Goal: Ask a question

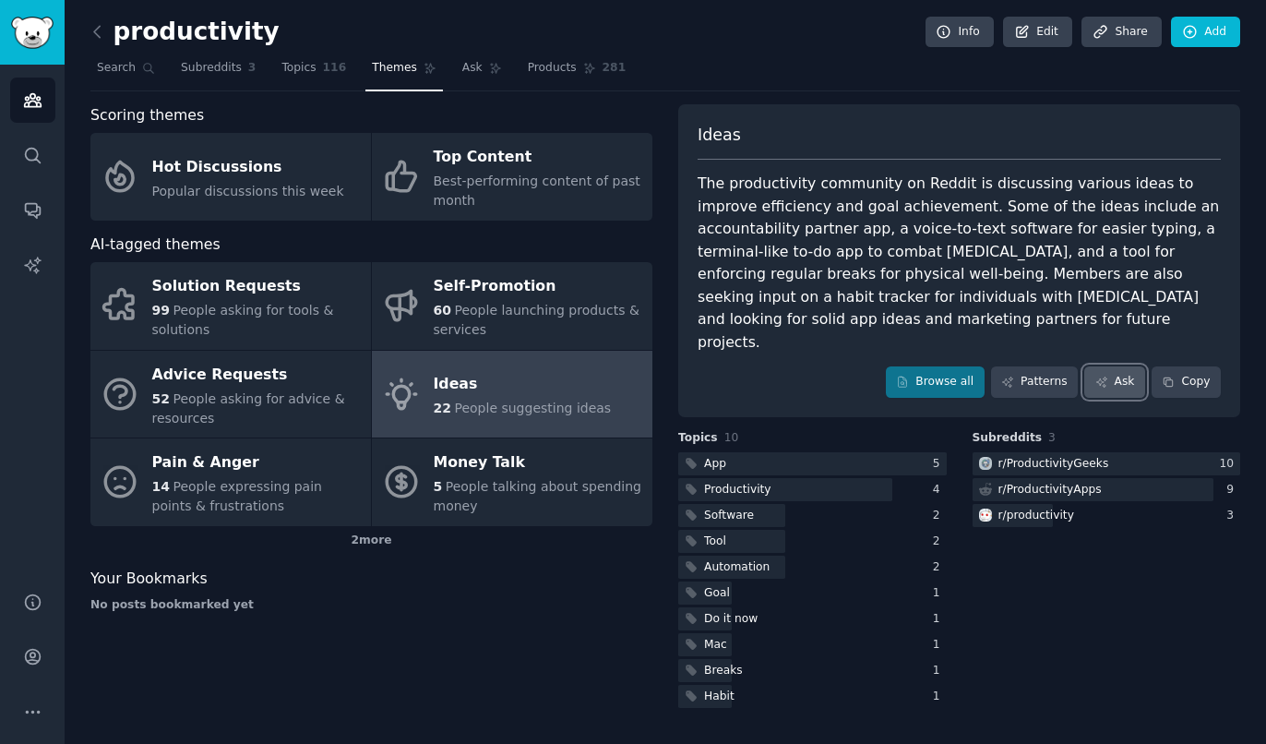
click at [1107, 377] on icon at bounding box center [1101, 382] width 10 height 10
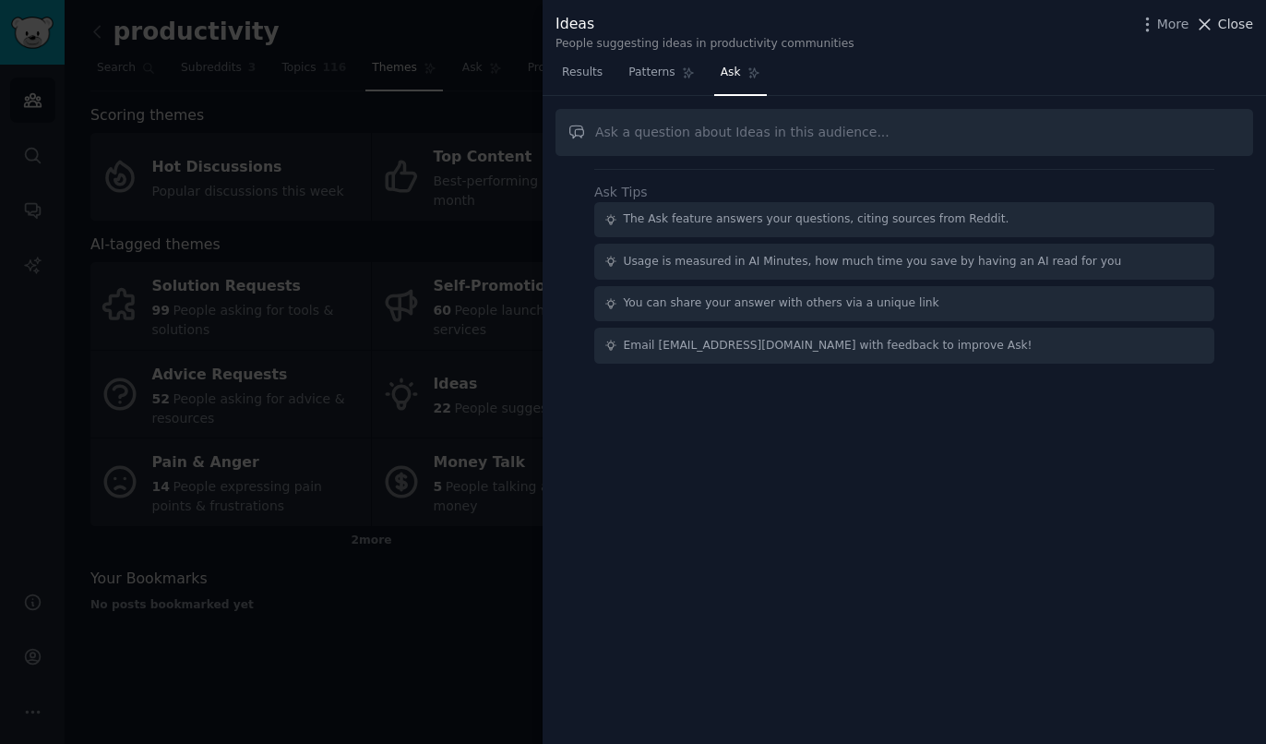
click at [1242, 29] on span "Close" at bounding box center [1235, 24] width 35 height 19
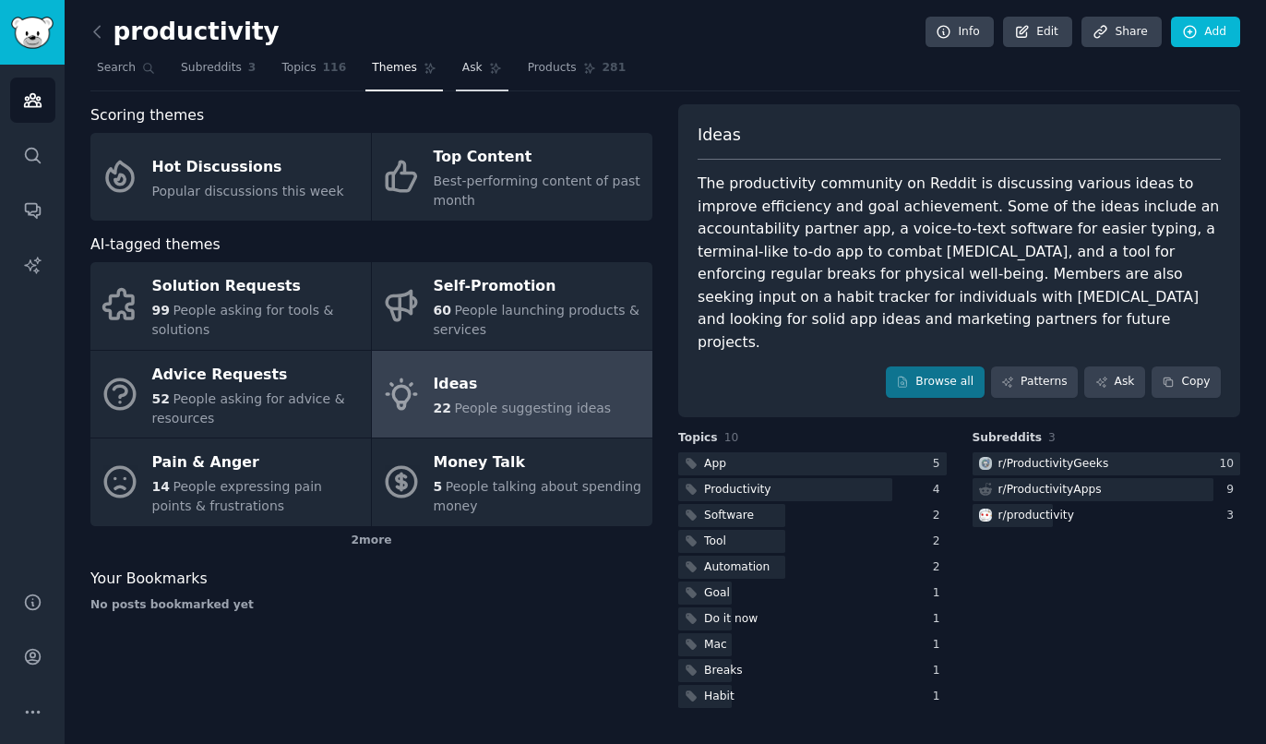
click at [489, 75] on icon at bounding box center [495, 68] width 13 height 13
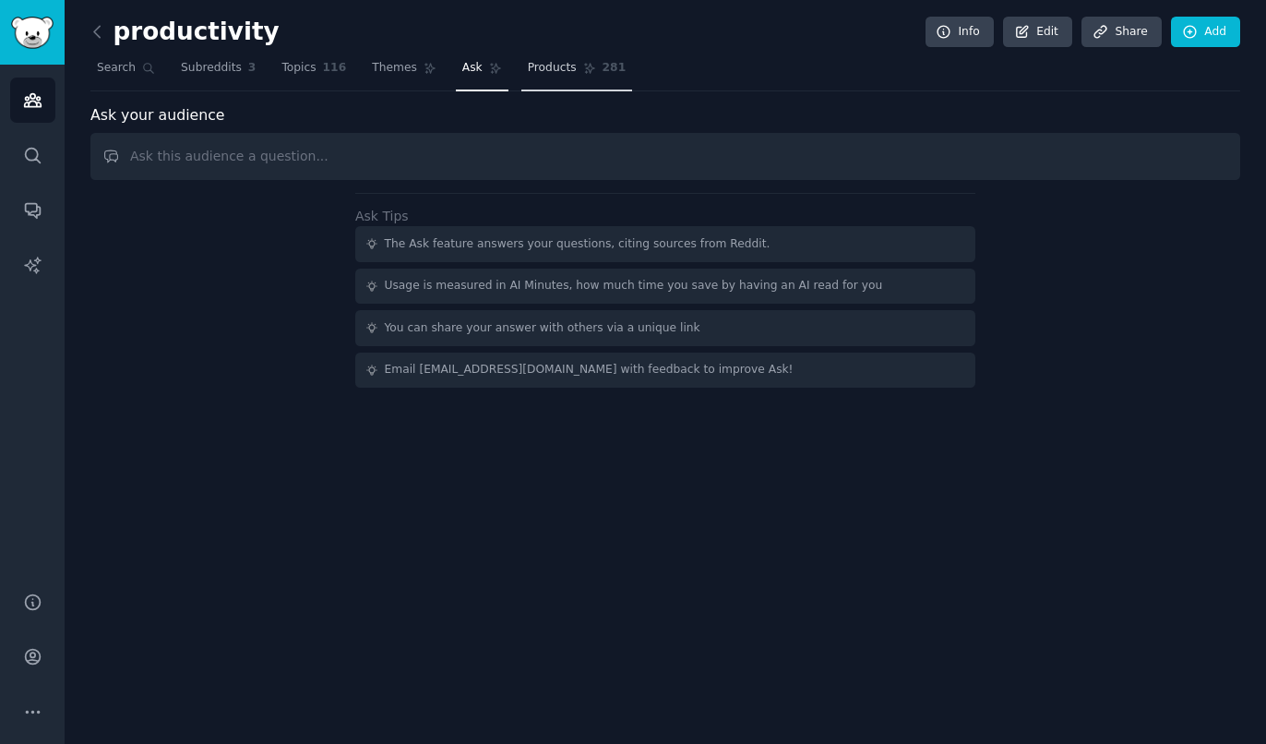
click at [521, 87] on link "Products 281" at bounding box center [576, 73] width 111 height 38
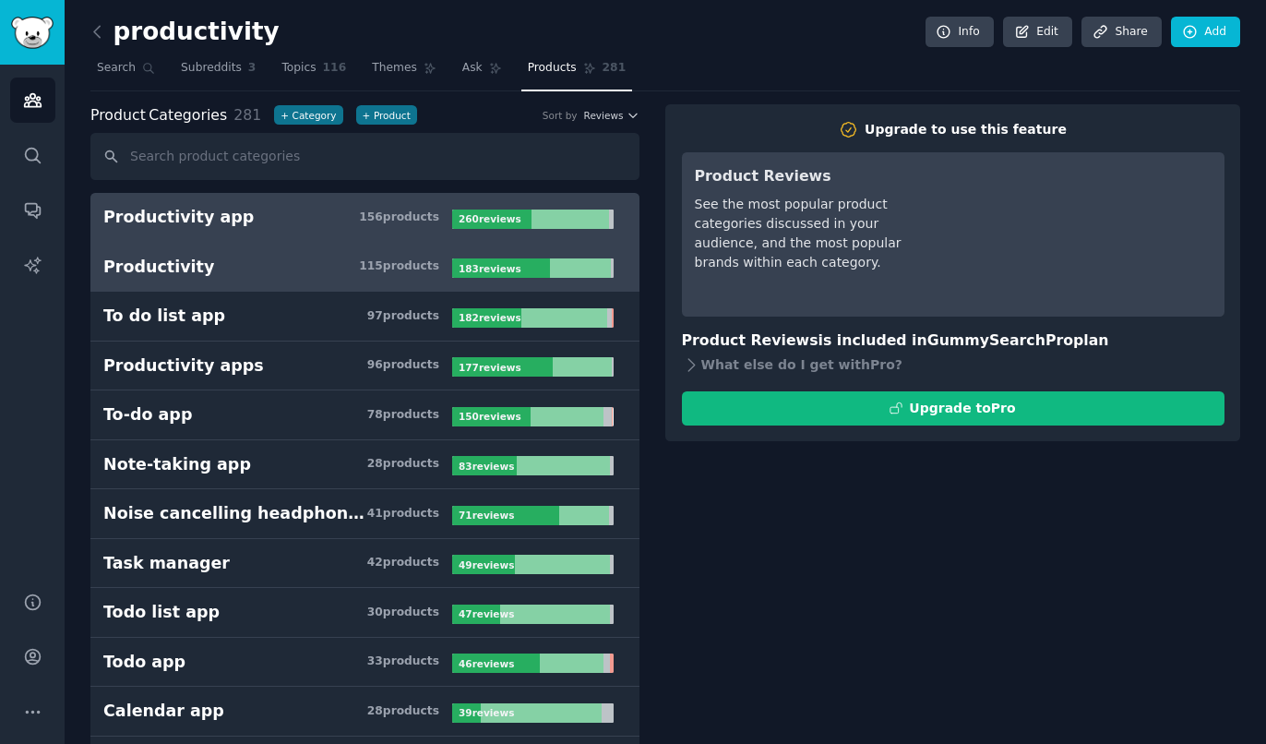
click at [334, 277] on h3 "Productivity 115 product s" at bounding box center [277, 267] width 349 height 23
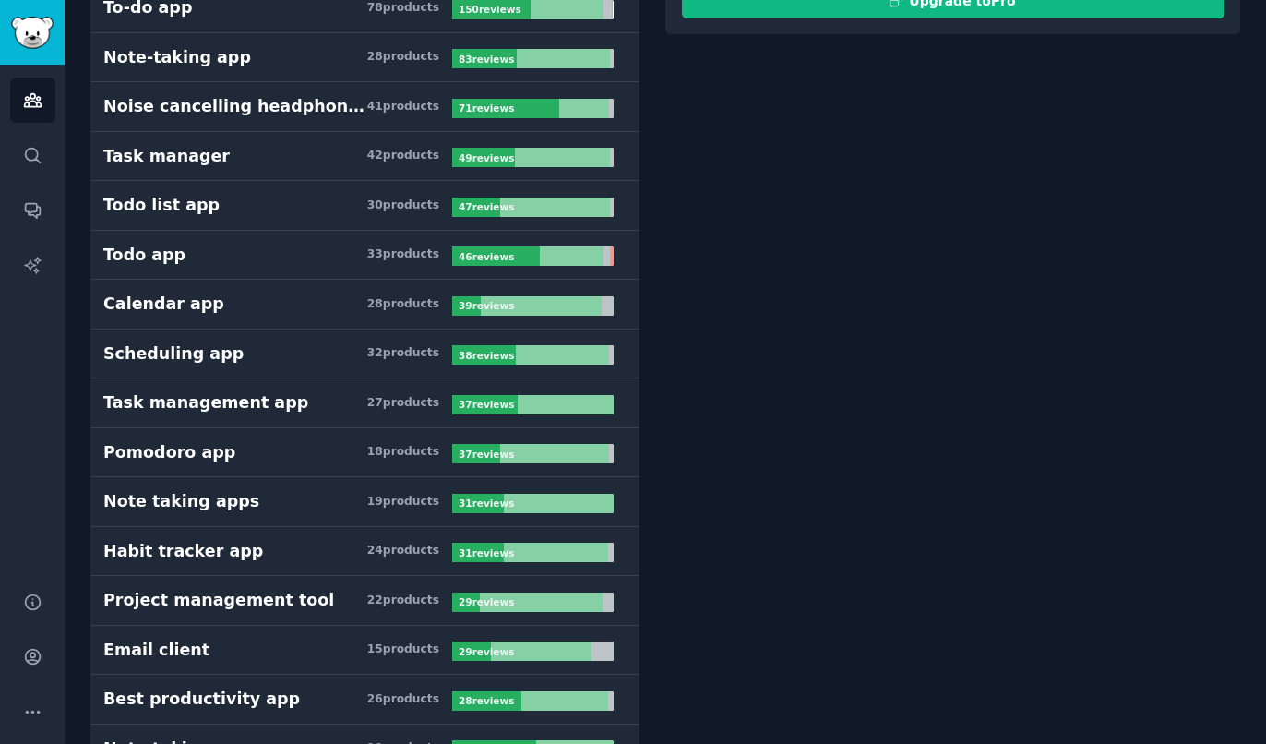
scroll to position [410, 0]
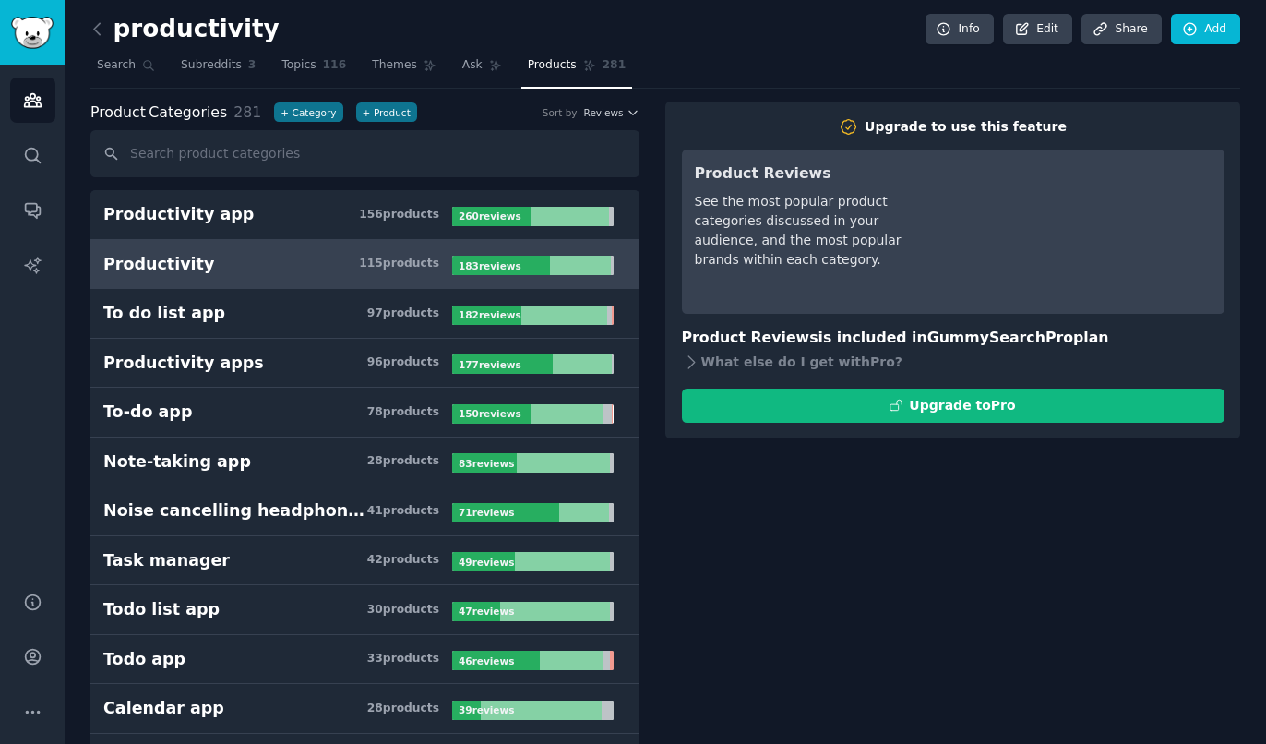
scroll to position [0, 0]
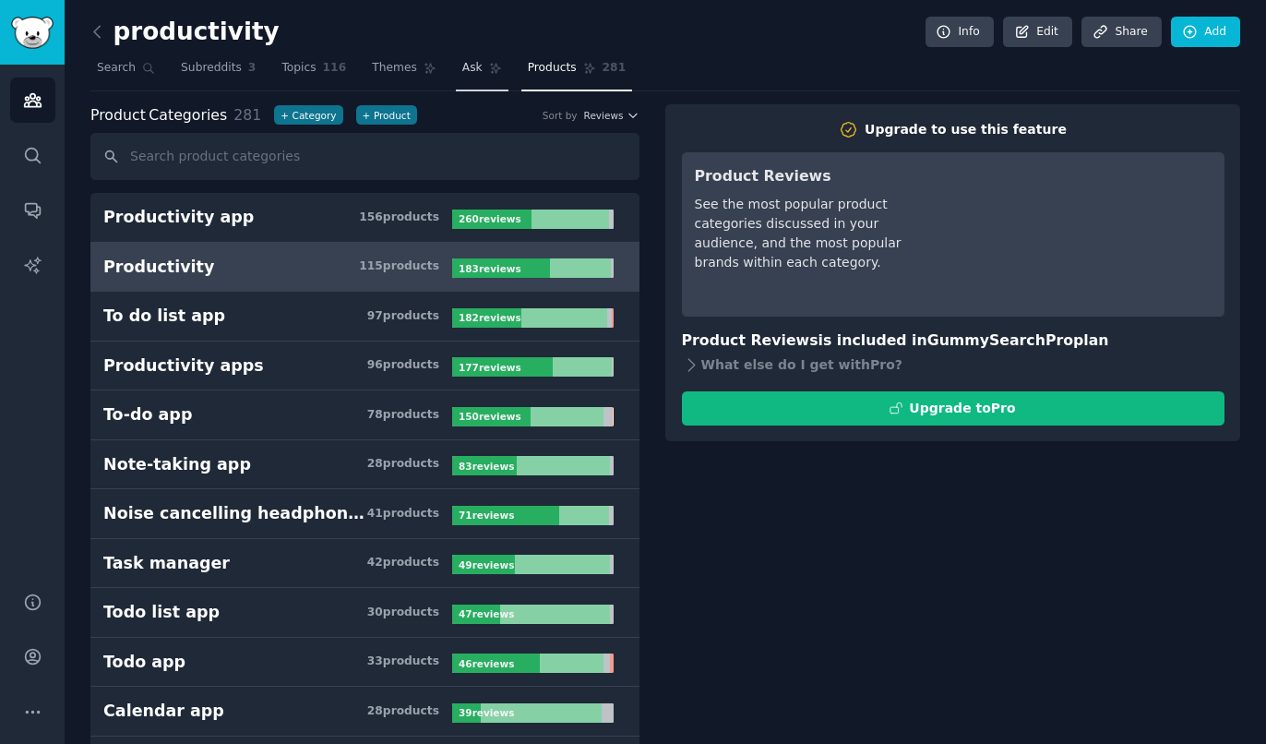
click at [457, 68] on link "Ask" at bounding box center [482, 73] width 53 height 38
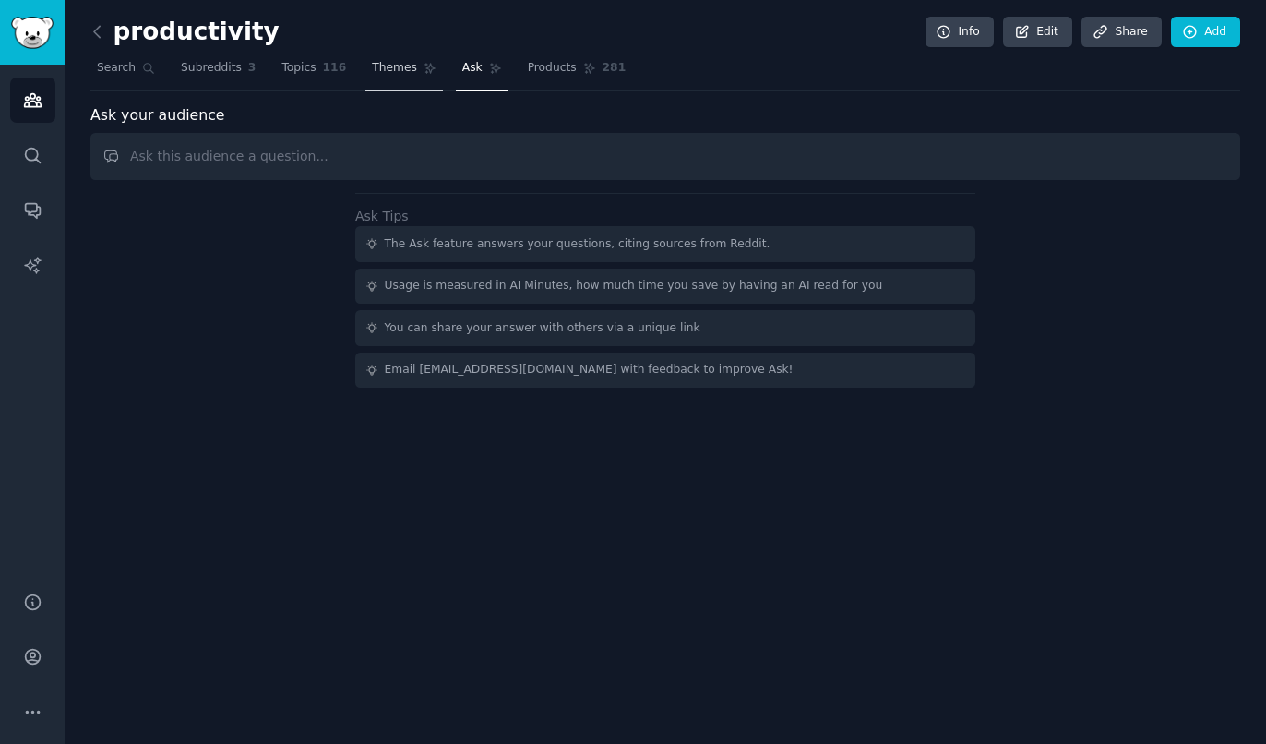
click at [379, 71] on span "Themes" at bounding box center [394, 68] width 45 height 17
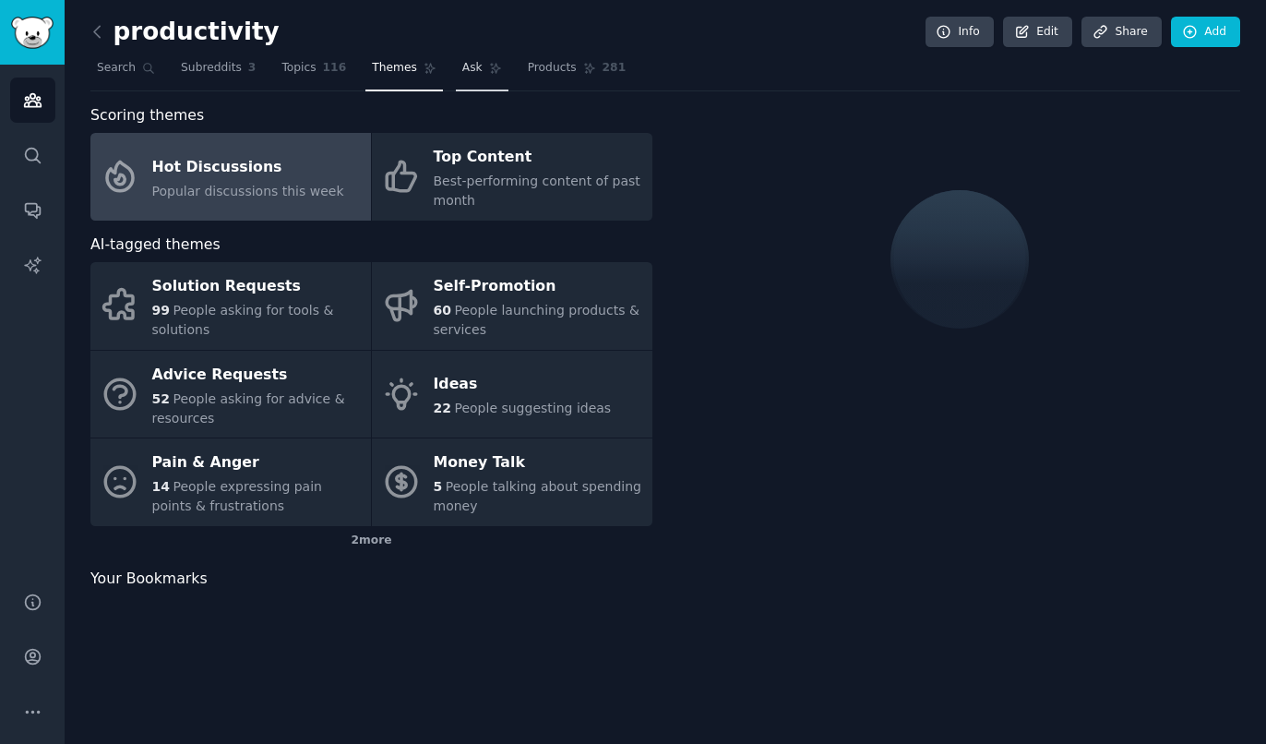
click at [456, 79] on link "Ask" at bounding box center [482, 73] width 53 height 38
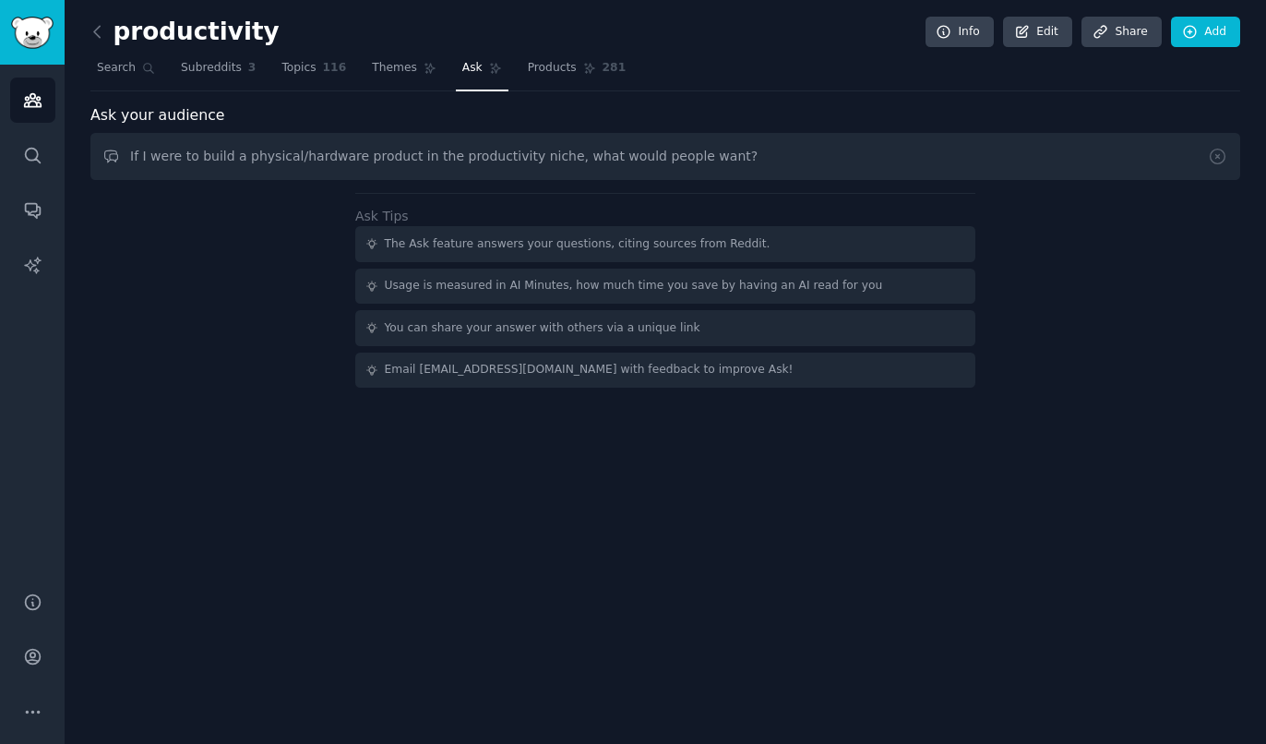
type input "If I were to build a physical/hardware product in the productivity niche, what …"
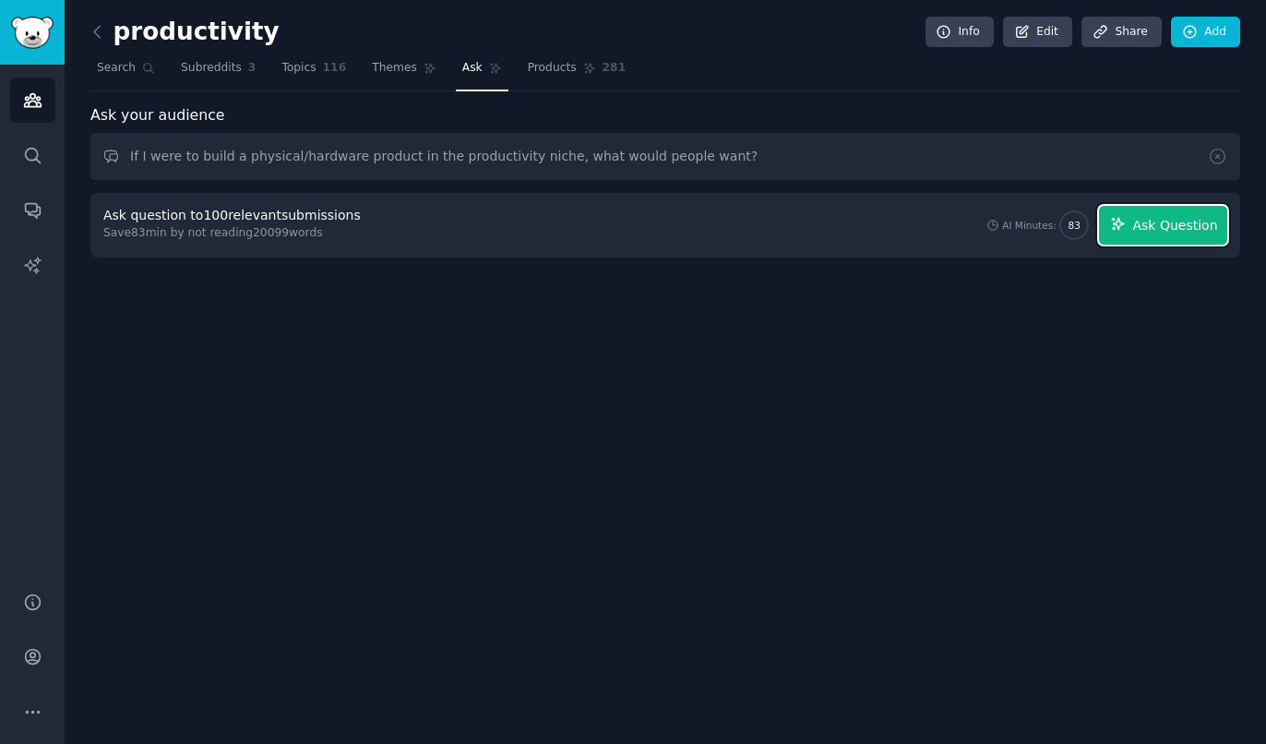
click at [1179, 238] on button "Ask Question" at bounding box center [1163, 225] width 128 height 39
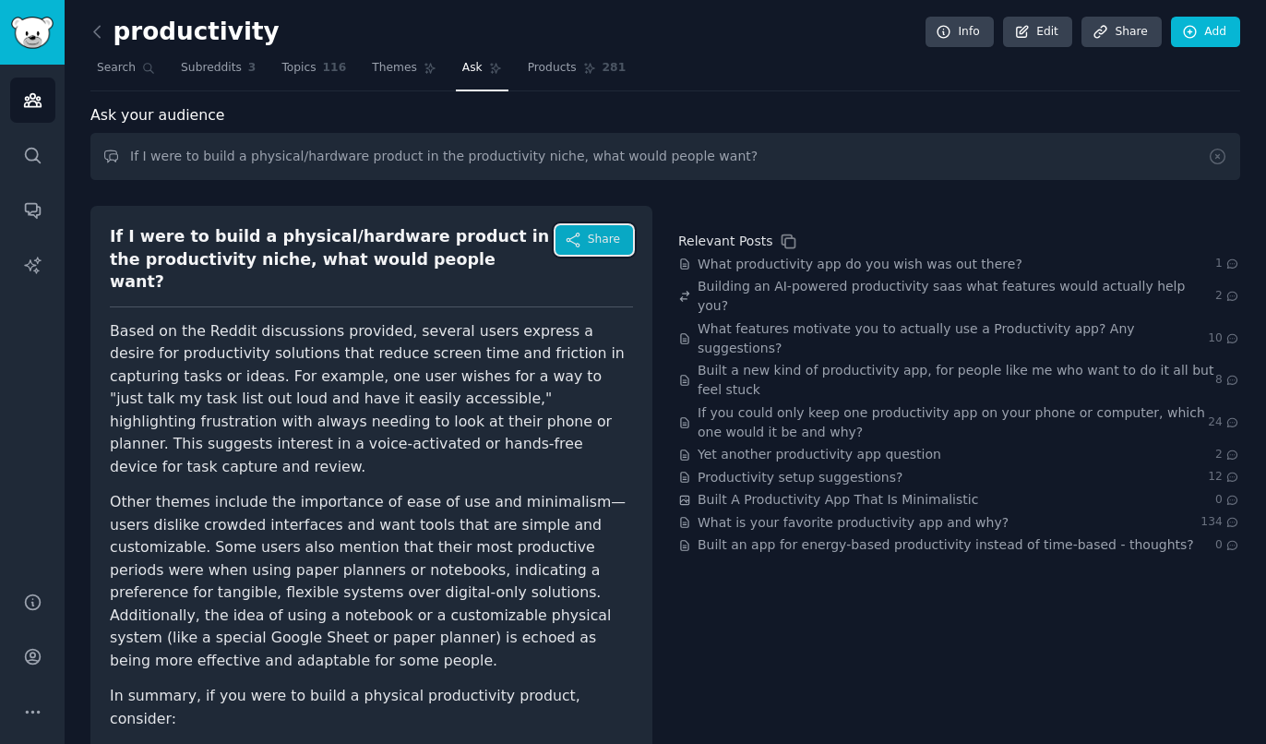
click at [613, 242] on span "Share" at bounding box center [604, 240] width 32 height 17
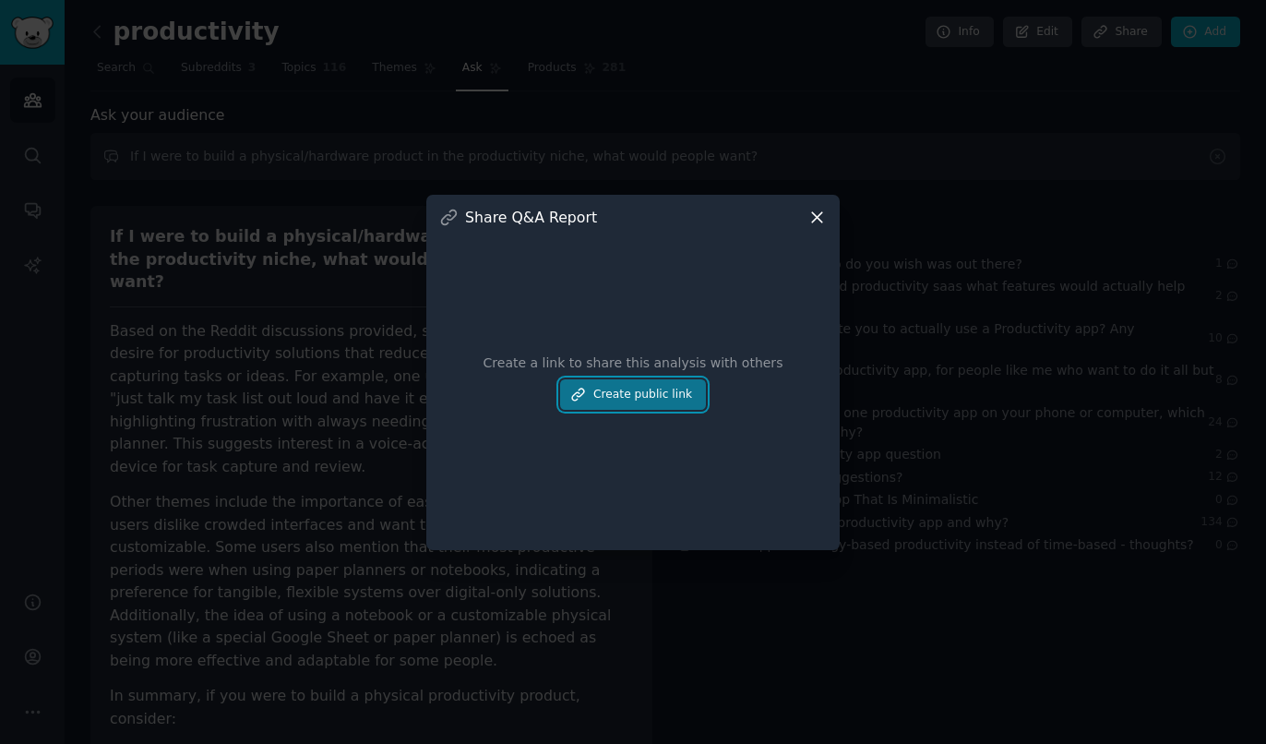
click at [641, 401] on button "Create public link" at bounding box center [633, 394] width 146 height 31
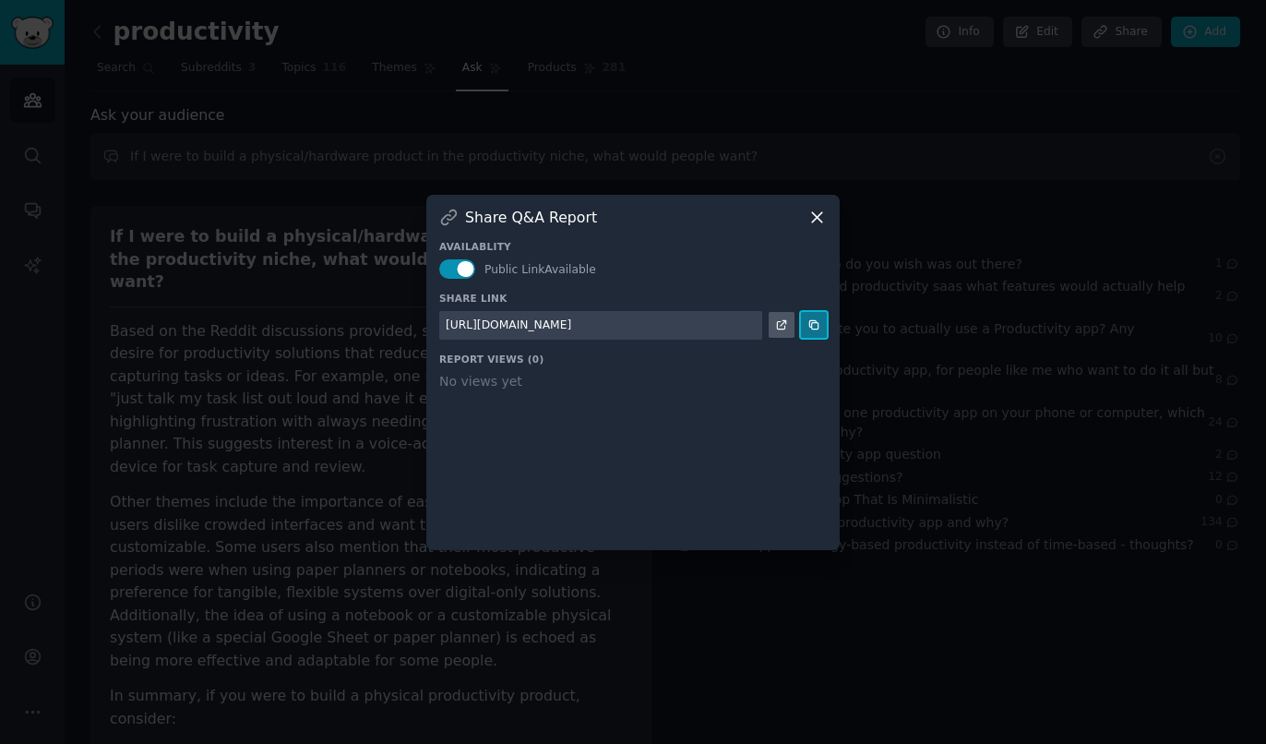
click at [806, 329] on button at bounding box center [814, 325] width 26 height 26
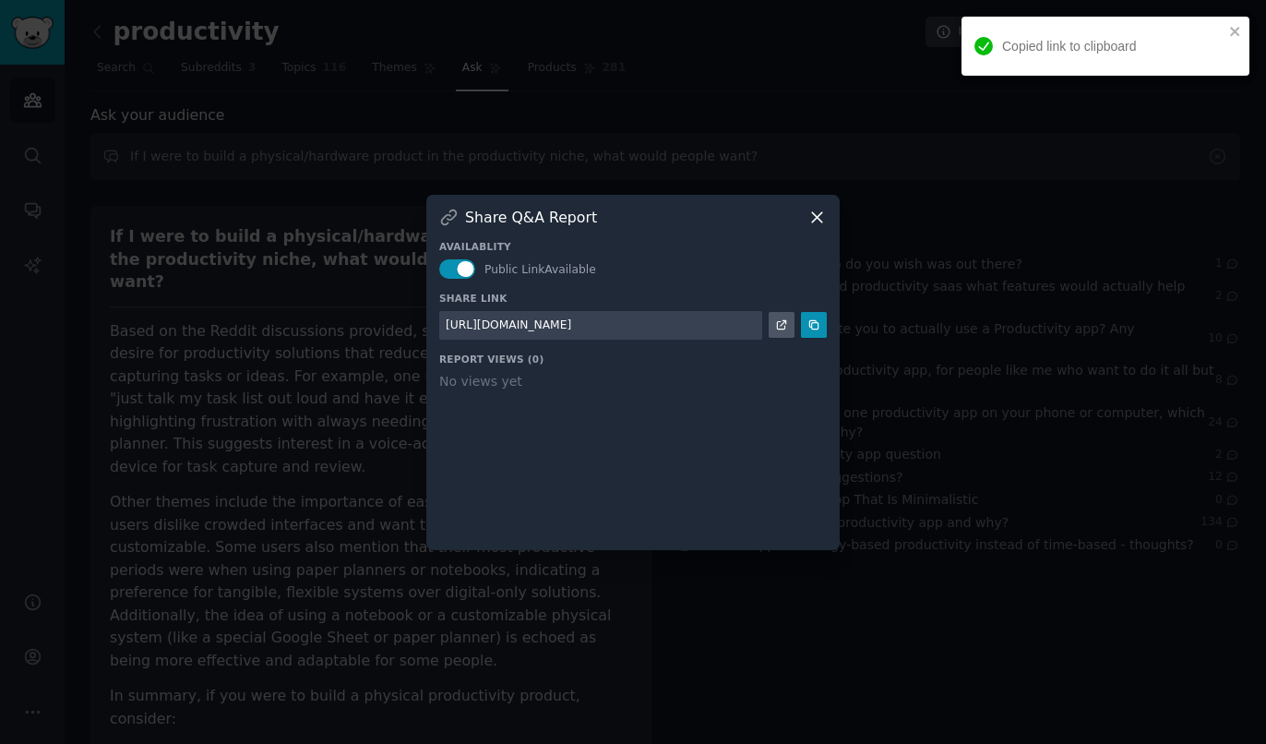
click at [821, 216] on icon at bounding box center [817, 217] width 19 height 19
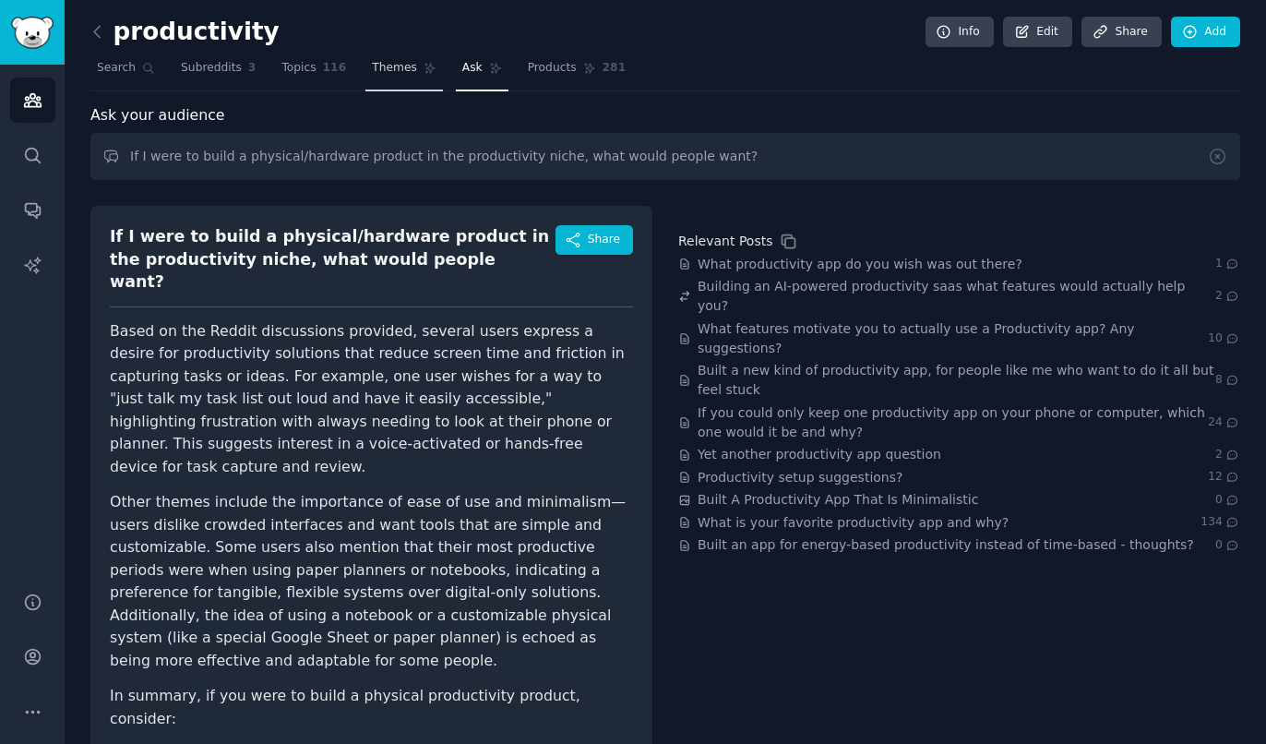
click at [386, 77] on link "Themes" at bounding box center [404, 73] width 78 height 38
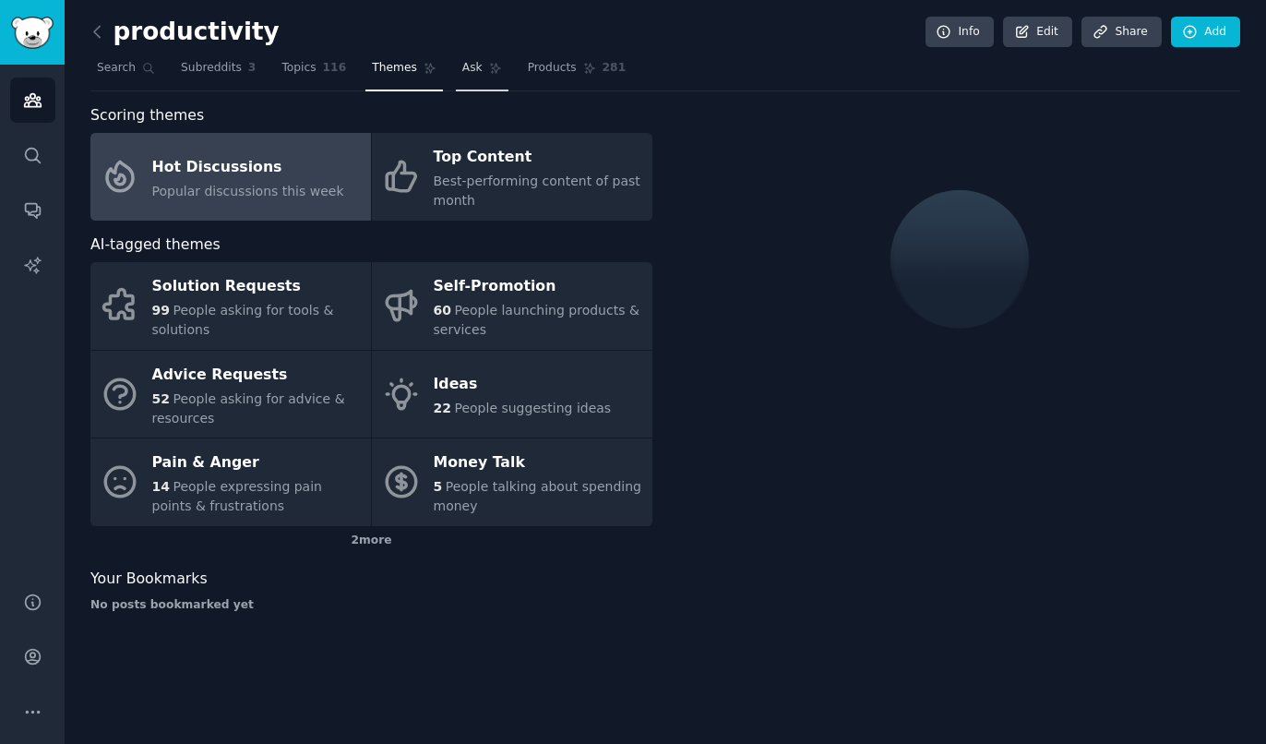
click at [457, 72] on link "Ask" at bounding box center [482, 73] width 53 height 38
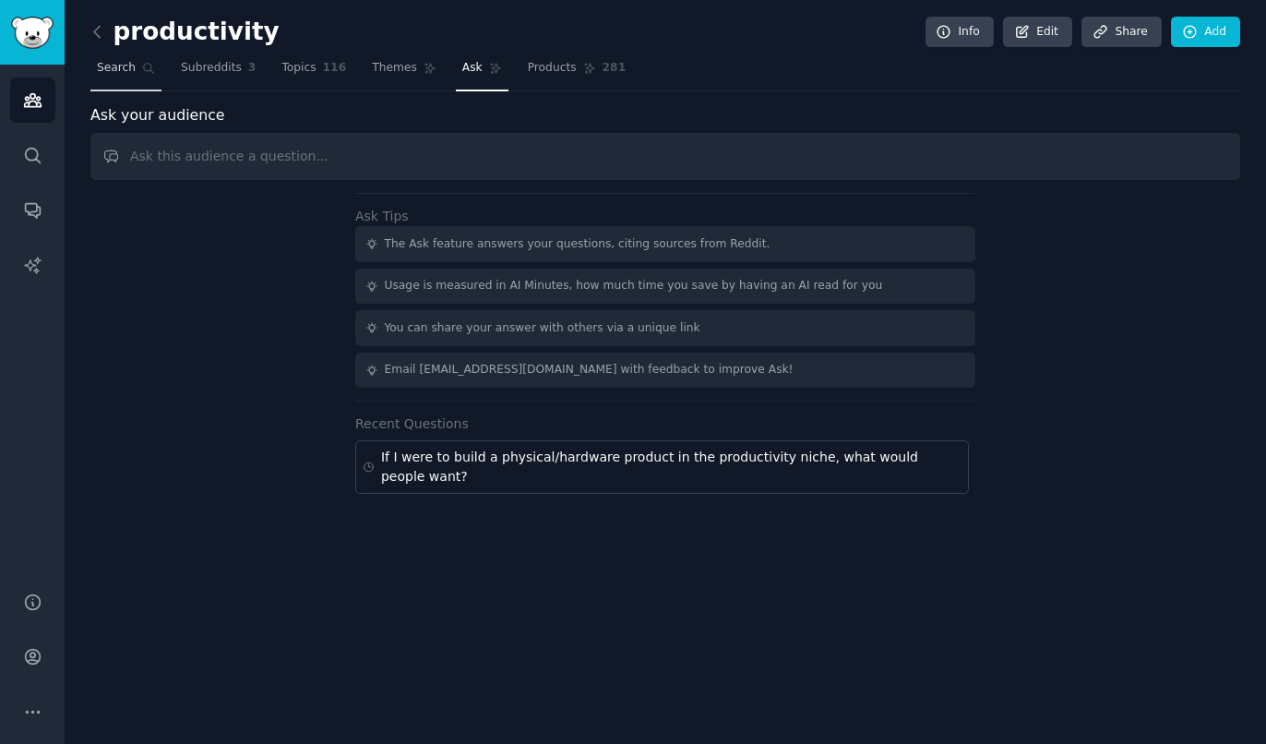
click at [115, 67] on span "Search" at bounding box center [116, 68] width 39 height 17
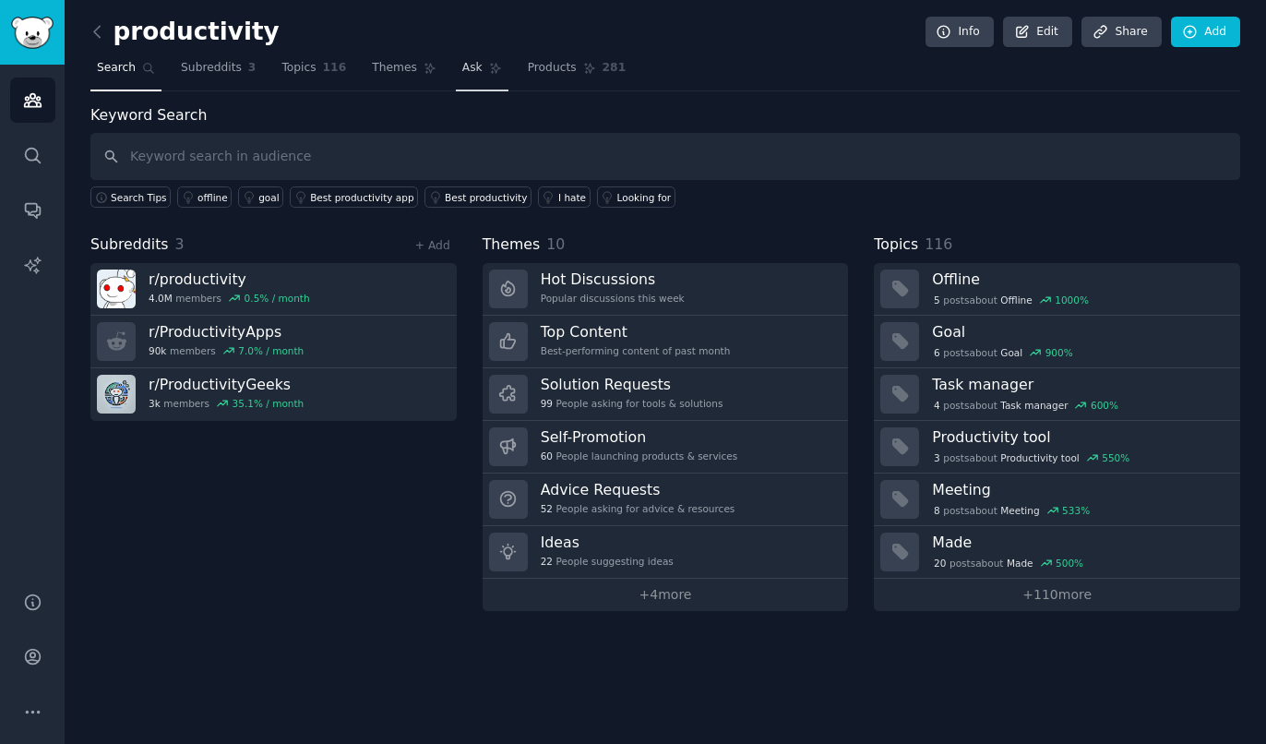
click at [456, 68] on link "Ask" at bounding box center [482, 73] width 53 height 38
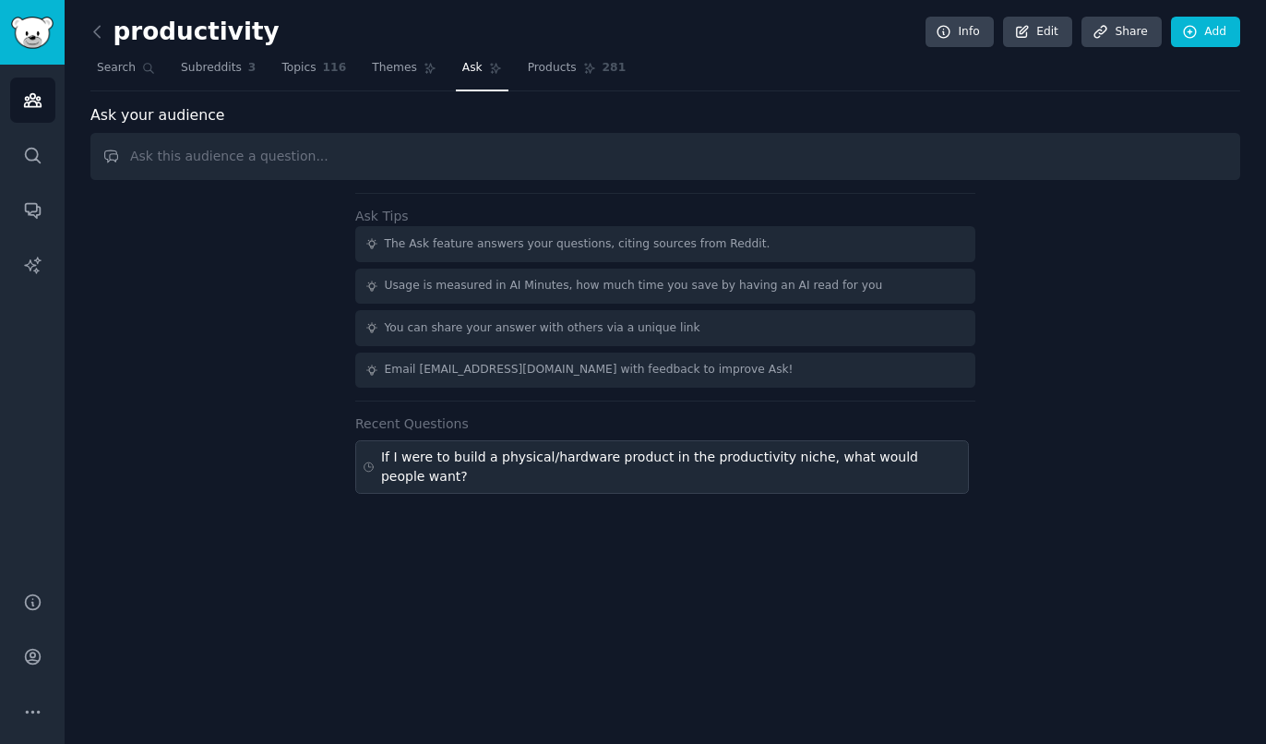
click at [543, 462] on div "If I were to build a physical/hardware product in the productivity niche, what …" at bounding box center [671, 467] width 581 height 39
type input "If I were to build a physical/hardware product in the productivity niche, what …"
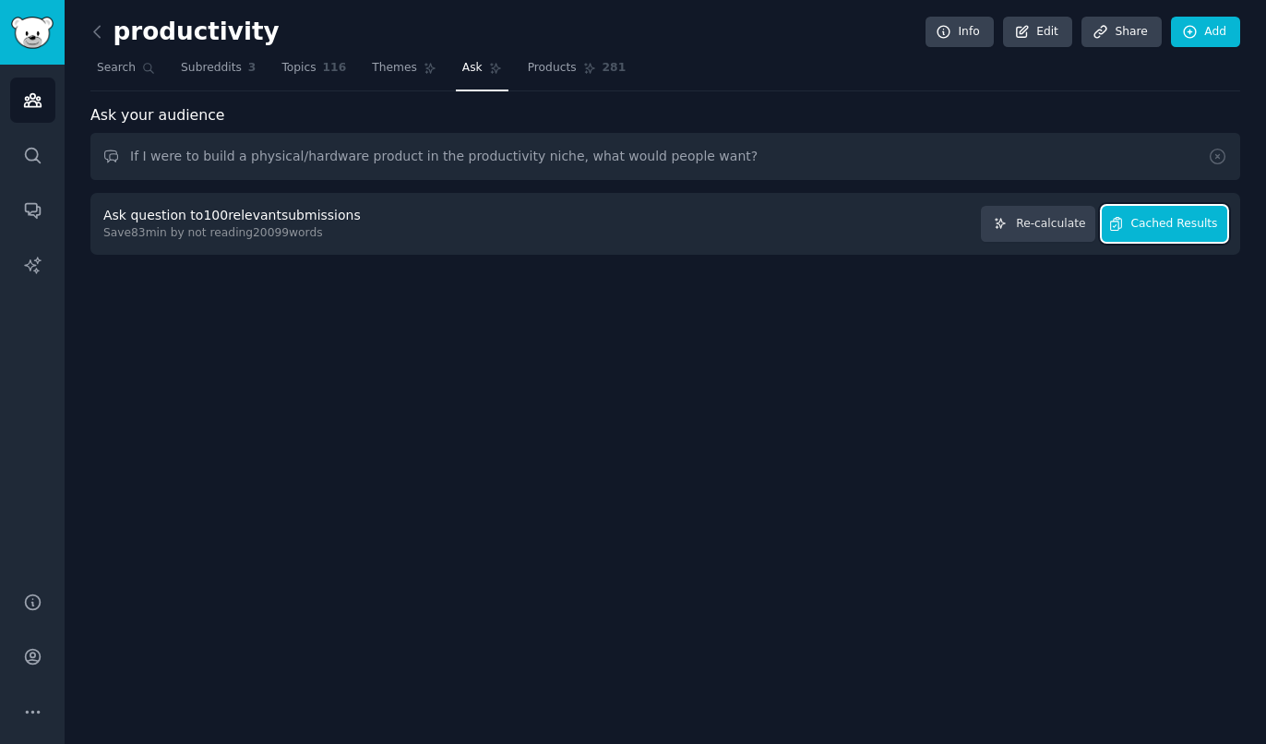
click at [1192, 231] on span "Cached Results" at bounding box center [1175, 224] width 87 height 17
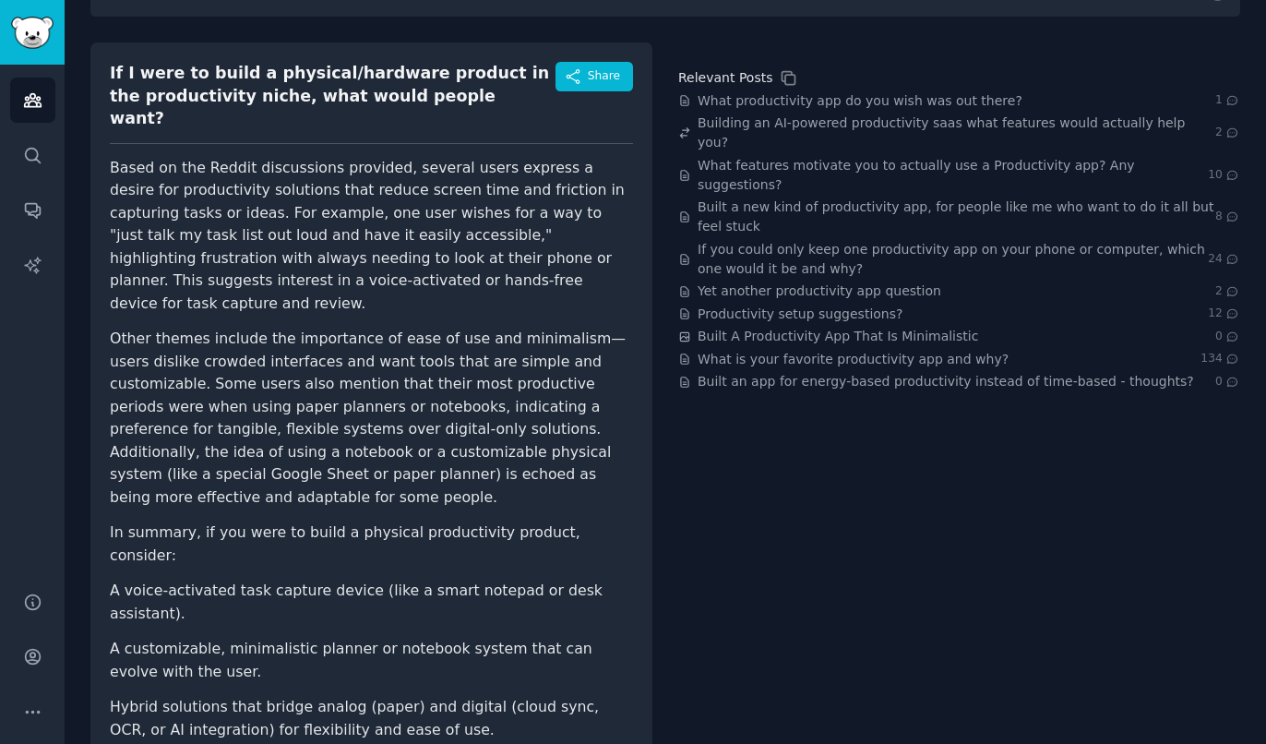
scroll to position [163, 0]
click at [886, 98] on span "What productivity app do you wish was out there?" at bounding box center [860, 100] width 325 height 19
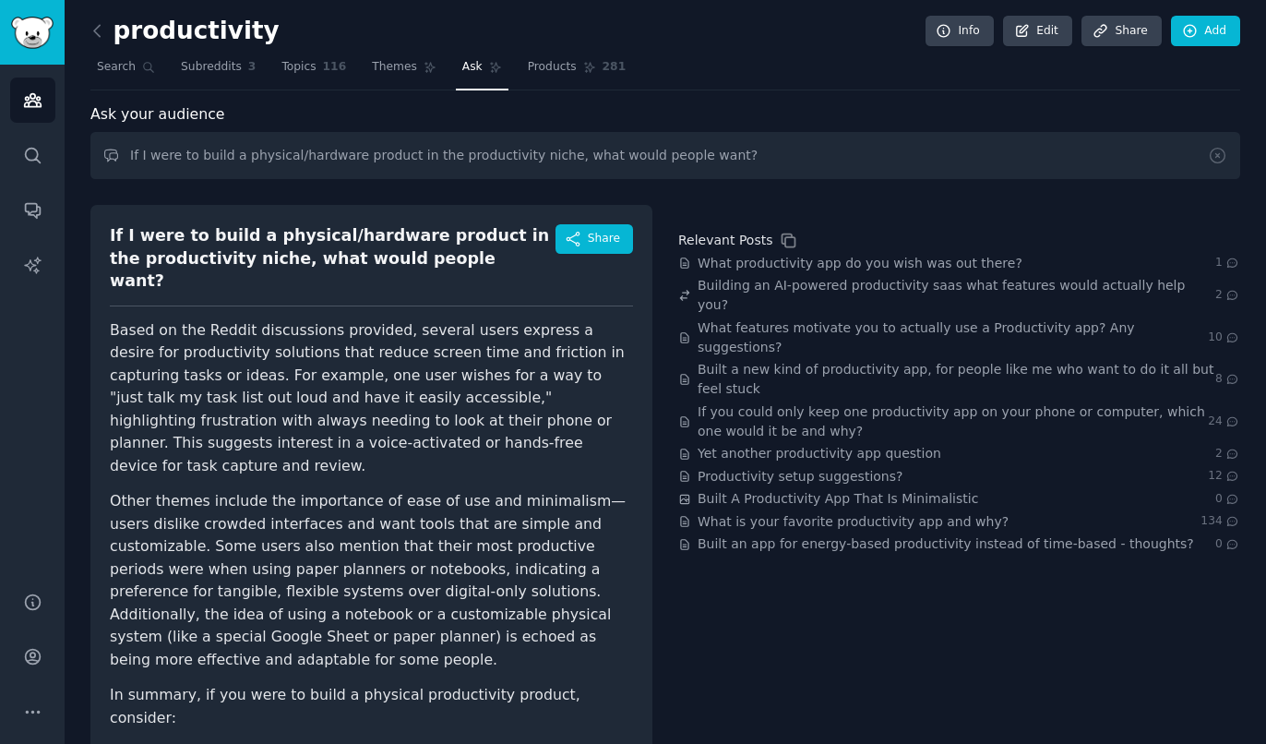
scroll to position [0, 0]
click at [104, 30] on icon at bounding box center [97, 31] width 19 height 19
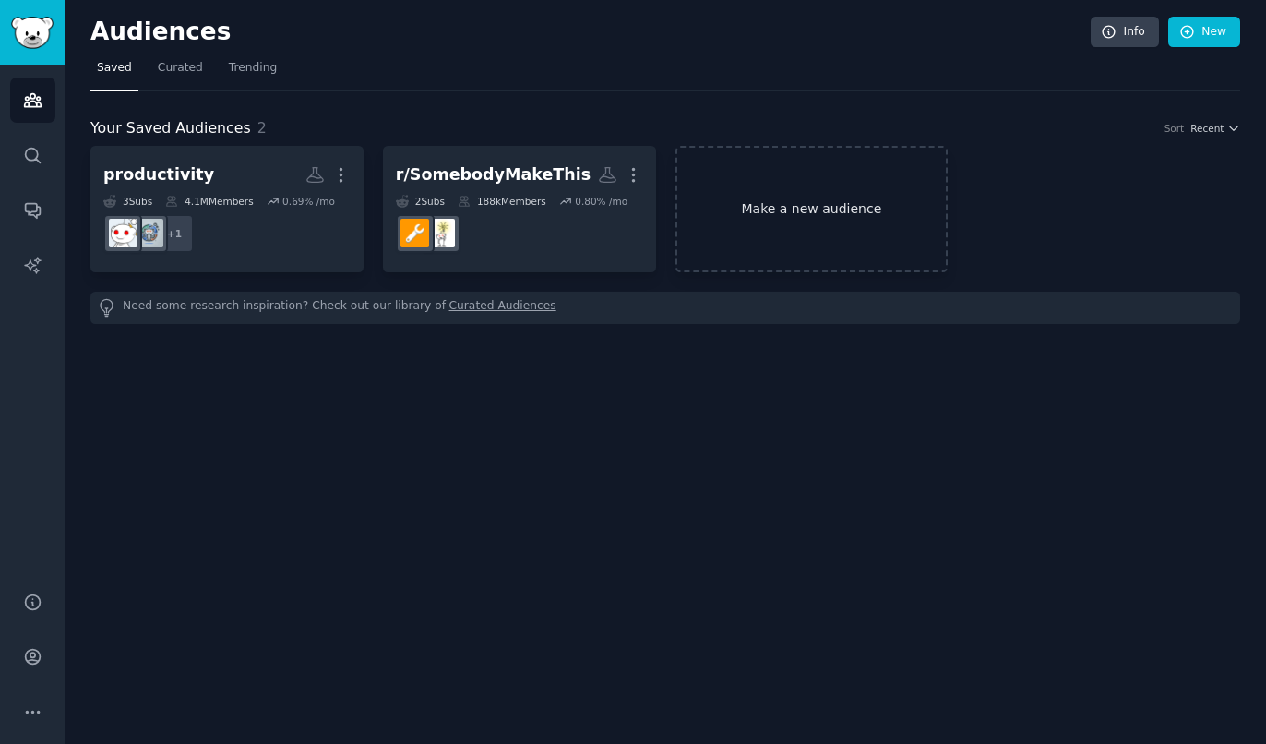
click at [828, 198] on link "Make a new audience" at bounding box center [812, 209] width 273 height 126
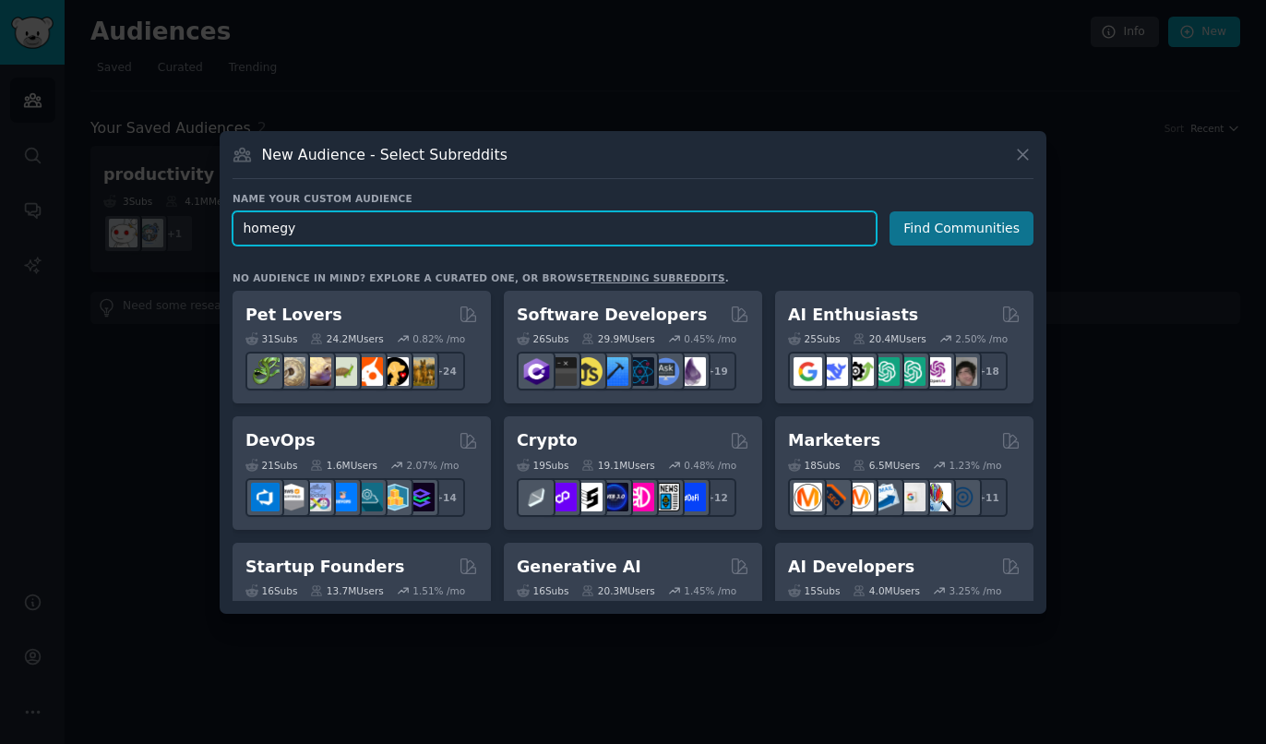
type input "homegym"
click button "Find Communities" at bounding box center [962, 228] width 144 height 34
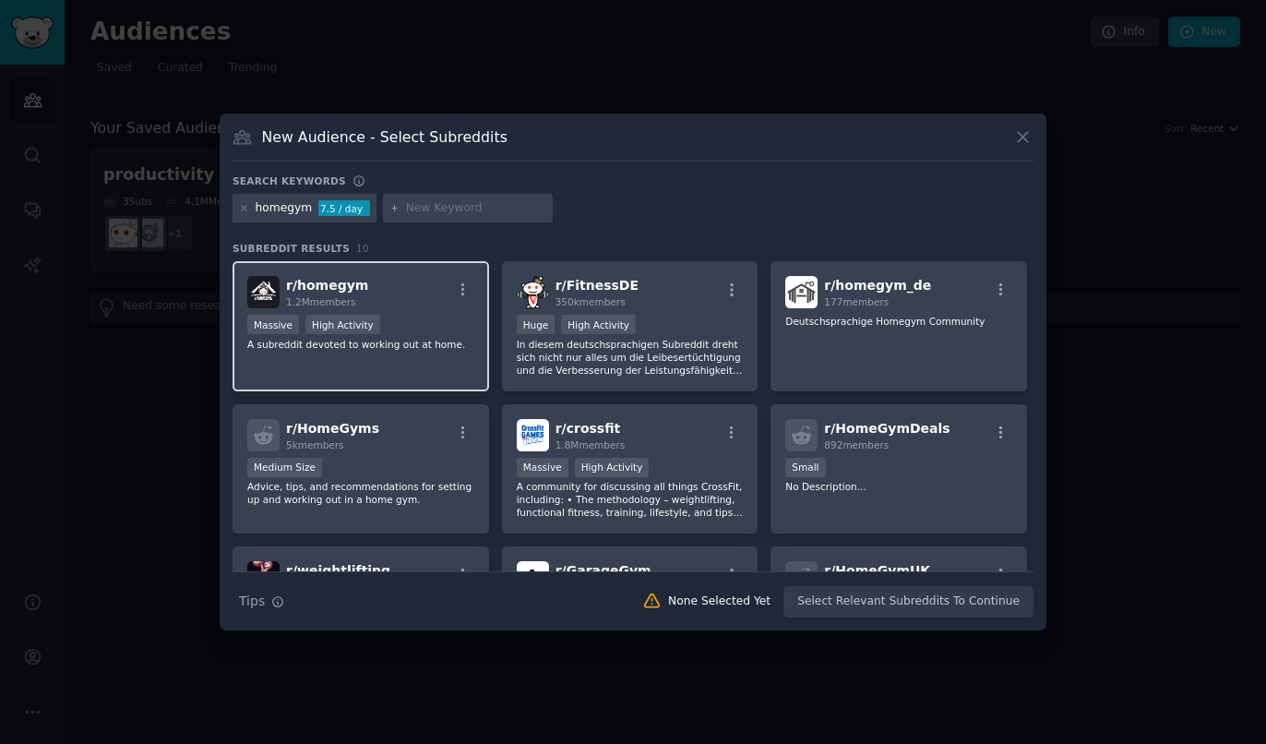
click at [401, 310] on div "r/ homegym 1.2M members Massive High Activity A subreddit devoted to working ou…" at bounding box center [361, 326] width 257 height 130
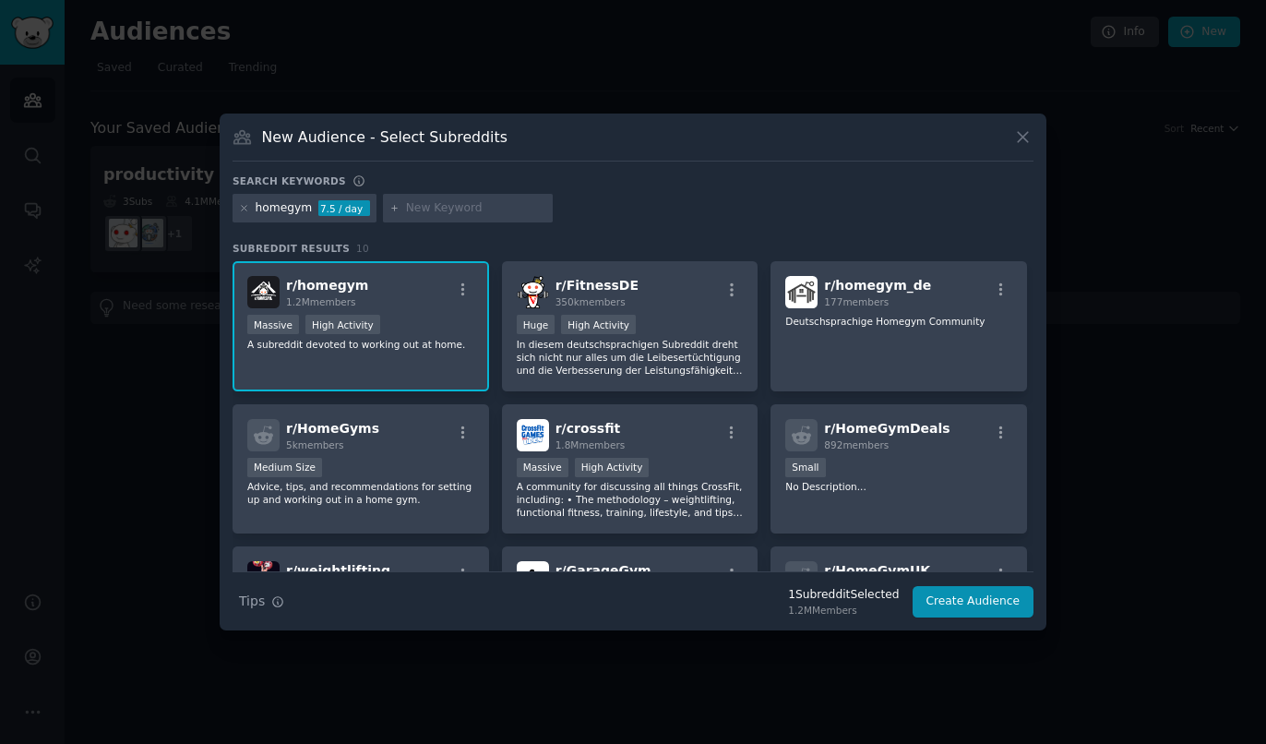
click at [476, 210] on input "text" at bounding box center [476, 208] width 140 height 17
type input "diygymequipment"
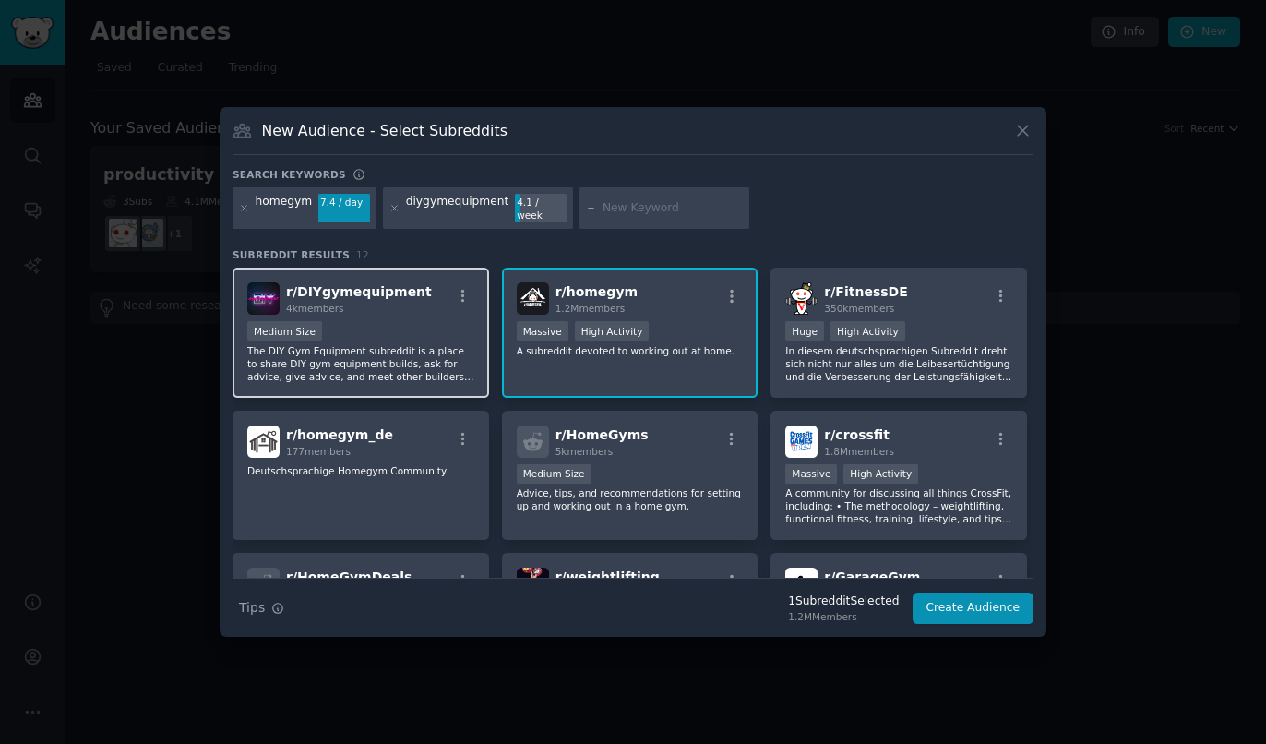
click at [383, 344] on p "The DIY Gym Equipment subreddit is a place to share DIY gym equipment builds, a…" at bounding box center [360, 363] width 227 height 39
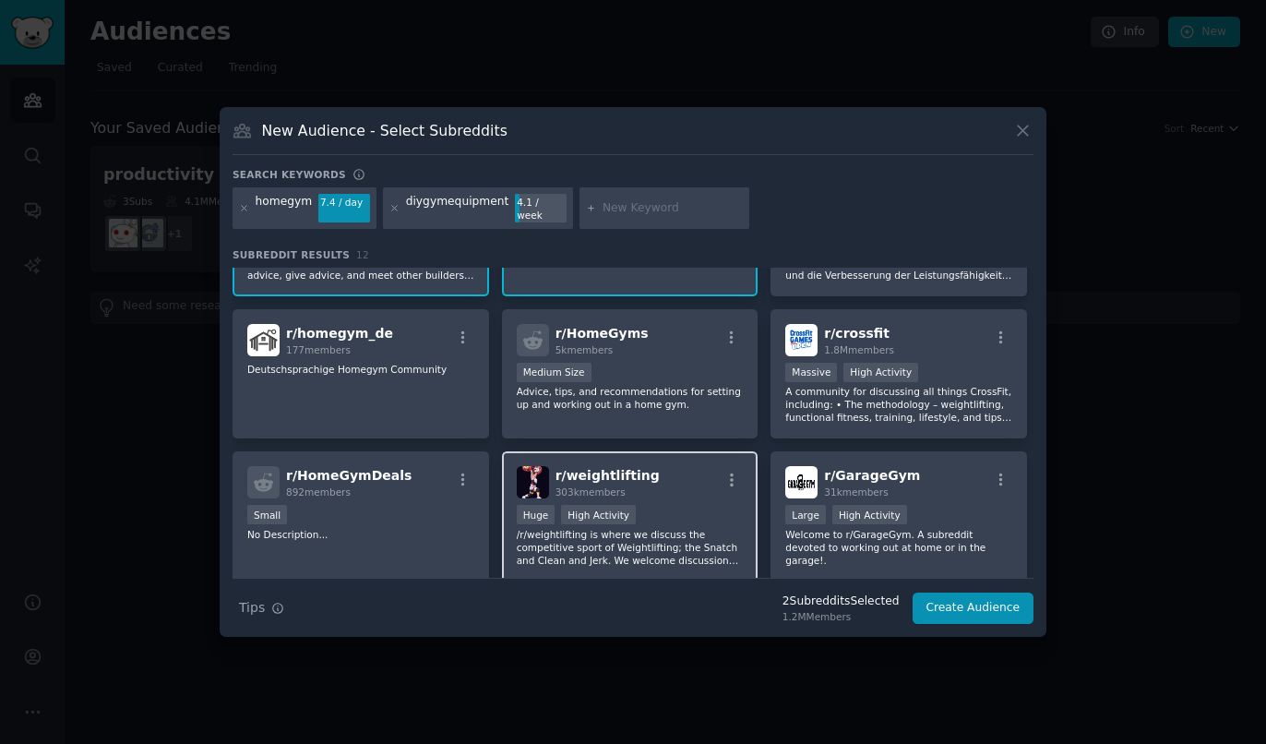
scroll to position [102, 0]
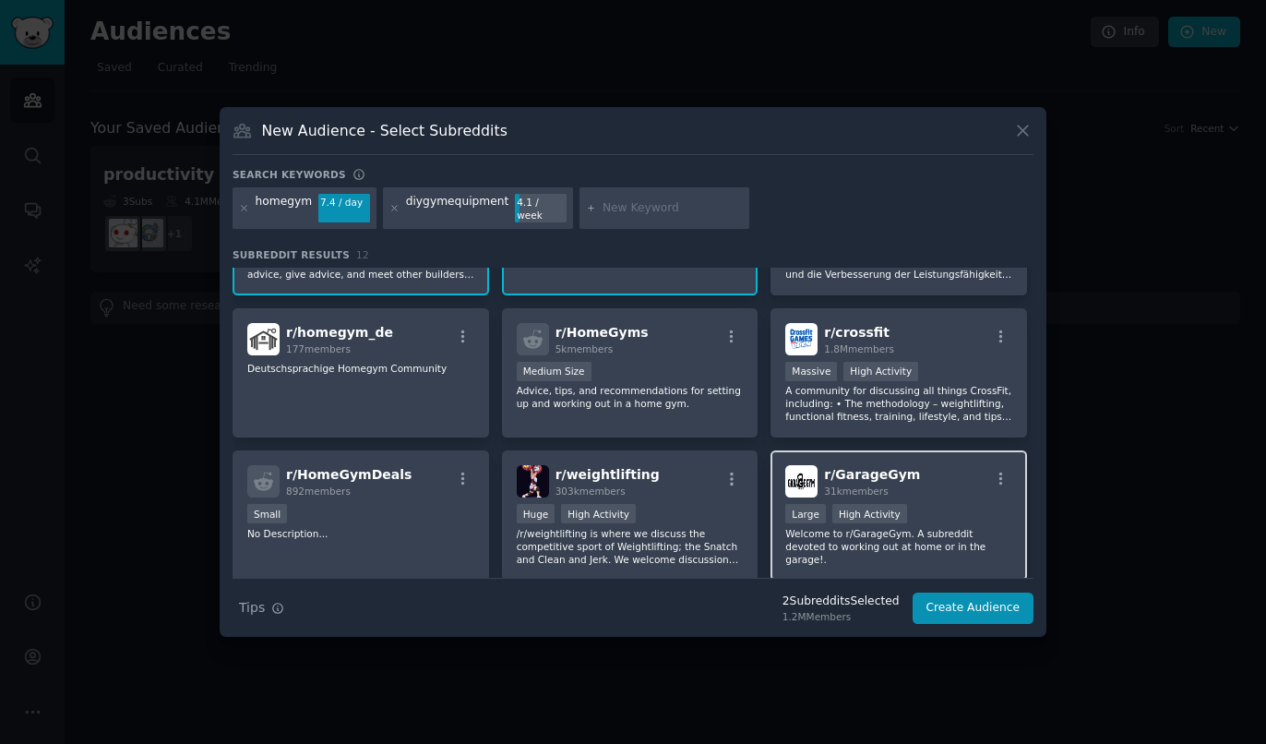
click at [917, 491] on div "r/ GarageGym 31k members" at bounding box center [898, 481] width 227 height 32
click at [628, 216] on input "text" at bounding box center [673, 208] width 140 height 17
type input "fitness"
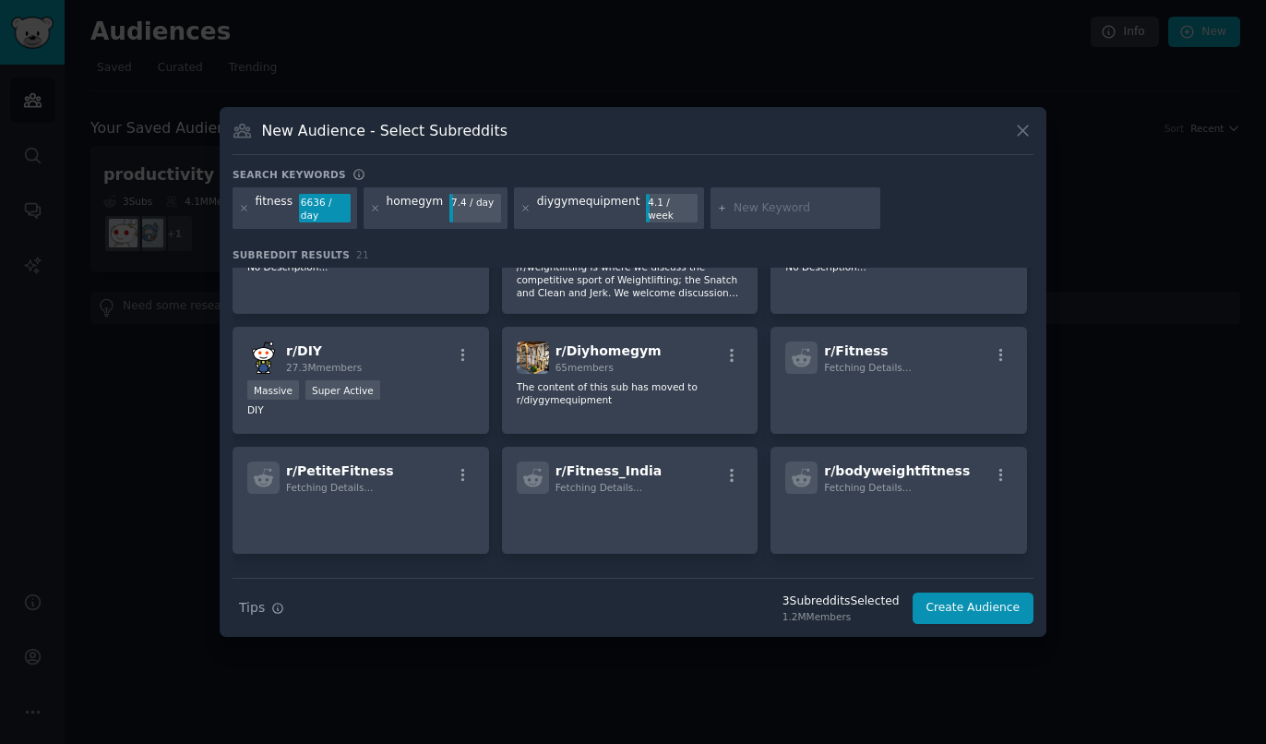
scroll to position [512, 0]
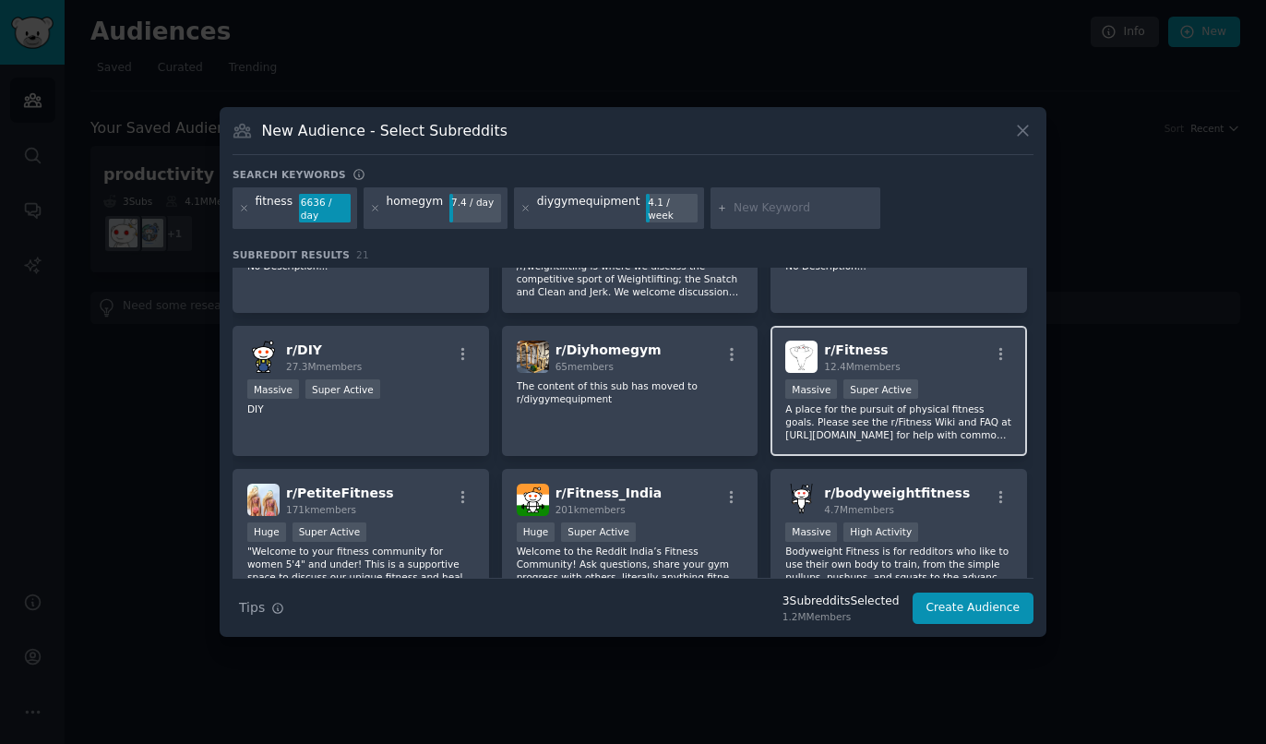
click at [934, 402] on p "A place for the pursuit of physical fitness goals. Please see the r/Fitness Wik…" at bounding box center [898, 421] width 227 height 39
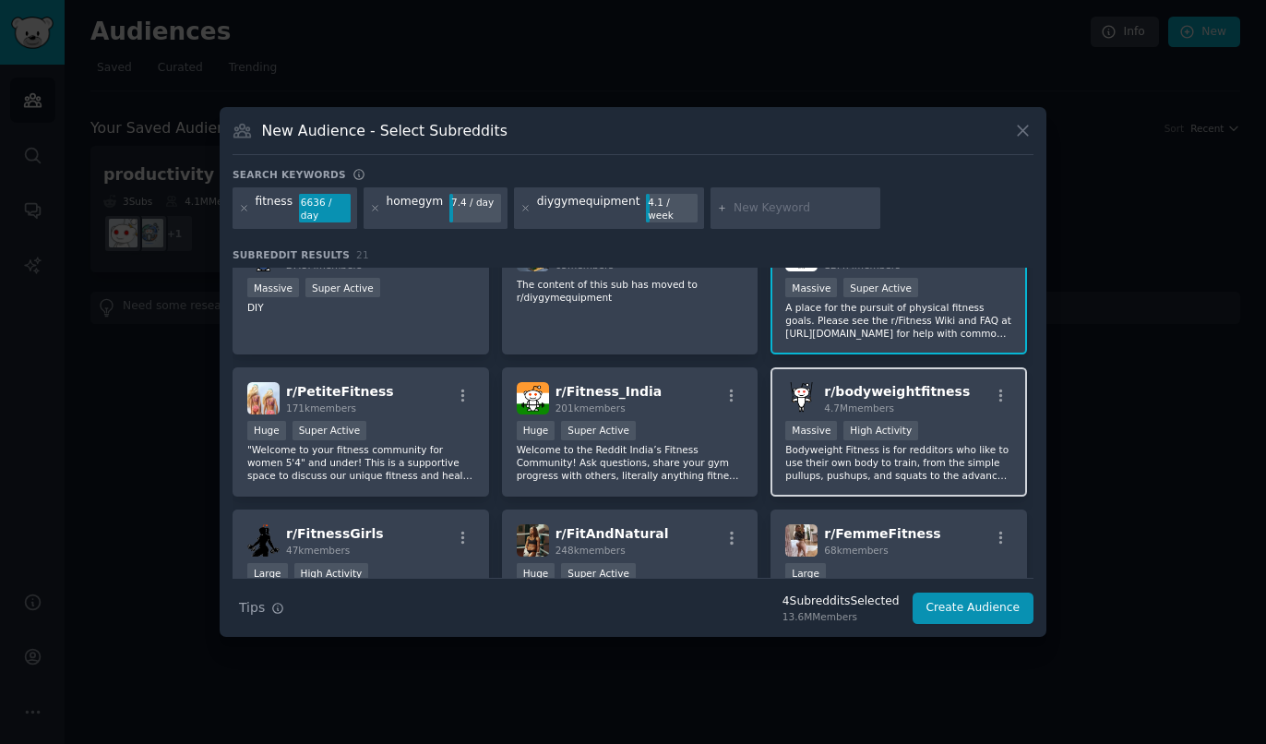
scroll to position [615, 0]
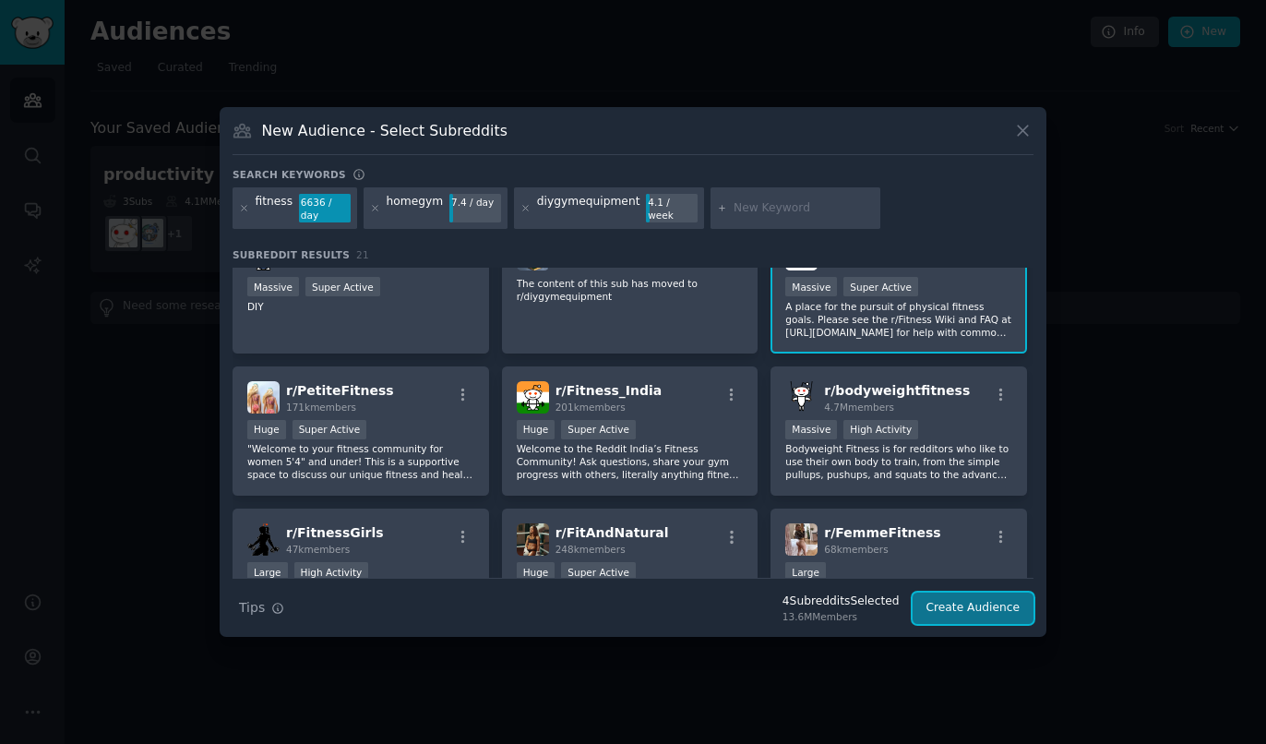
click at [1015, 606] on button "Create Audience" at bounding box center [974, 608] width 122 height 31
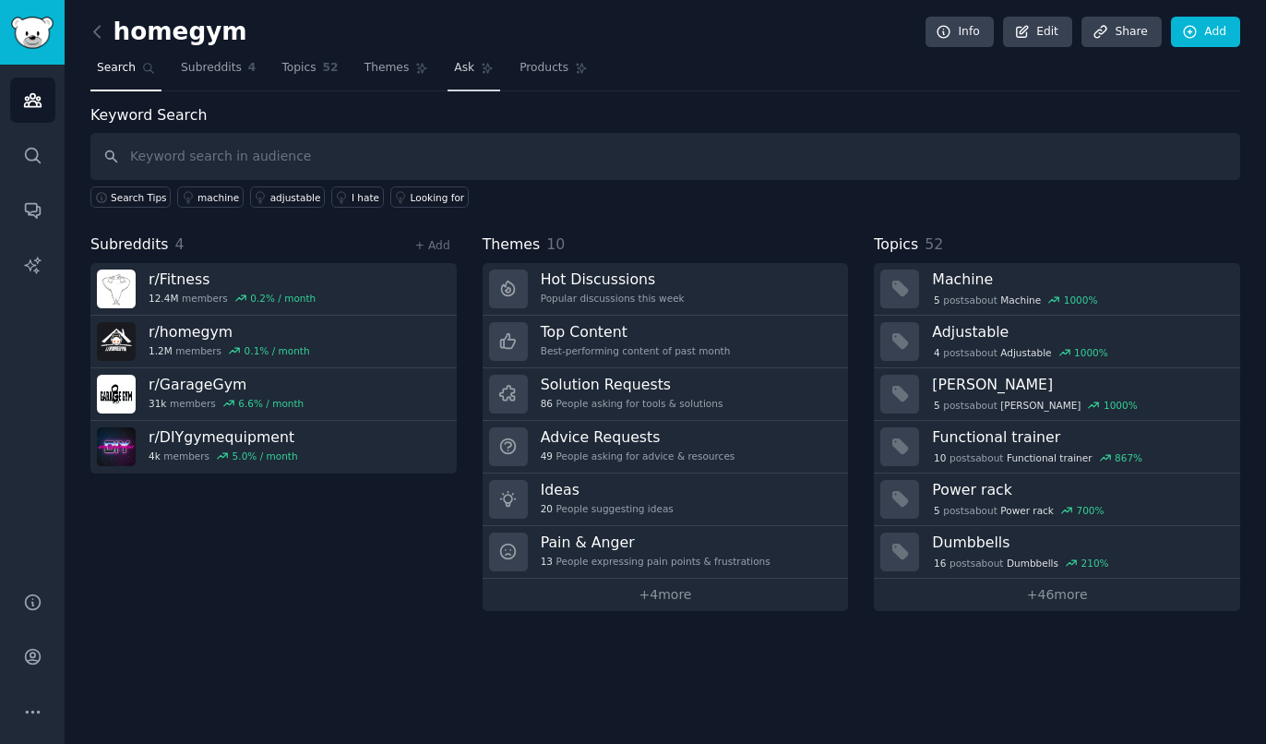
click at [454, 76] on span "Ask" at bounding box center [464, 68] width 20 height 17
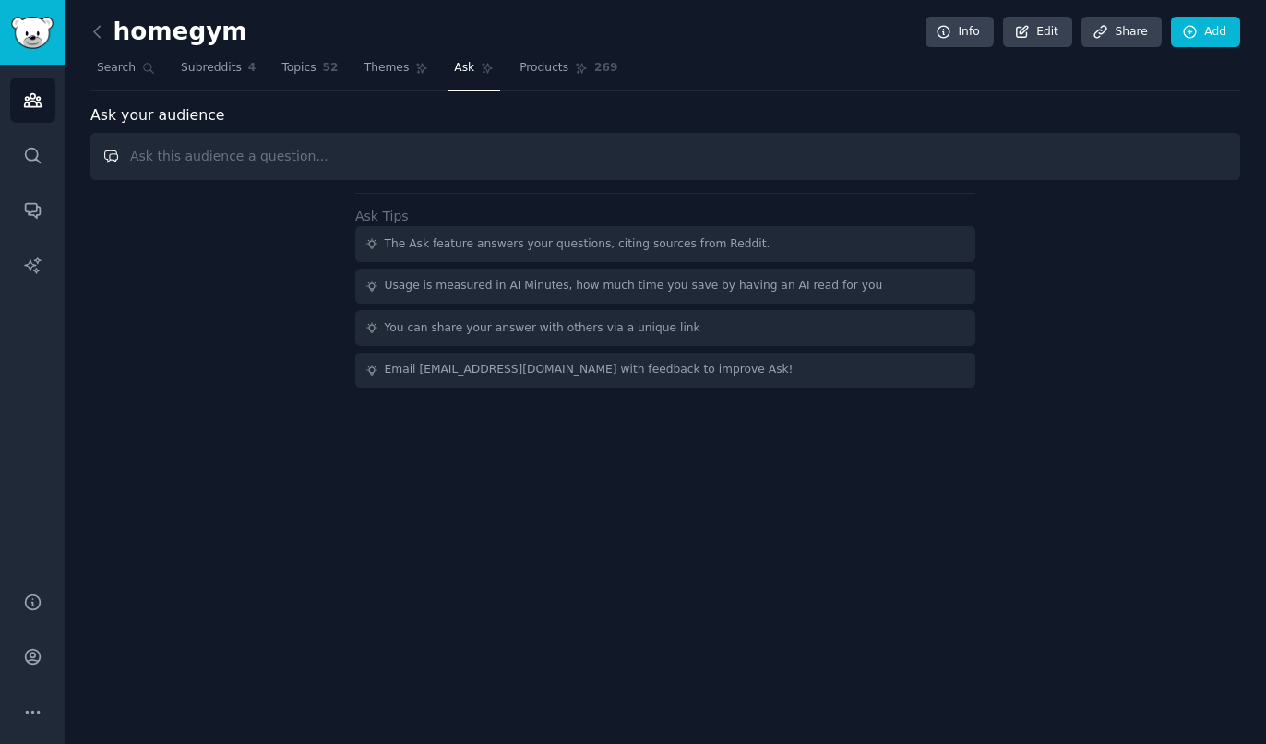
click at [337, 161] on input "text" at bounding box center [665, 156] width 1150 height 47
paste input "Give me a highly detailed insight into what physical products people into fitne…"
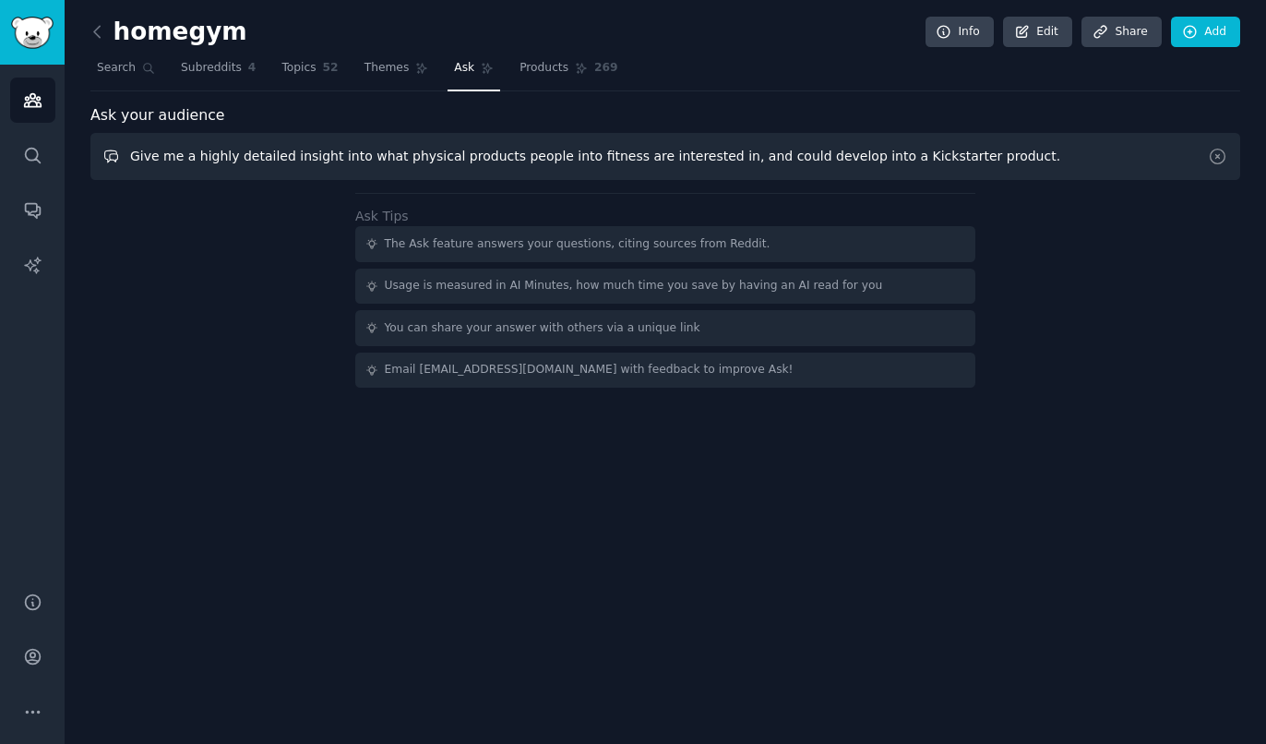
click at [482, 161] on input "Give me a highly detailed insight into what physical products people into fitne…" at bounding box center [665, 156] width 1150 height 47
click at [630, 161] on input "Give me a highly detailed insight into what physical products fitness people in…" at bounding box center [665, 156] width 1150 height 47
click at [660, 162] on input "Give me a highly detailed insight into what physical products fitness people ar…" at bounding box center [665, 156] width 1150 height 47
click at [971, 163] on input "Give me a highly detailed insight into what physical products fitness people ar…" at bounding box center [665, 156] width 1150 height 47
type input "Give me a highly detailed insight into what physical products fitness people ar…"
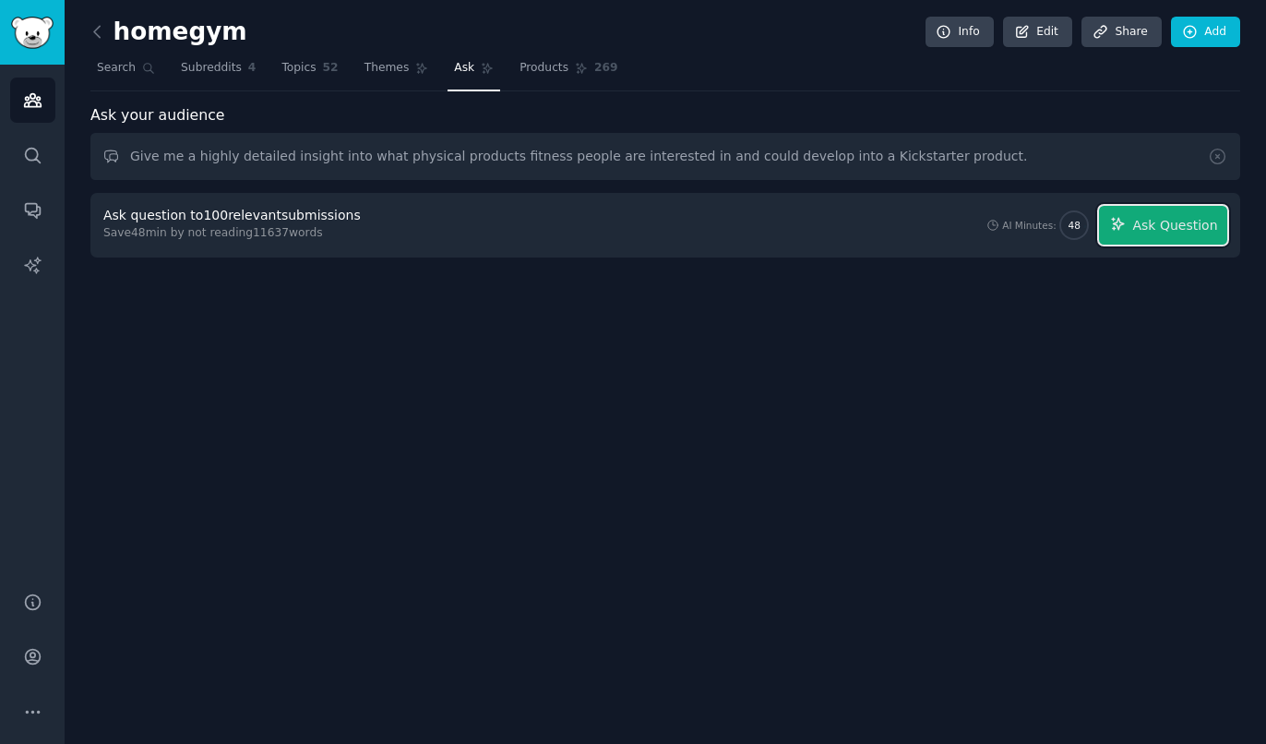
click at [1207, 225] on span "Ask Question" at bounding box center [1174, 225] width 85 height 19
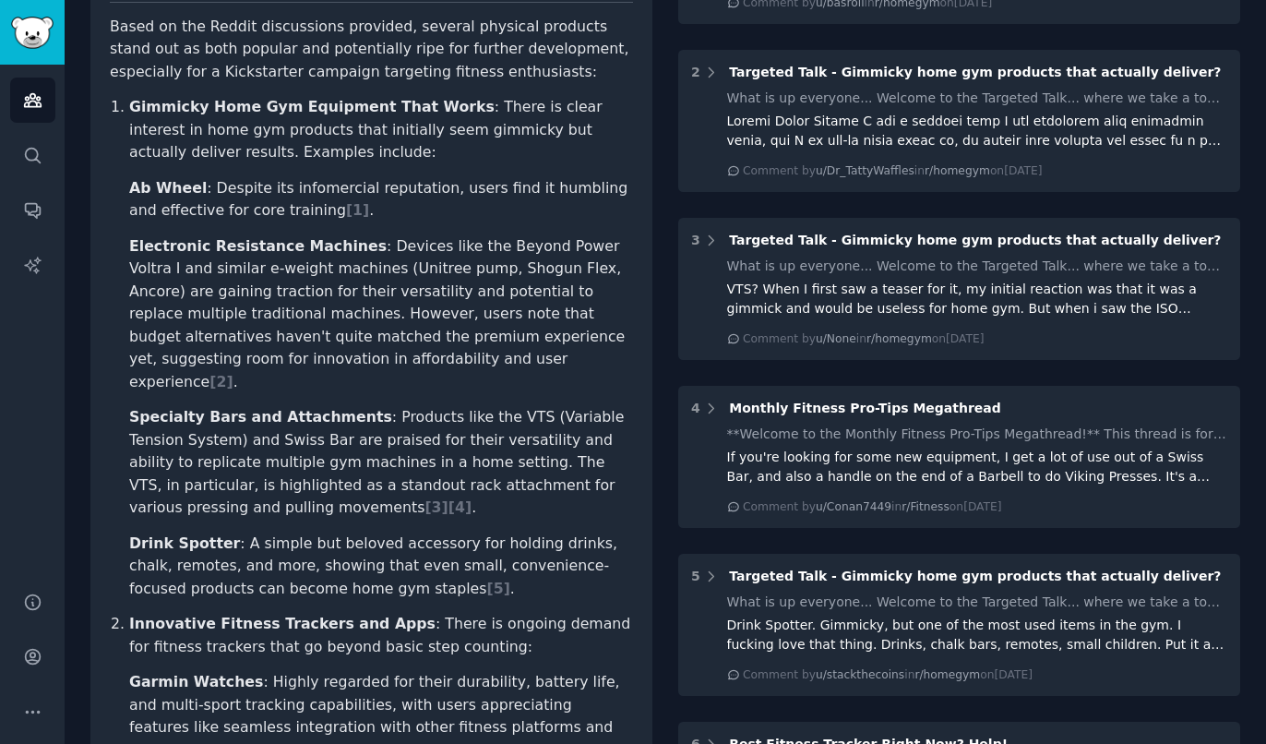
scroll to position [307, 0]
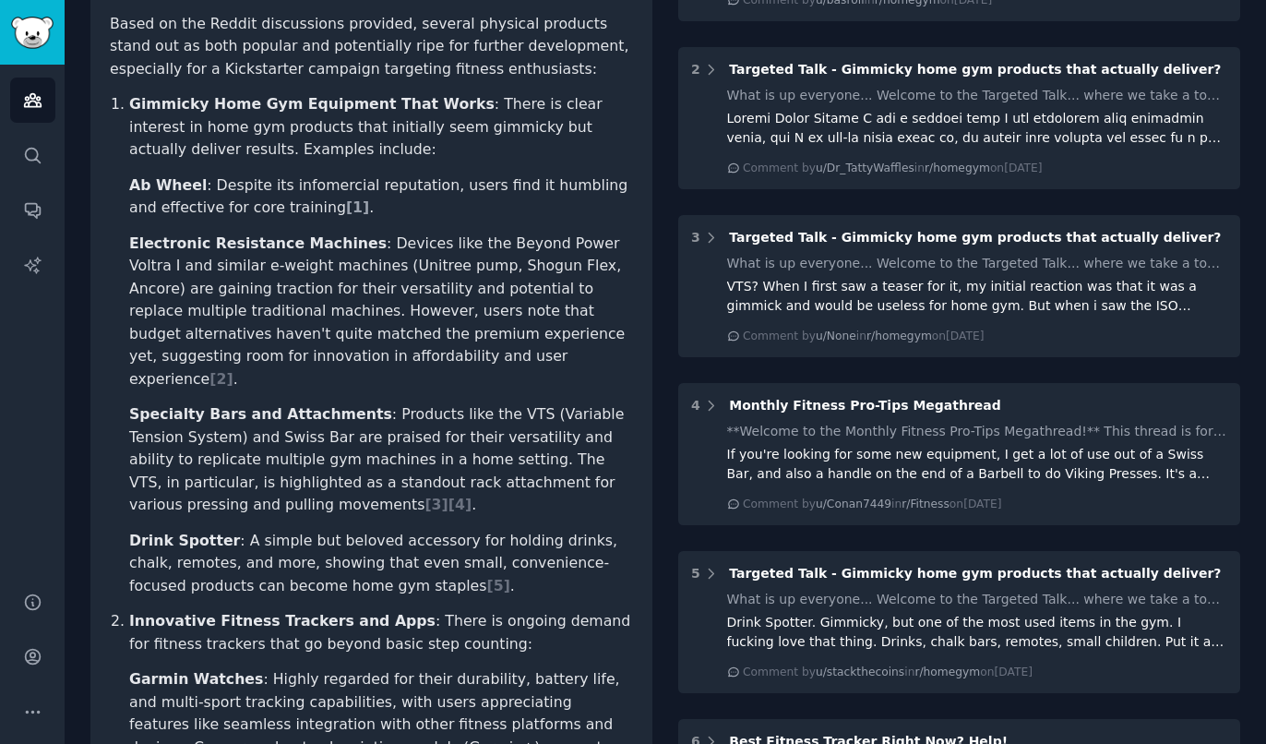
click at [346, 214] on span "[ 1 ]" at bounding box center [357, 207] width 23 height 18
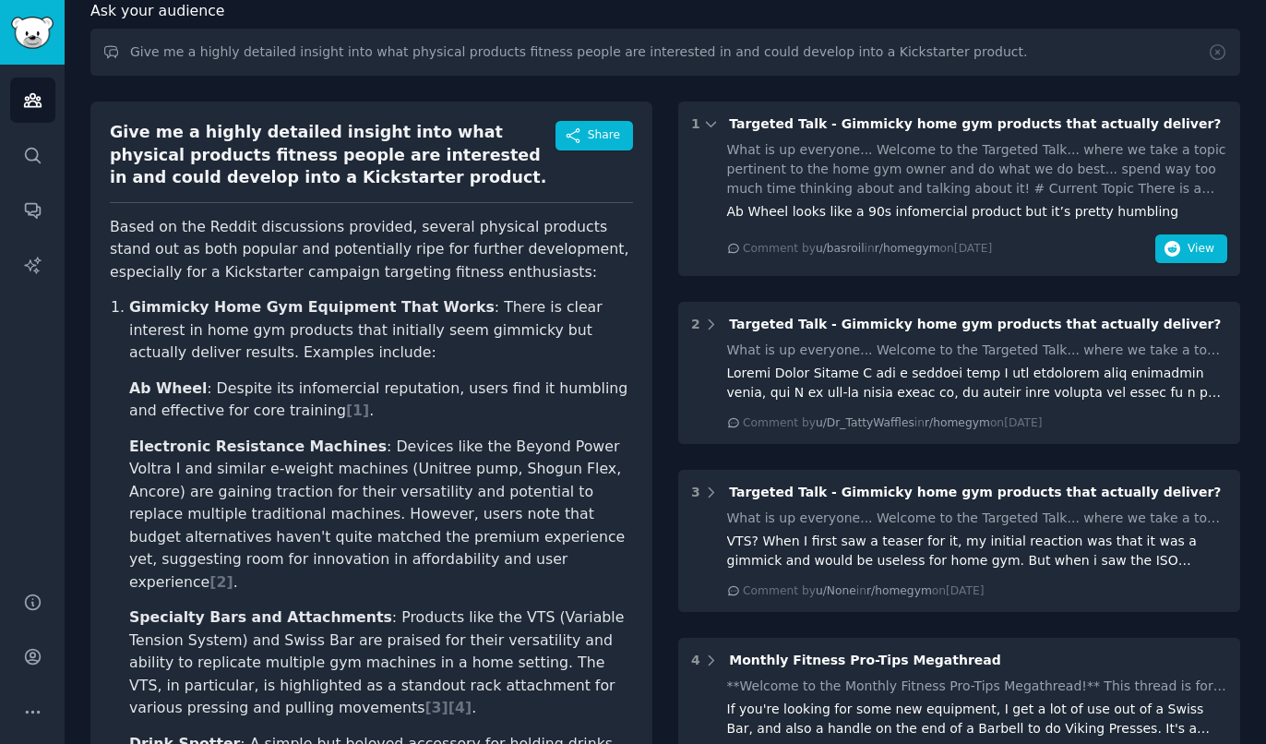
scroll to position [103, 0]
click at [1208, 249] on span "View" at bounding box center [1201, 250] width 27 height 17
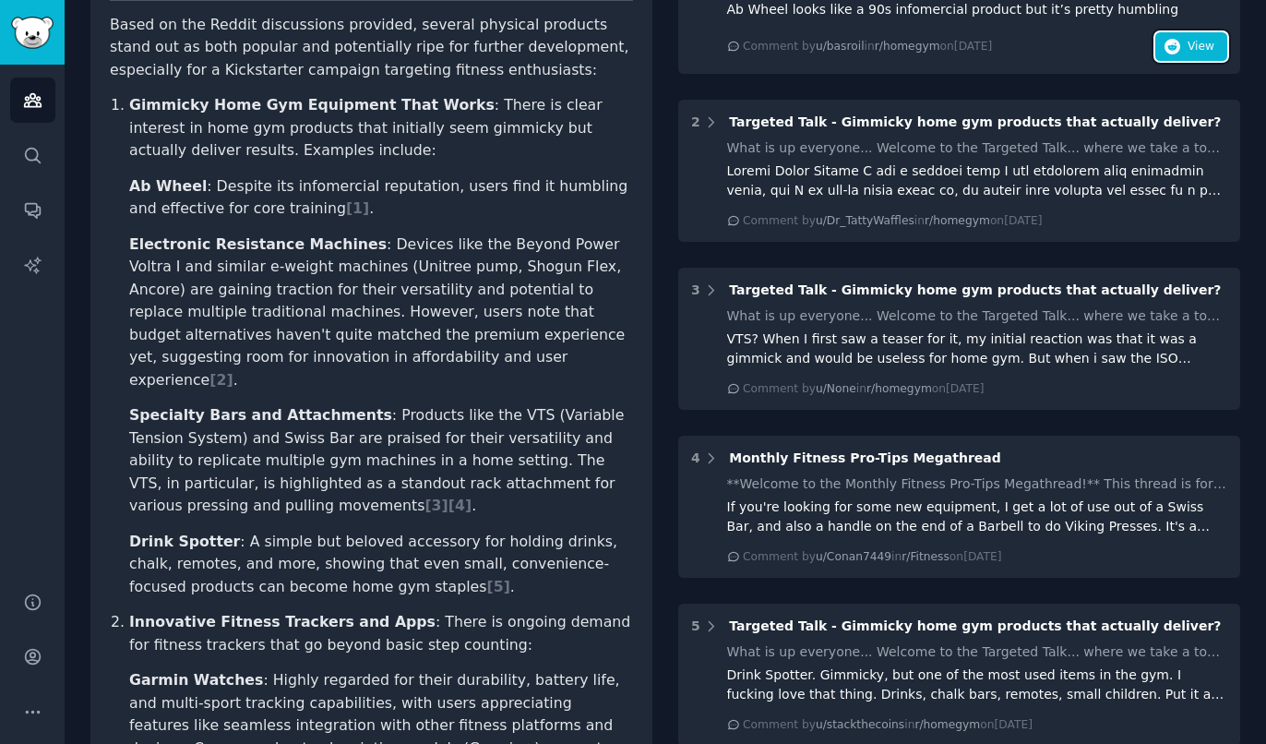
scroll to position [308, 0]
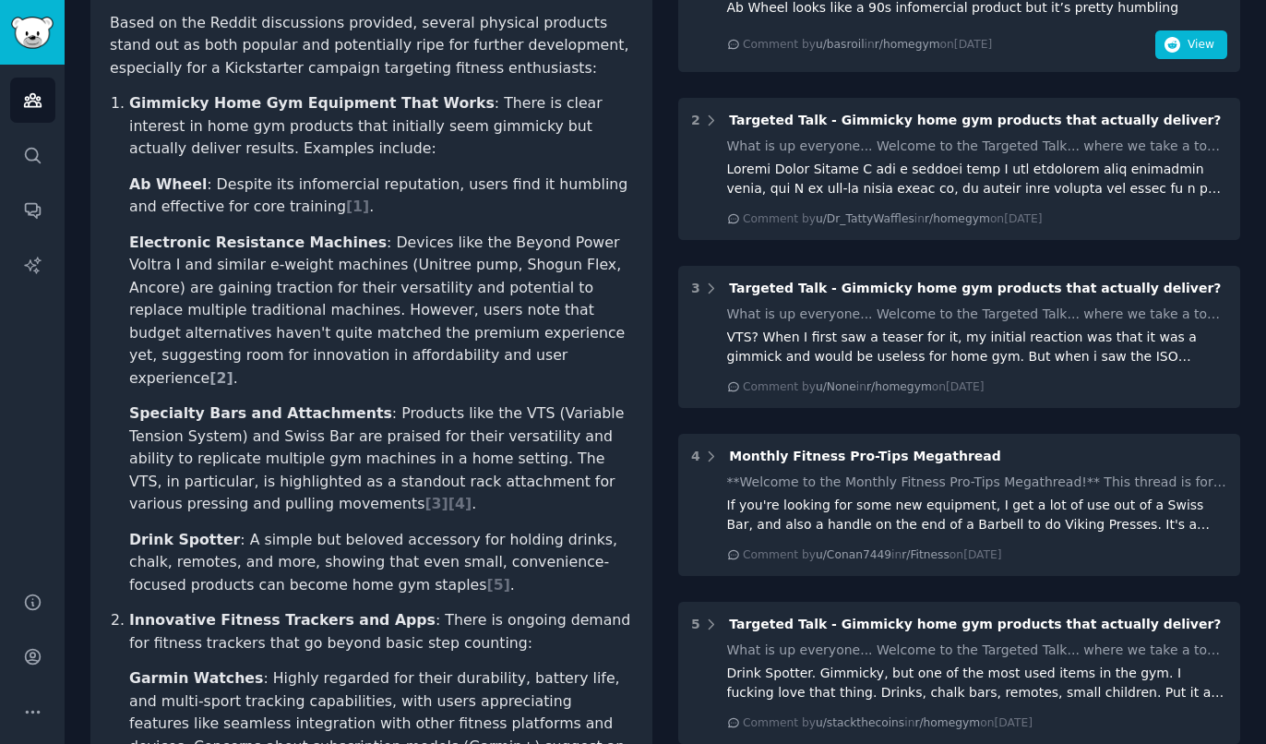
click at [233, 369] on span "[ 2 ]" at bounding box center [221, 378] width 23 height 18
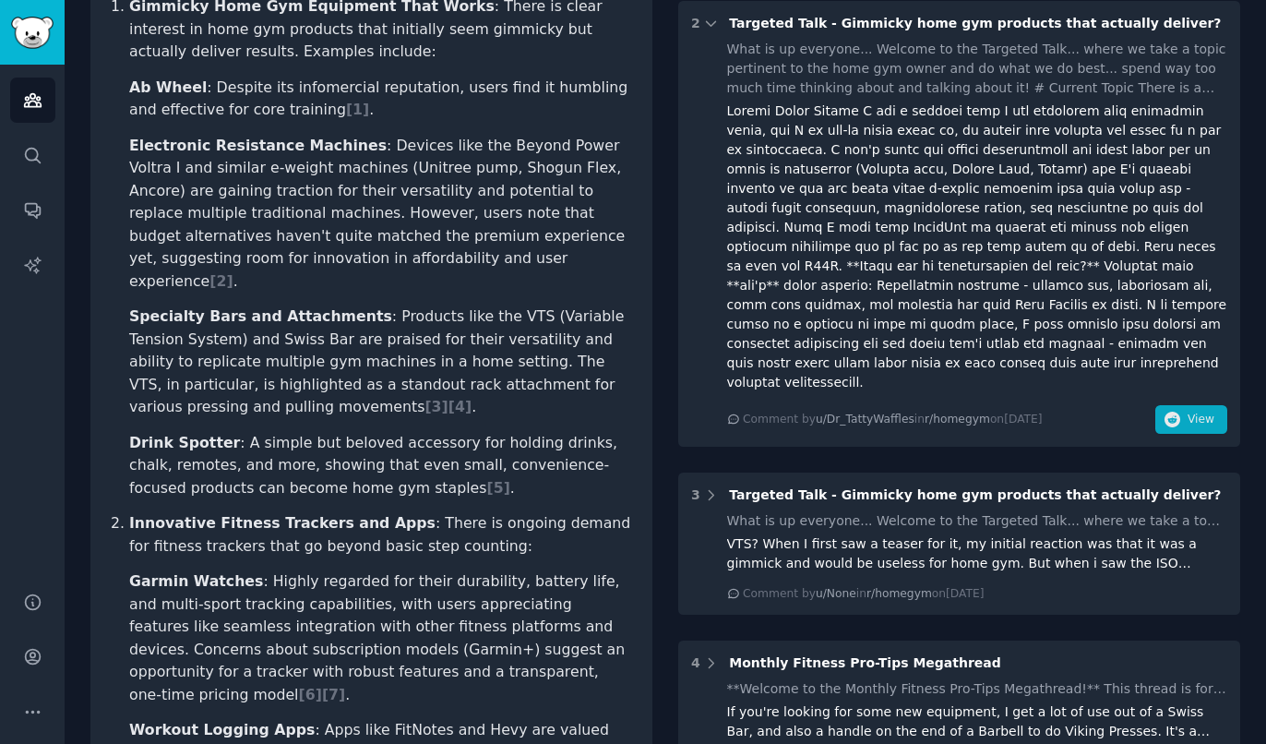
scroll to position [406, 0]
click at [1205, 411] on span "View" at bounding box center [1201, 419] width 27 height 17
click at [425, 397] on span "[ 3 ]" at bounding box center [436, 406] width 23 height 18
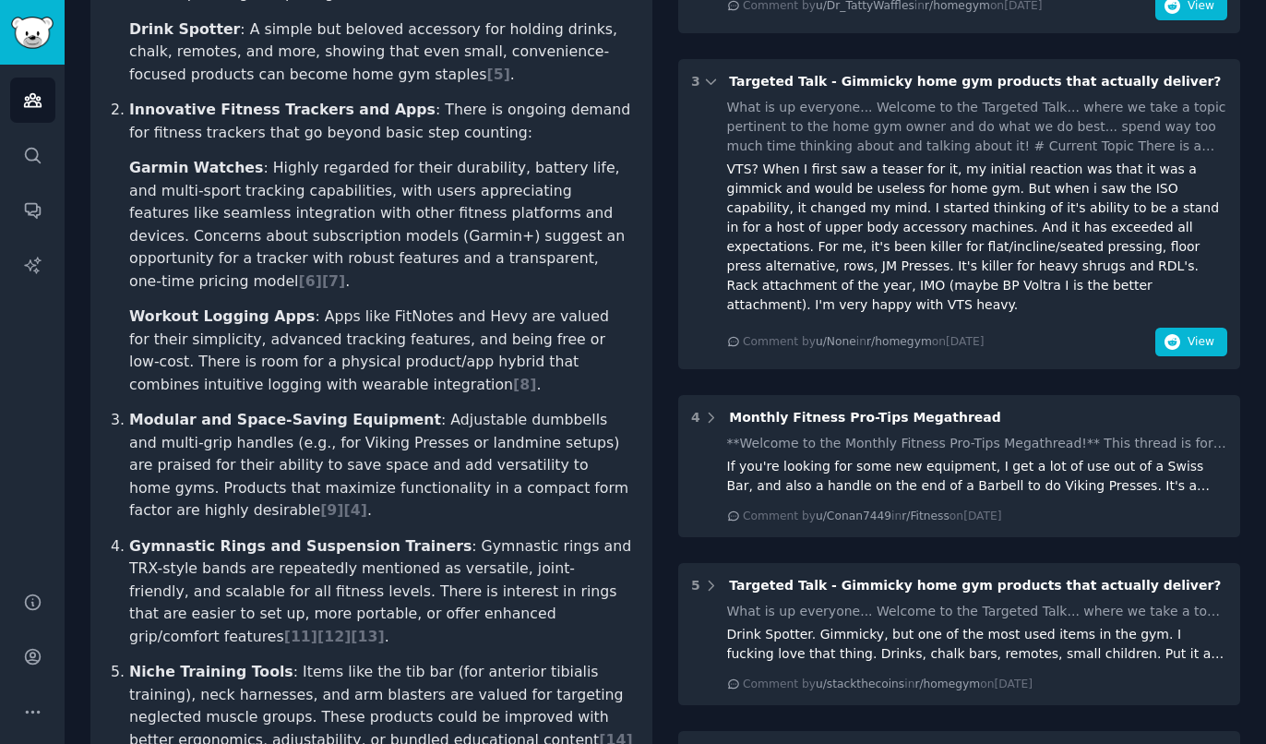
scroll to position [820, 0]
click at [1199, 333] on span "View" at bounding box center [1201, 341] width 27 height 17
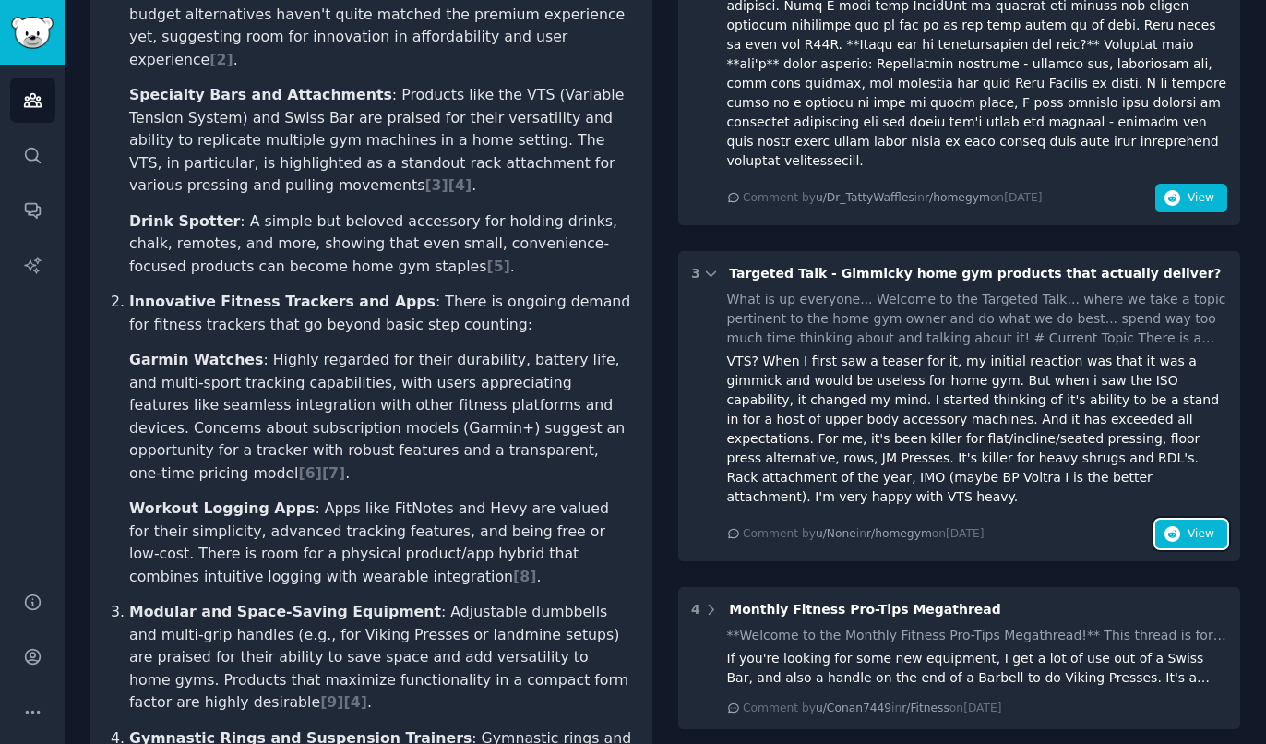
scroll to position [615, 0]
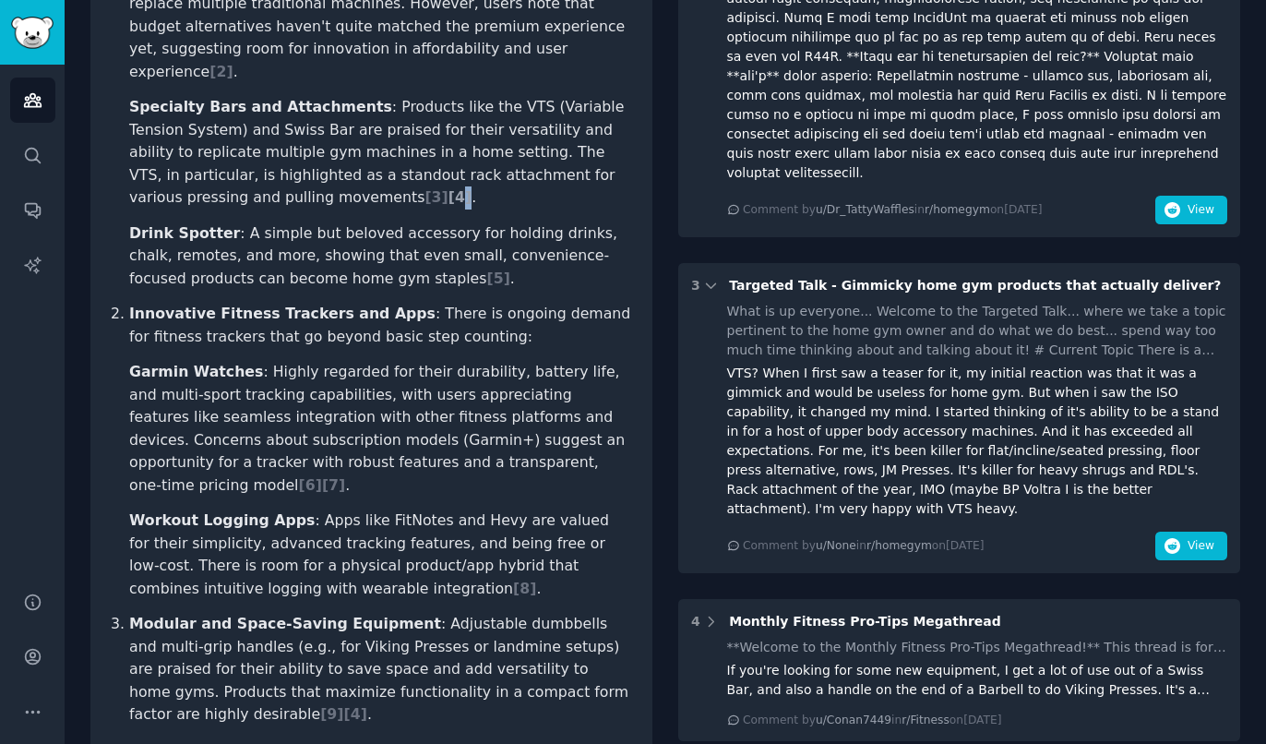
click at [449, 188] on span "[ 4 ]" at bounding box center [460, 197] width 23 height 18
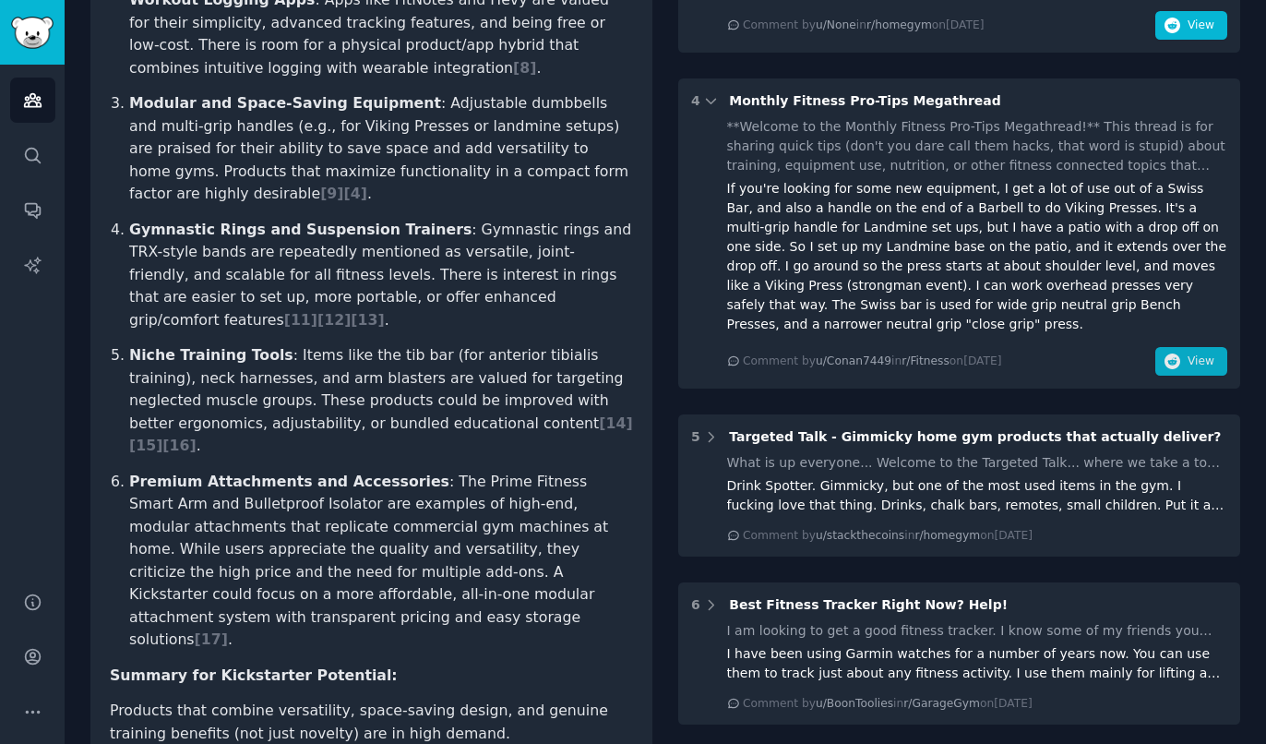
scroll to position [1136, 0]
click at [1211, 346] on button "View" at bounding box center [1192, 361] width 72 height 30
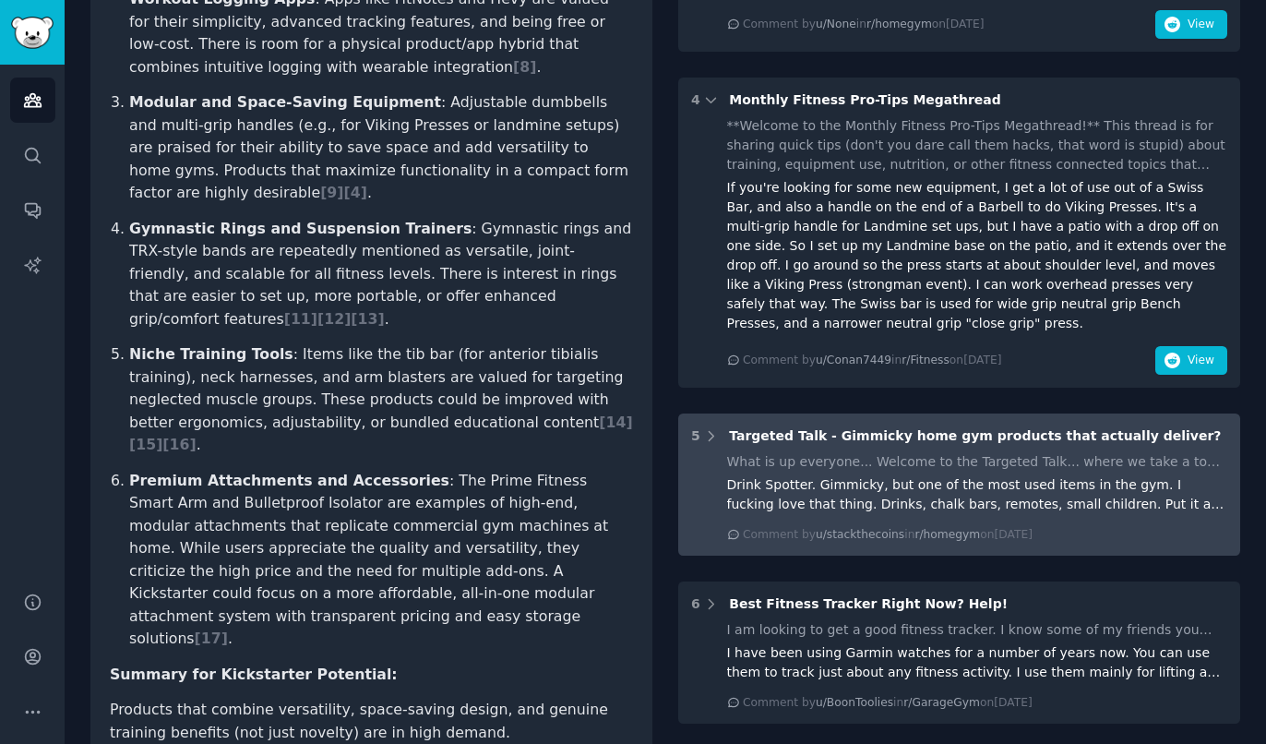
click at [1004, 475] on div "Drink Spotter. Gimmicky, but one of the most used items in the gym. I fucking l…" at bounding box center [977, 494] width 501 height 39
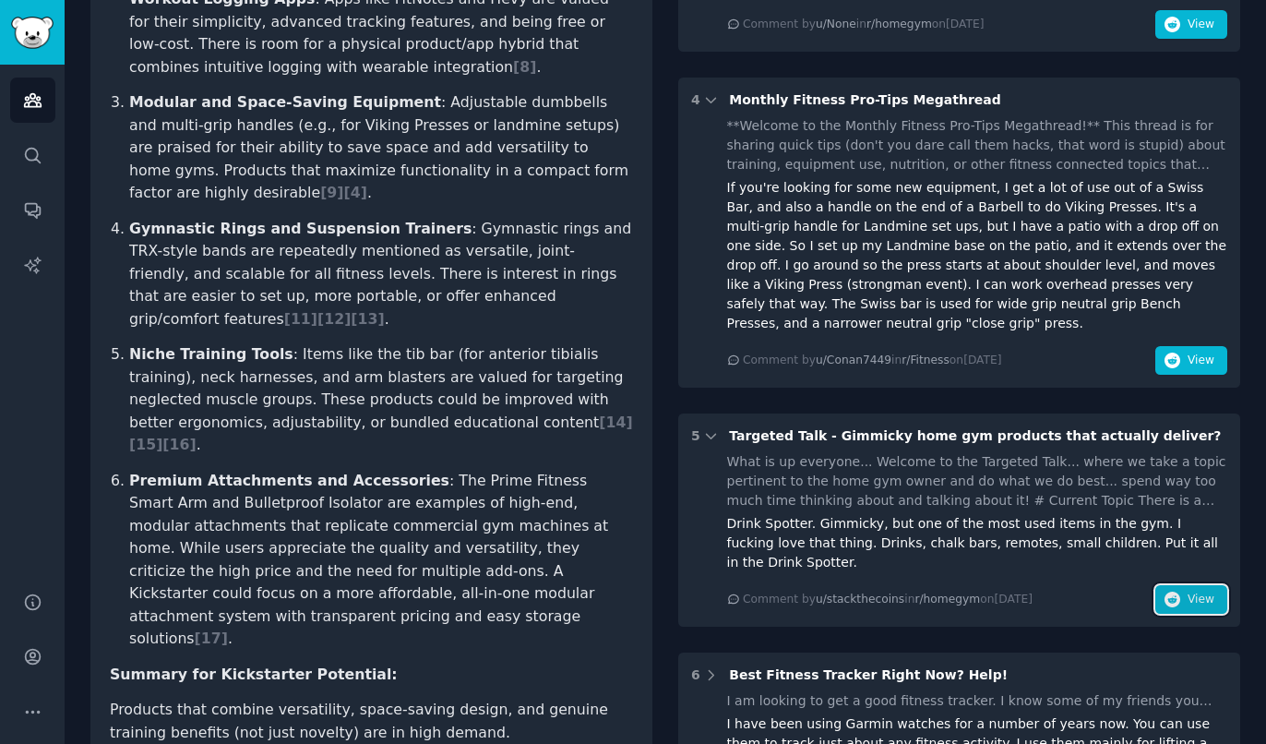
click at [1199, 592] on span "View" at bounding box center [1201, 600] width 27 height 17
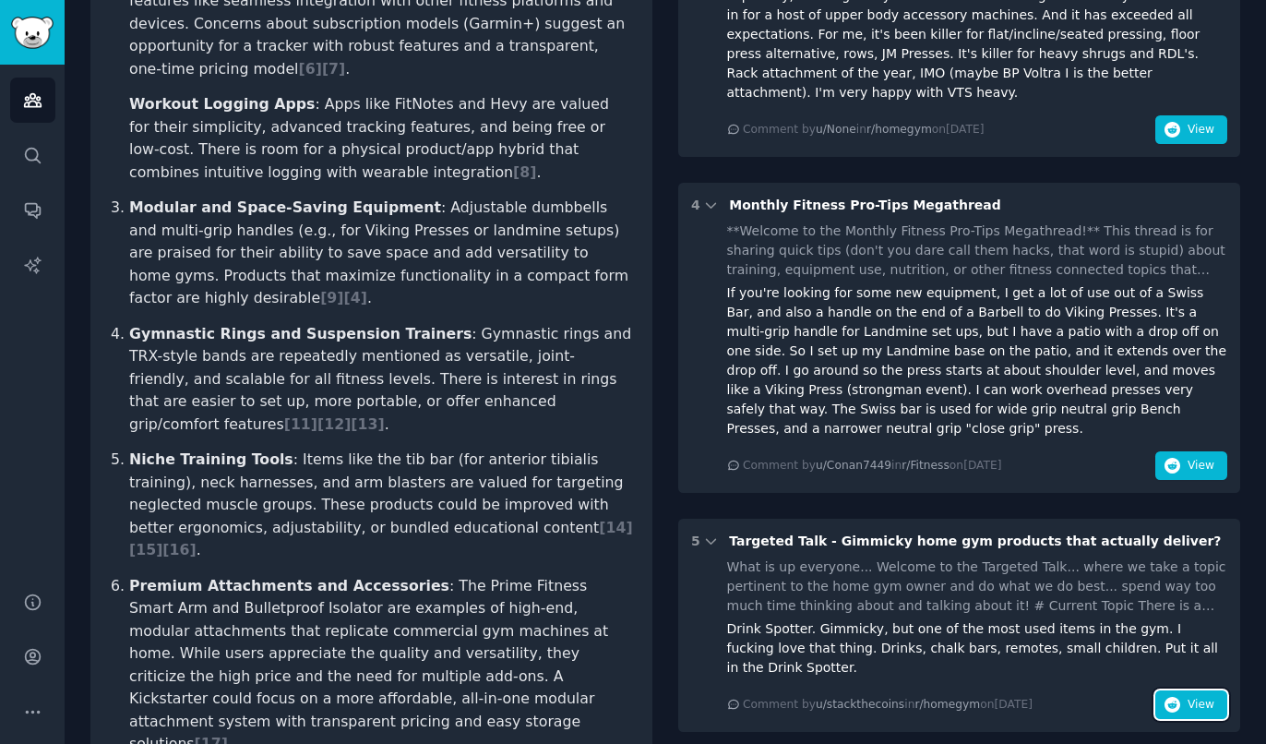
scroll to position [1034, 0]
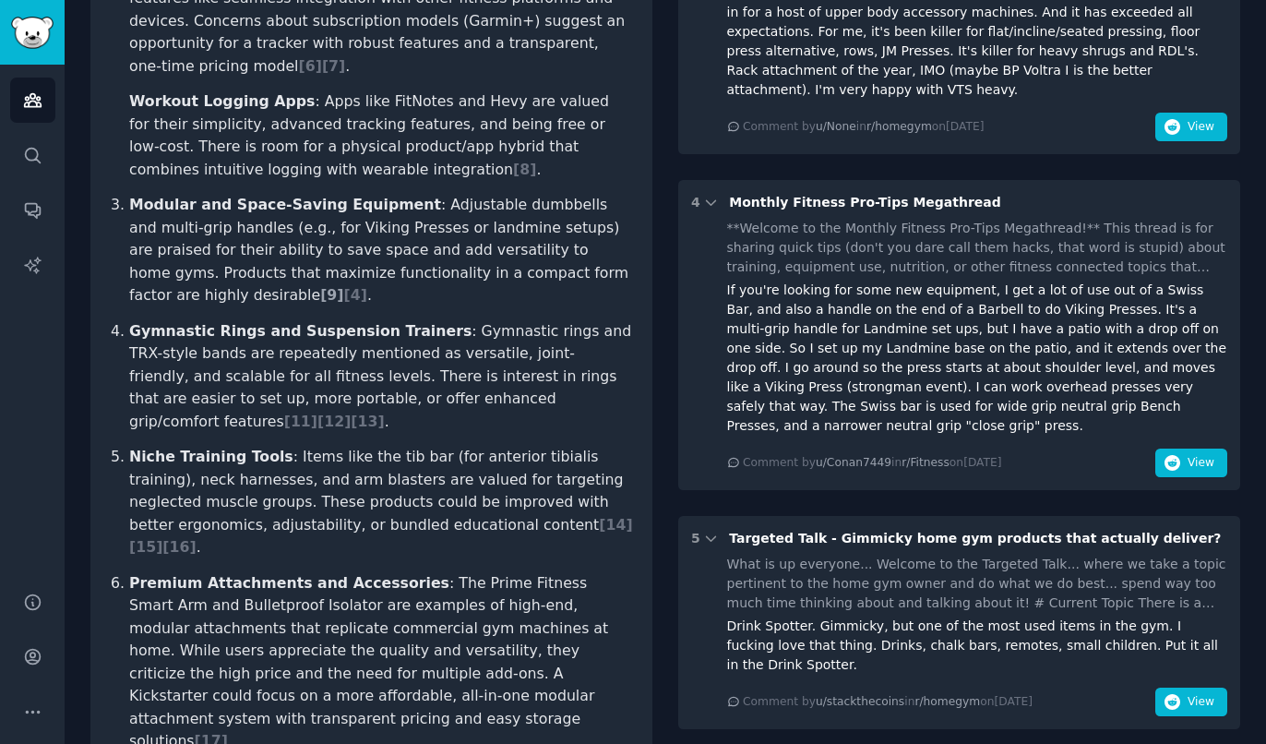
click at [343, 286] on span "[ 9 ]" at bounding box center [331, 295] width 23 height 18
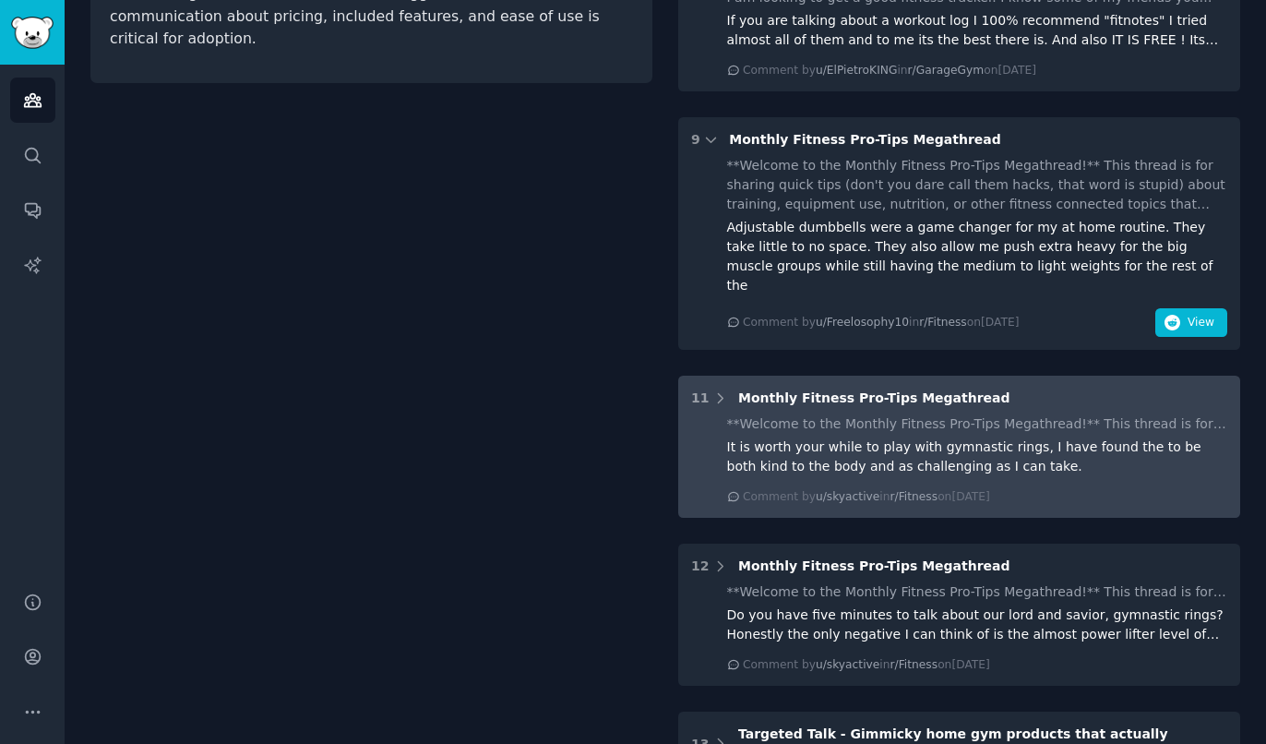
scroll to position [2176, 0]
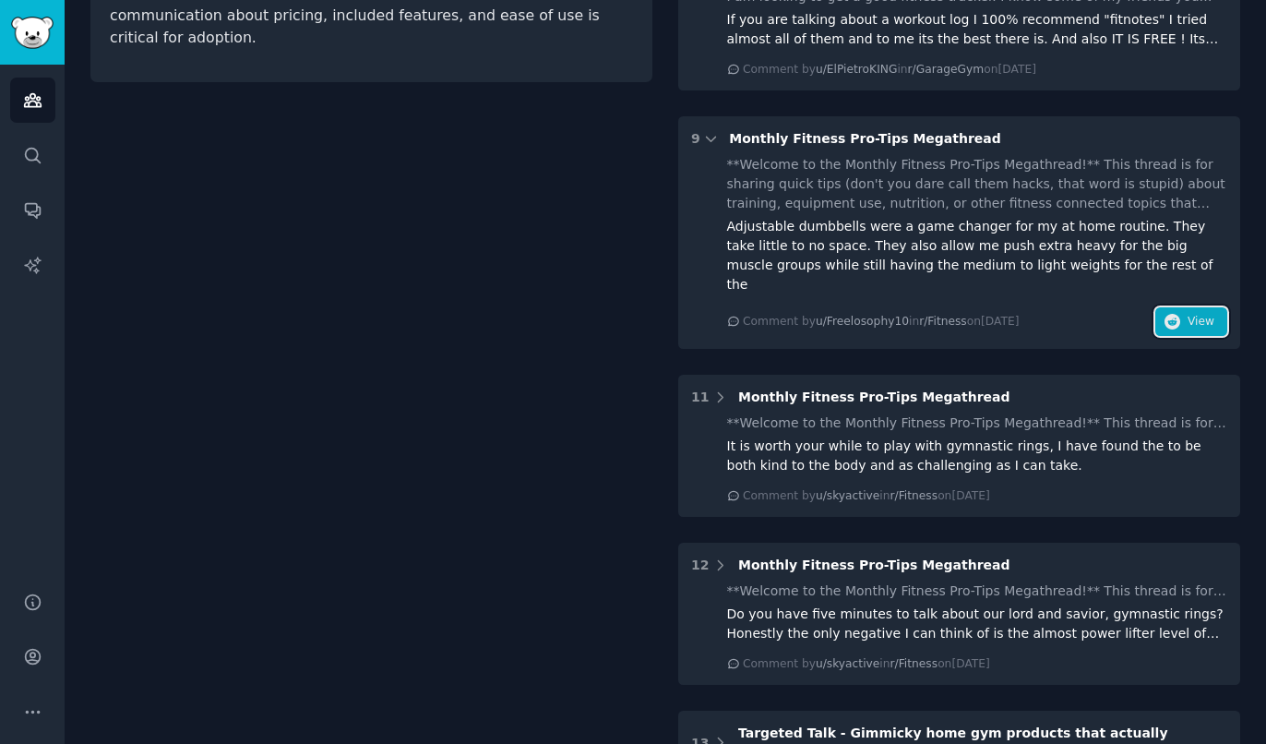
click at [1216, 307] on button "View" at bounding box center [1192, 322] width 72 height 30
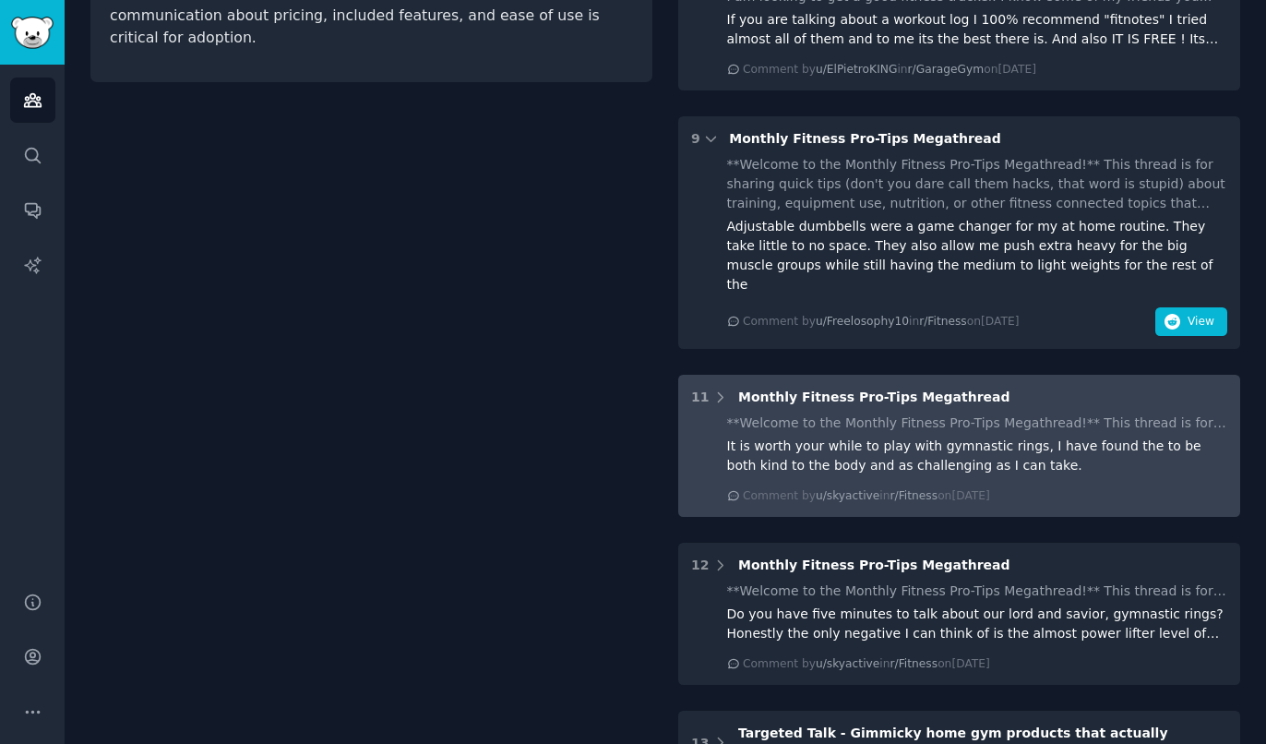
click at [1080, 375] on div "11 Monthly Fitness Pro-Tips Megathread **Welcome to the Monthly Fitness Pro-Tip…" at bounding box center [959, 446] width 562 height 142
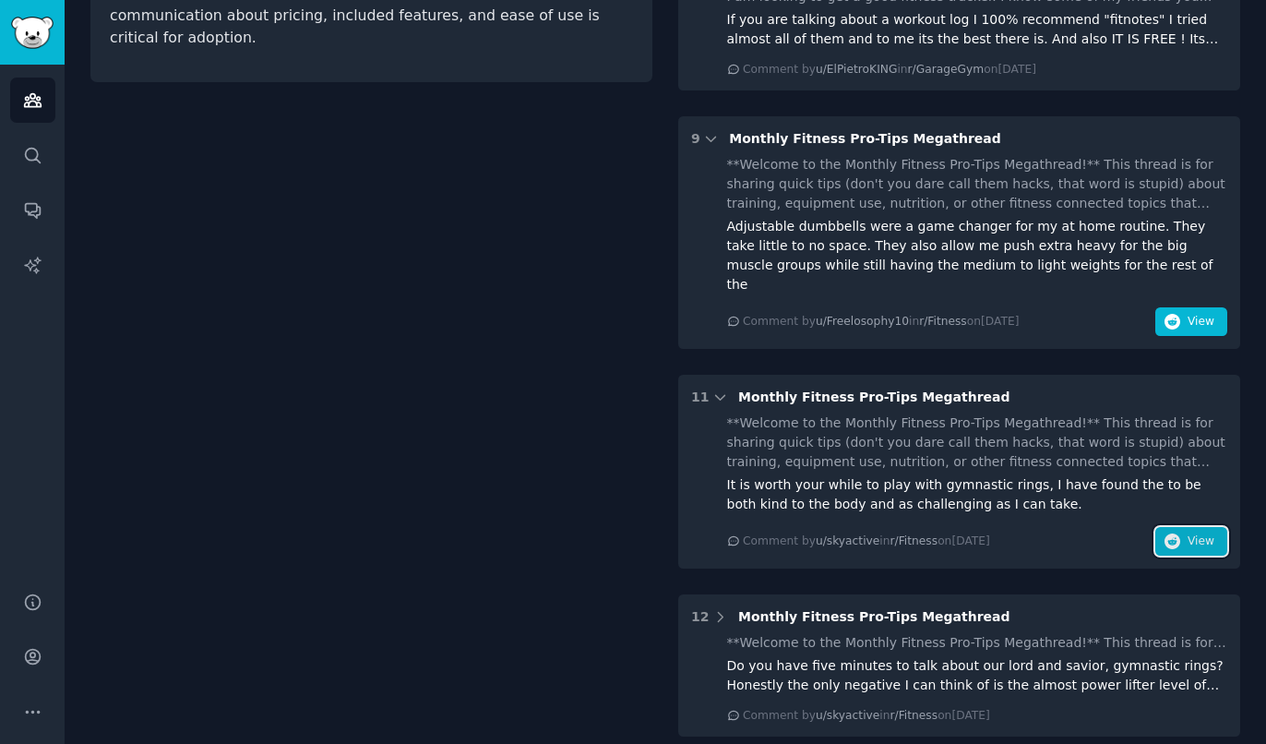
click at [1201, 527] on button "View" at bounding box center [1192, 542] width 72 height 30
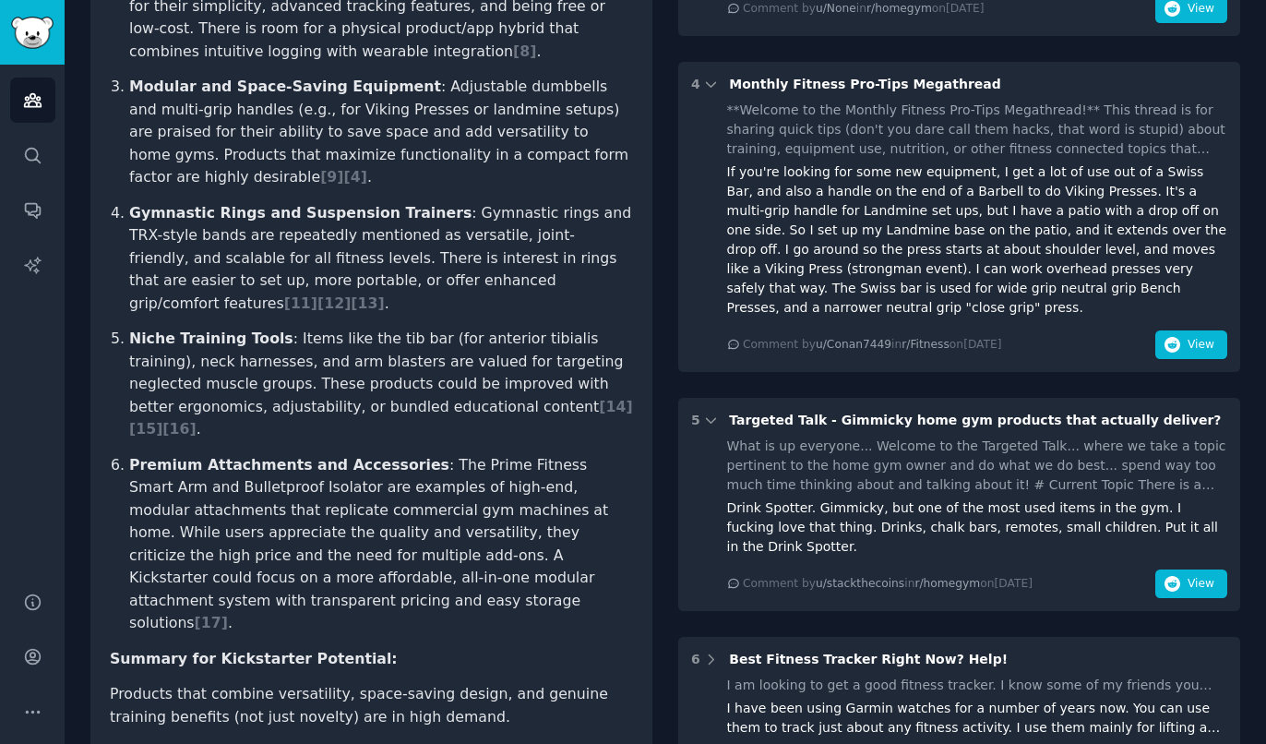
scroll to position [1152, 0]
click at [317, 294] on span "[ 11 ]" at bounding box center [300, 303] width 33 height 18
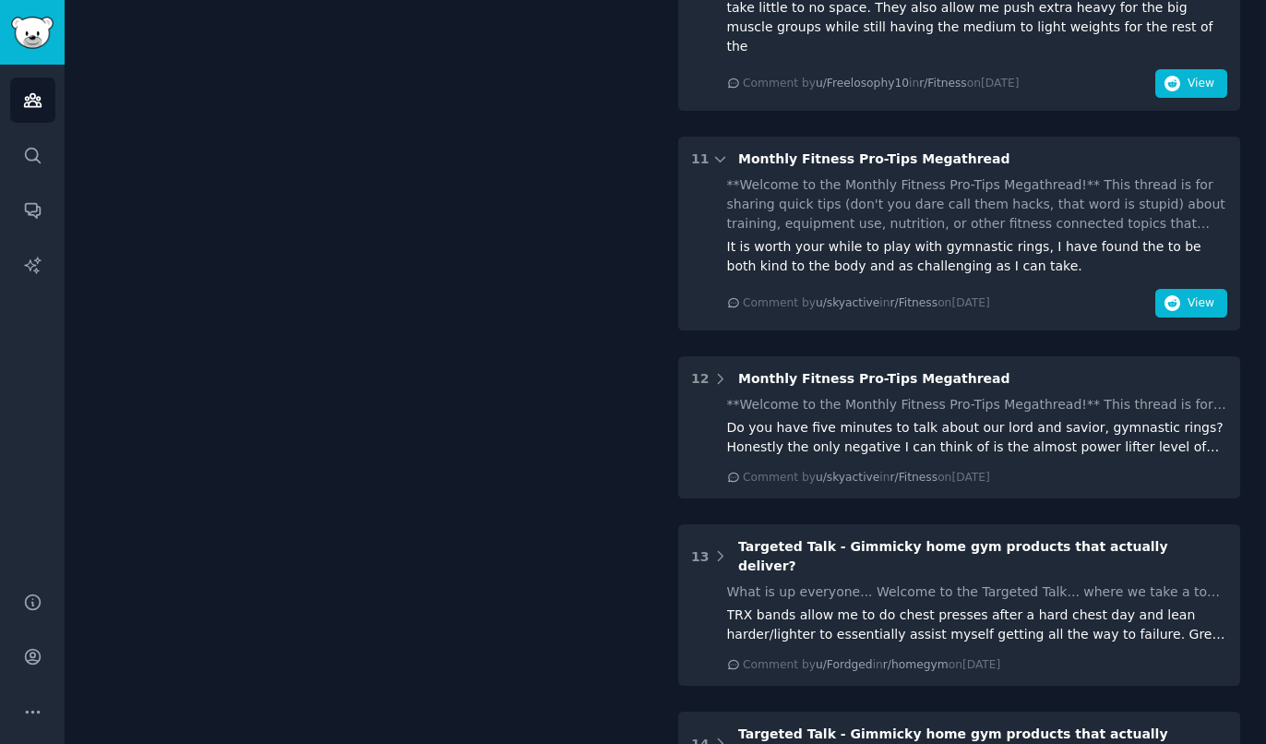
scroll to position [2415, 0]
click at [1192, 294] on span "View" at bounding box center [1201, 302] width 27 height 17
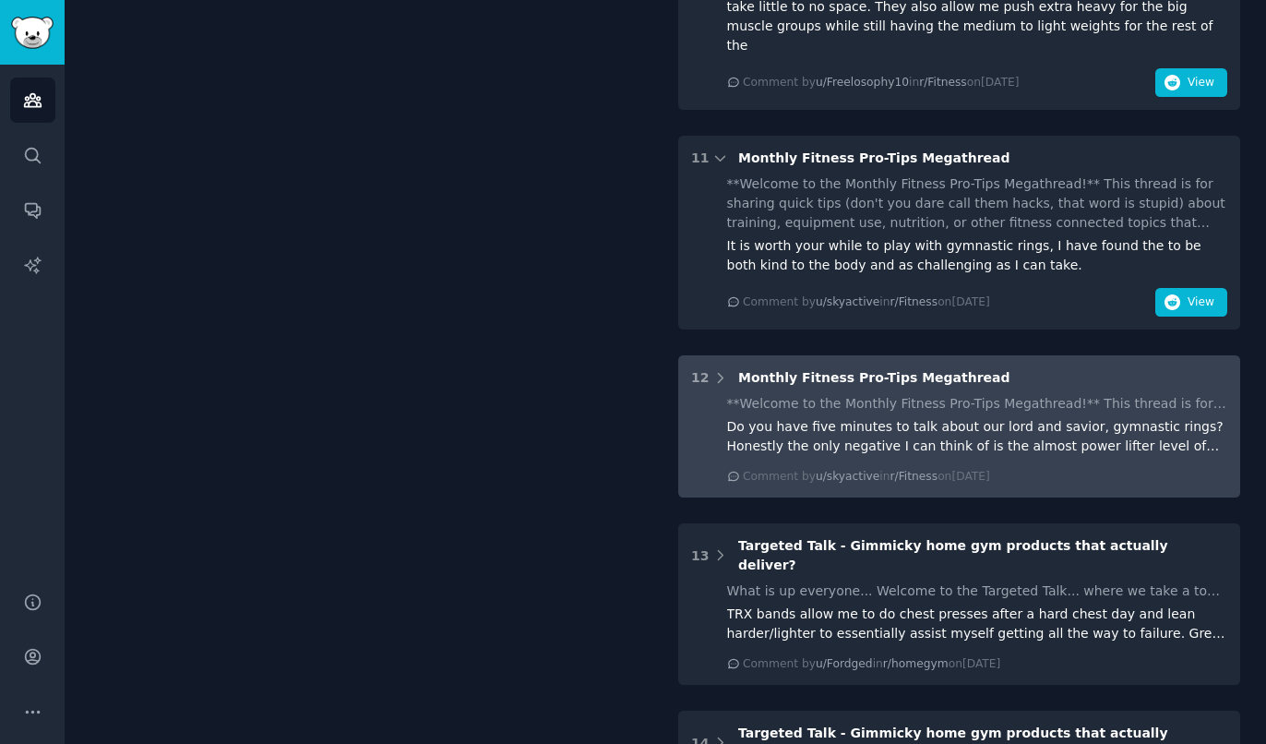
click at [1057, 417] on div "Do you have five minutes to talk about our lord and savior, gymnastic rings? Ho…" at bounding box center [977, 436] width 501 height 39
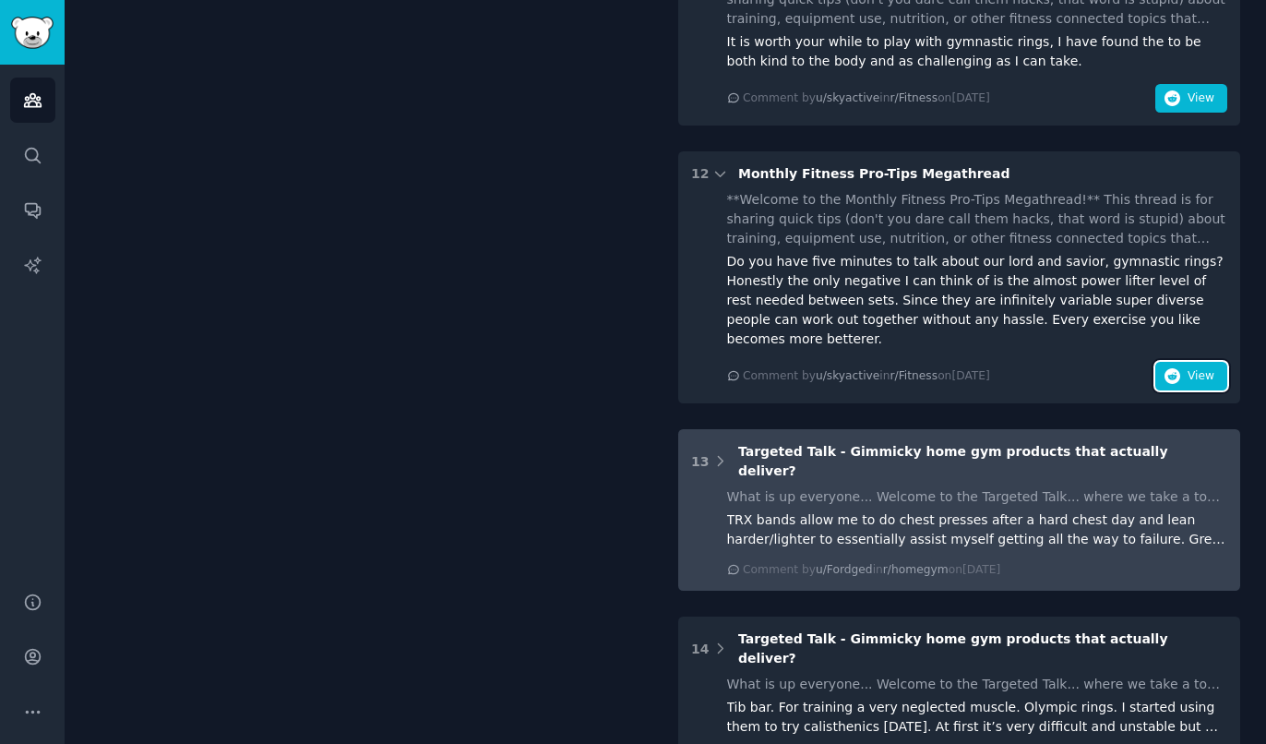
scroll to position [2620, 0]
click at [1041, 509] on div "TRX bands allow me to do chest presses after a hard chest day and lean harder/l…" at bounding box center [977, 528] width 501 height 39
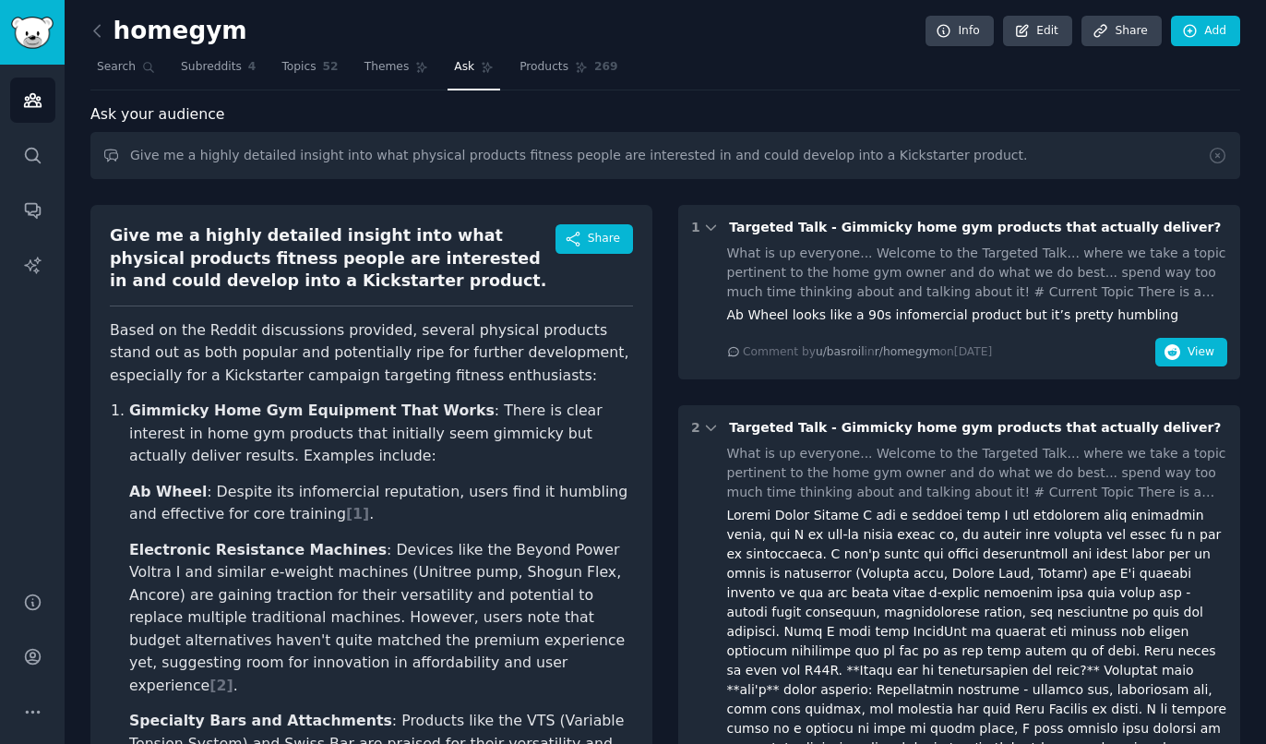
scroll to position [0, 0]
click at [103, 39] on icon at bounding box center [97, 31] width 19 height 19
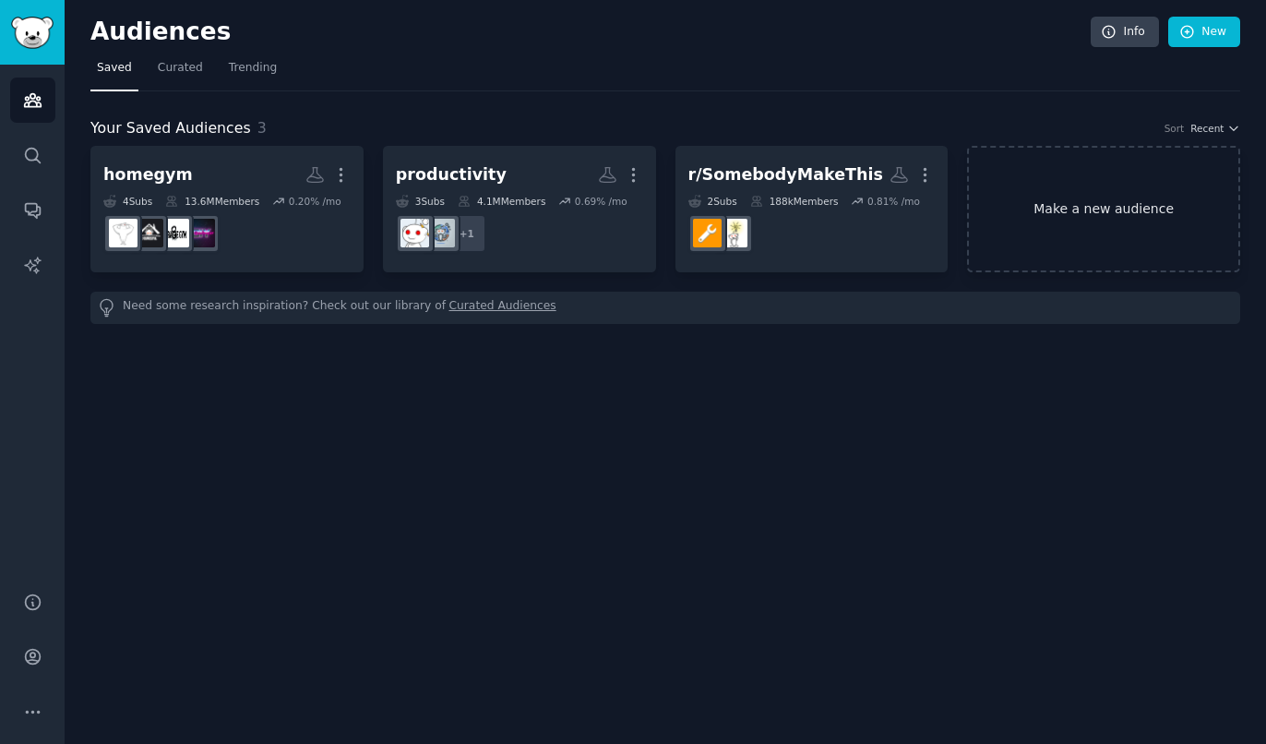
click at [1114, 210] on link "Make a new audience" at bounding box center [1103, 209] width 273 height 126
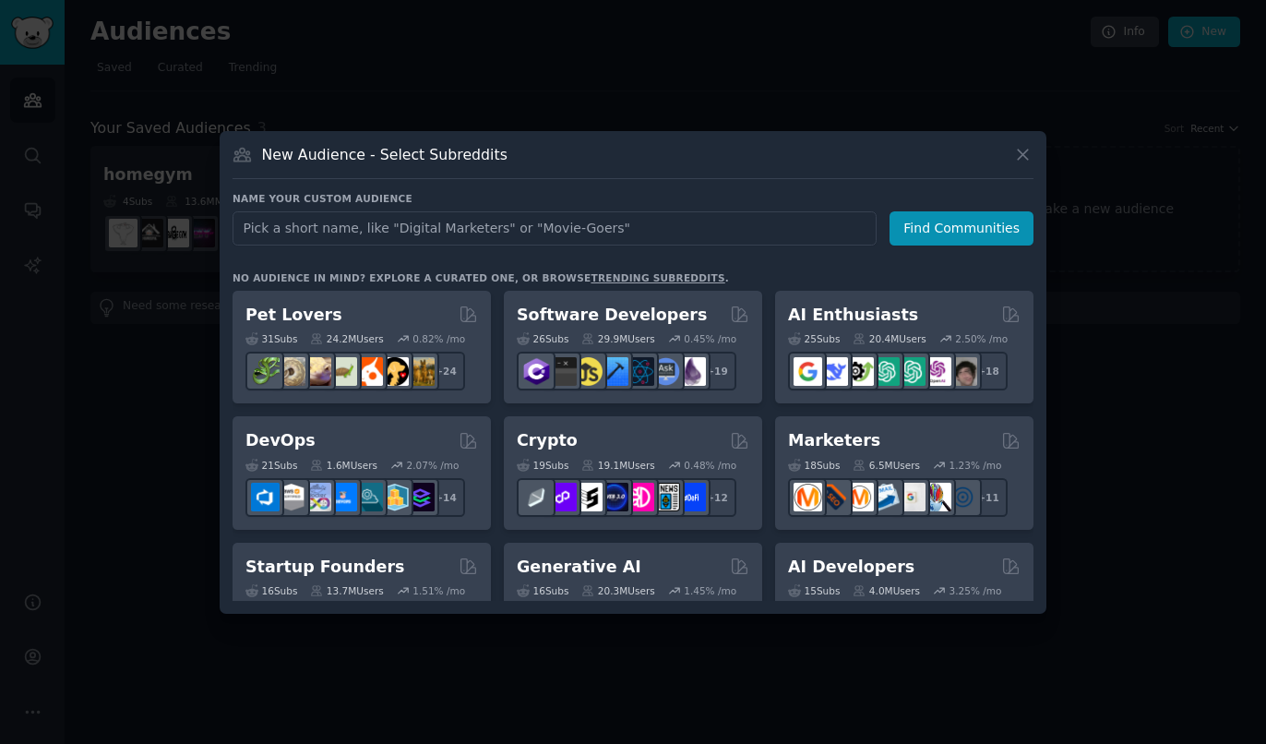
click at [1215, 227] on div at bounding box center [633, 372] width 1266 height 744
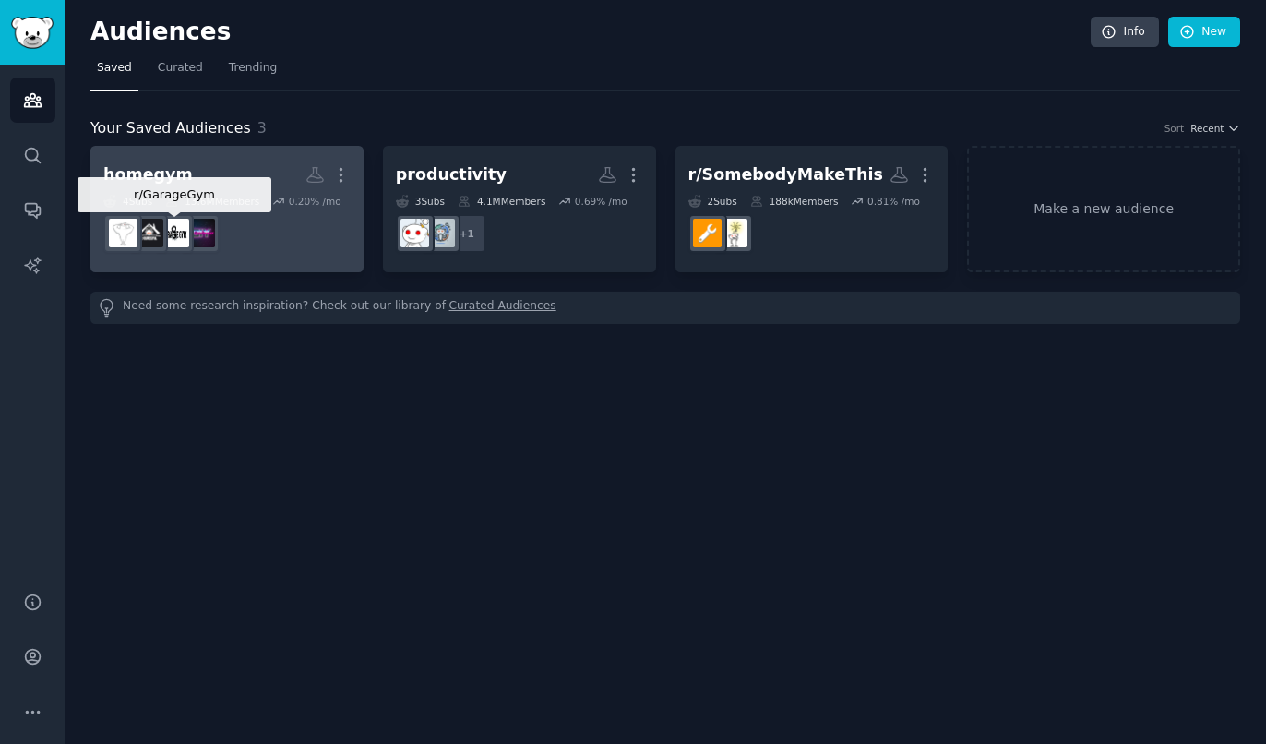
click at [168, 217] on div at bounding box center [148, 233] width 39 height 39
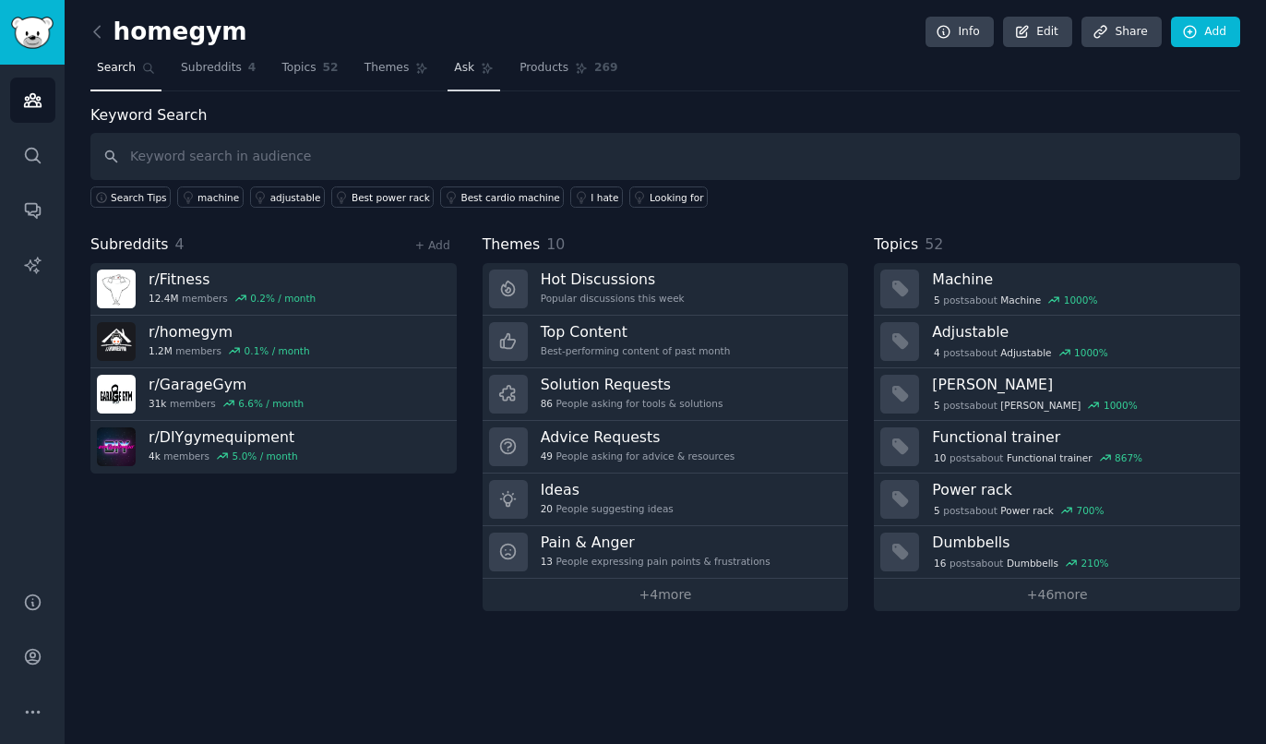
click at [456, 87] on link "Ask" at bounding box center [474, 73] width 53 height 38
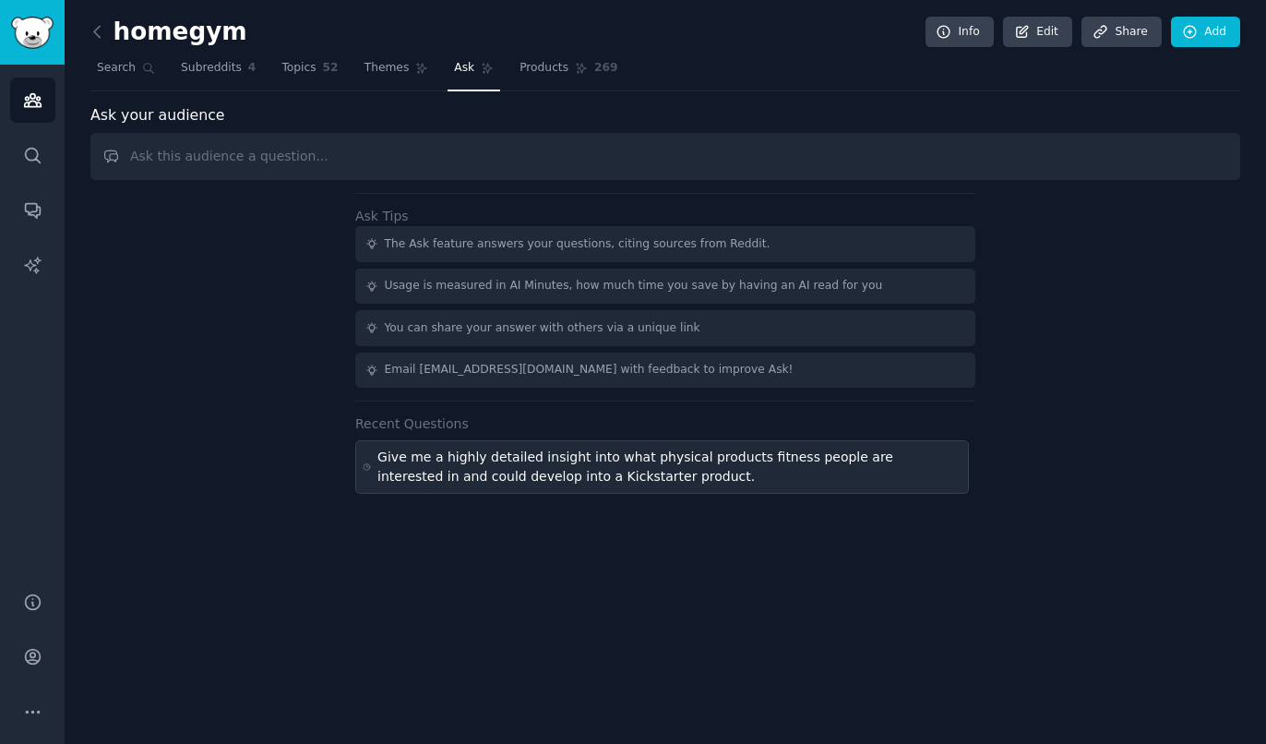
click at [698, 477] on div "Give me a highly detailed insight into what physical products fitness people ar…" at bounding box center [669, 467] width 584 height 39
type input "Give me a highly detailed insight into what physical products fitness people ar…"
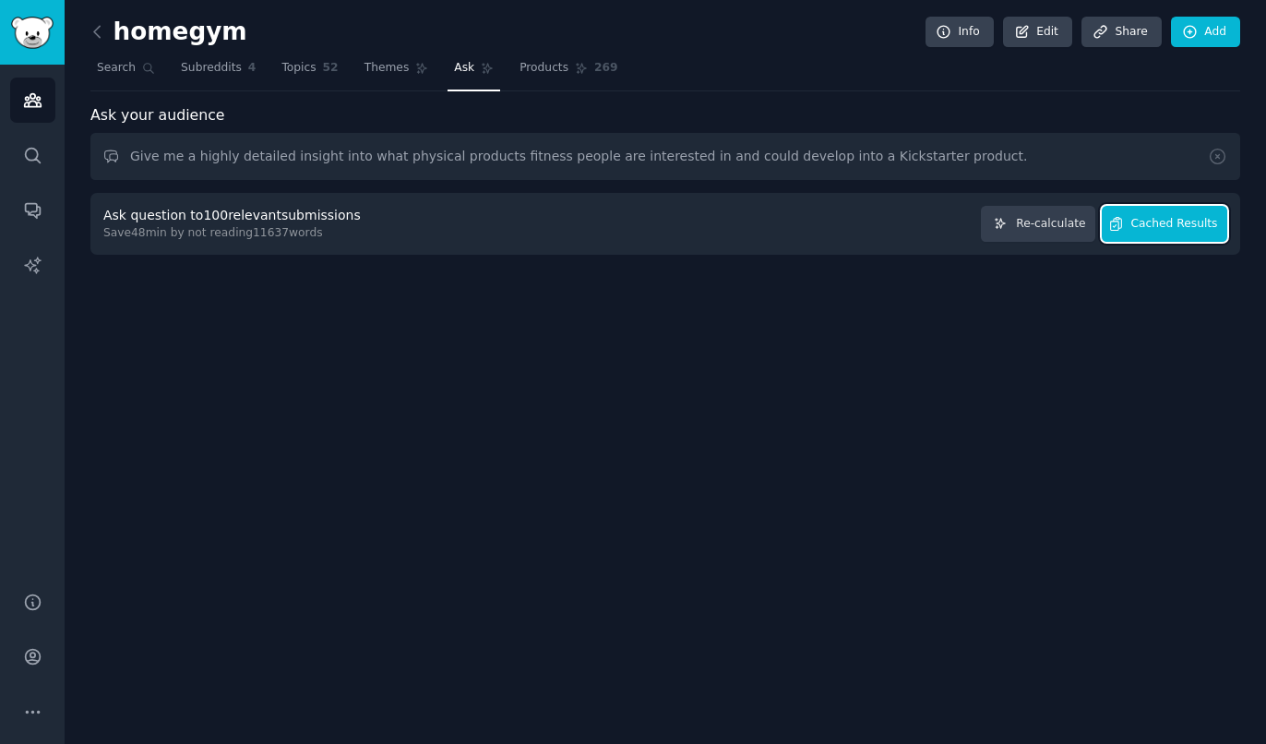
click at [1205, 234] on button "Cached Results" at bounding box center [1165, 224] width 126 height 36
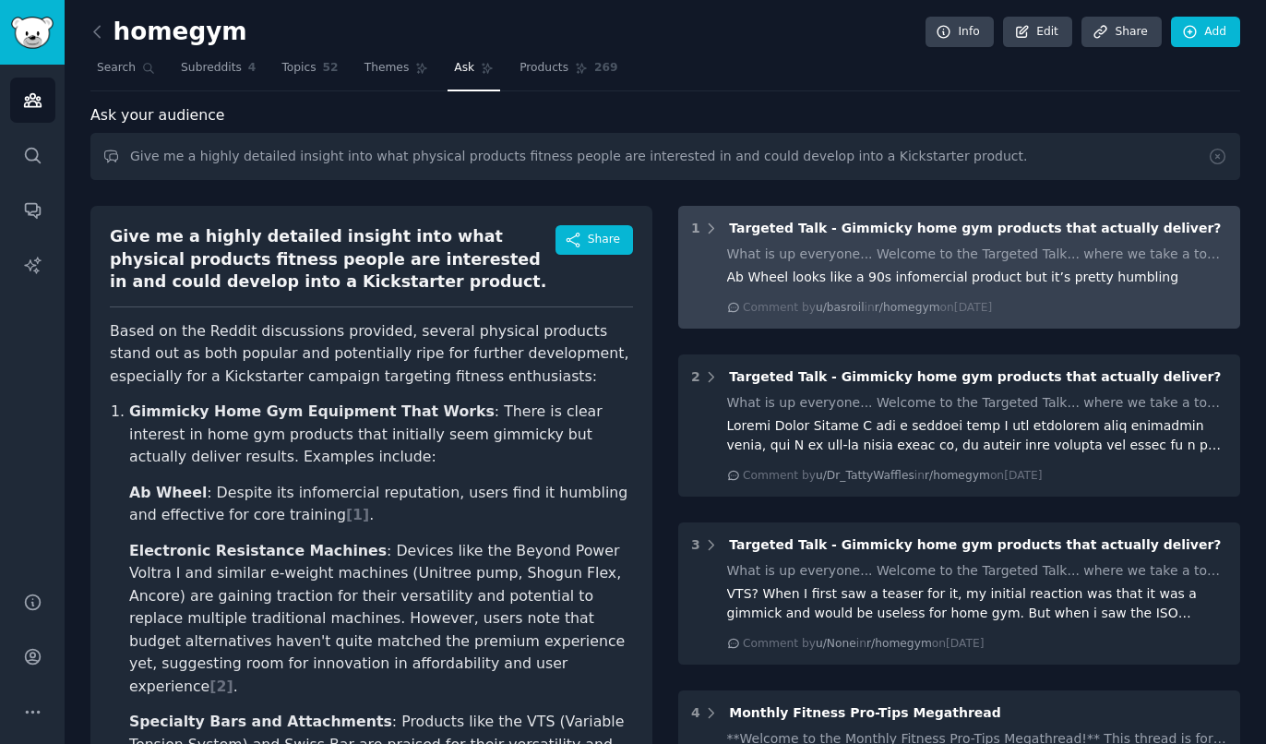
click at [927, 304] on div "Comment by u/basroil in r/homegym [DATE][DATE]" at bounding box center [867, 308] width 249 height 17
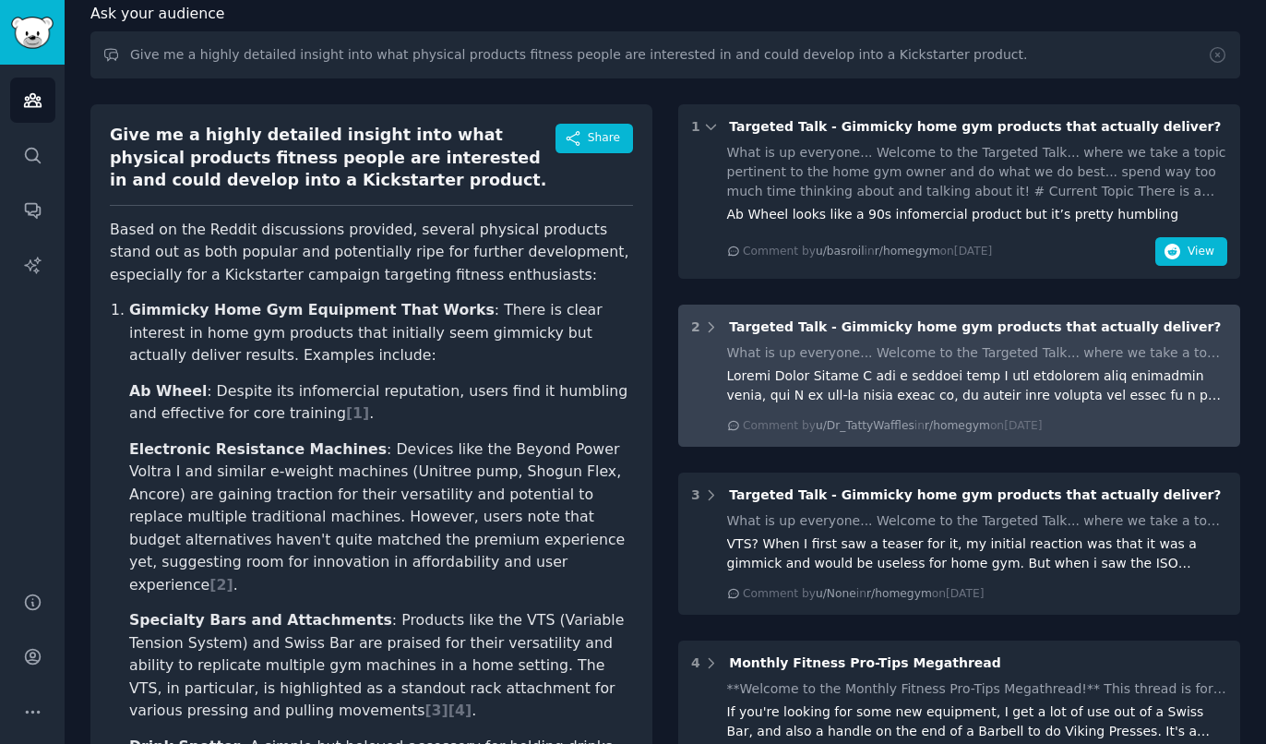
scroll to position [102, 0]
click at [1110, 399] on div at bounding box center [977, 384] width 501 height 39
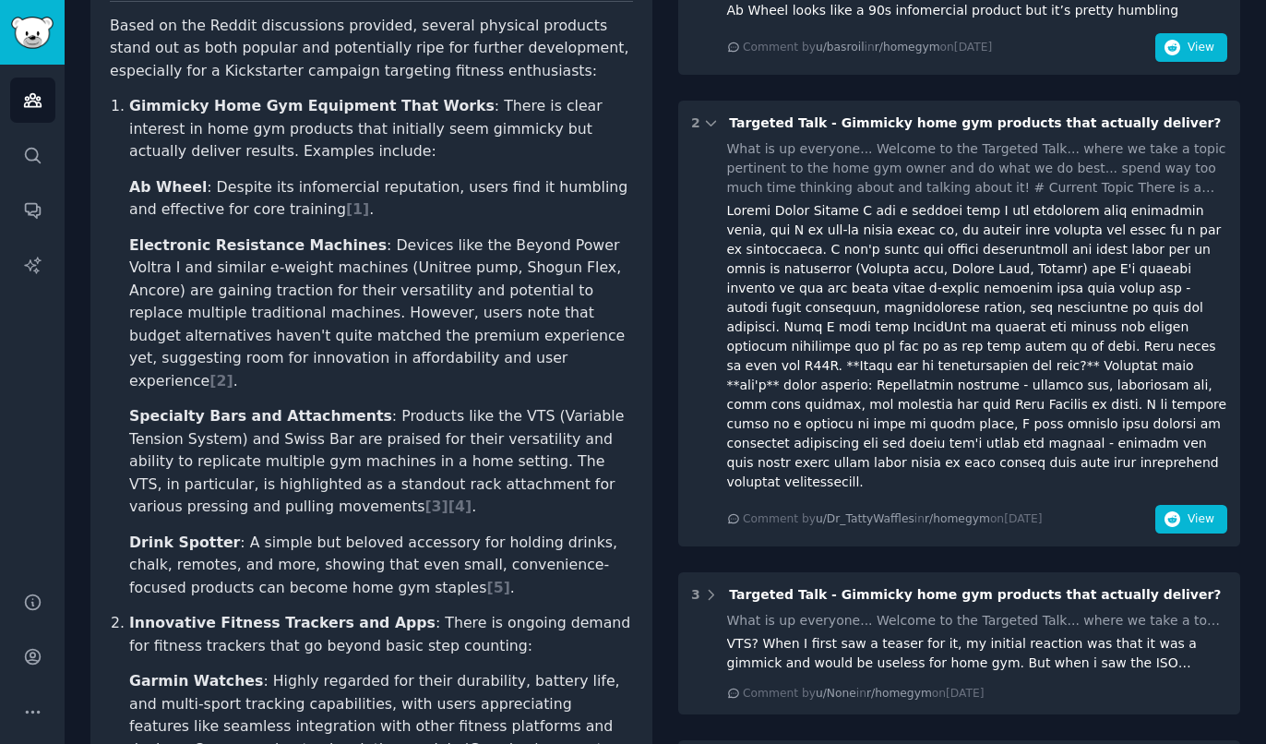
scroll to position [307, 0]
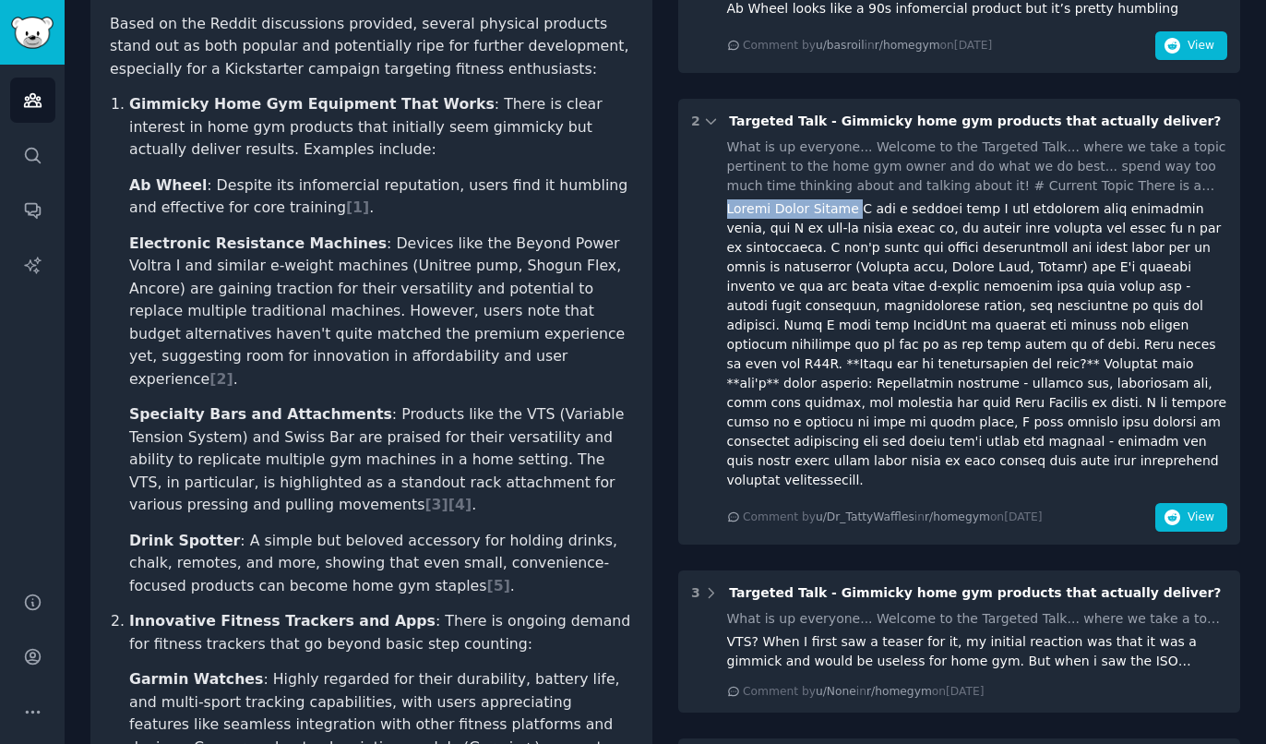
drag, startPoint x: 714, startPoint y: 208, endPoint x: 836, endPoint y: 216, distance: 122.1
click at [836, 216] on div at bounding box center [977, 344] width 501 height 291
copy div "Beyond Power Voltra"
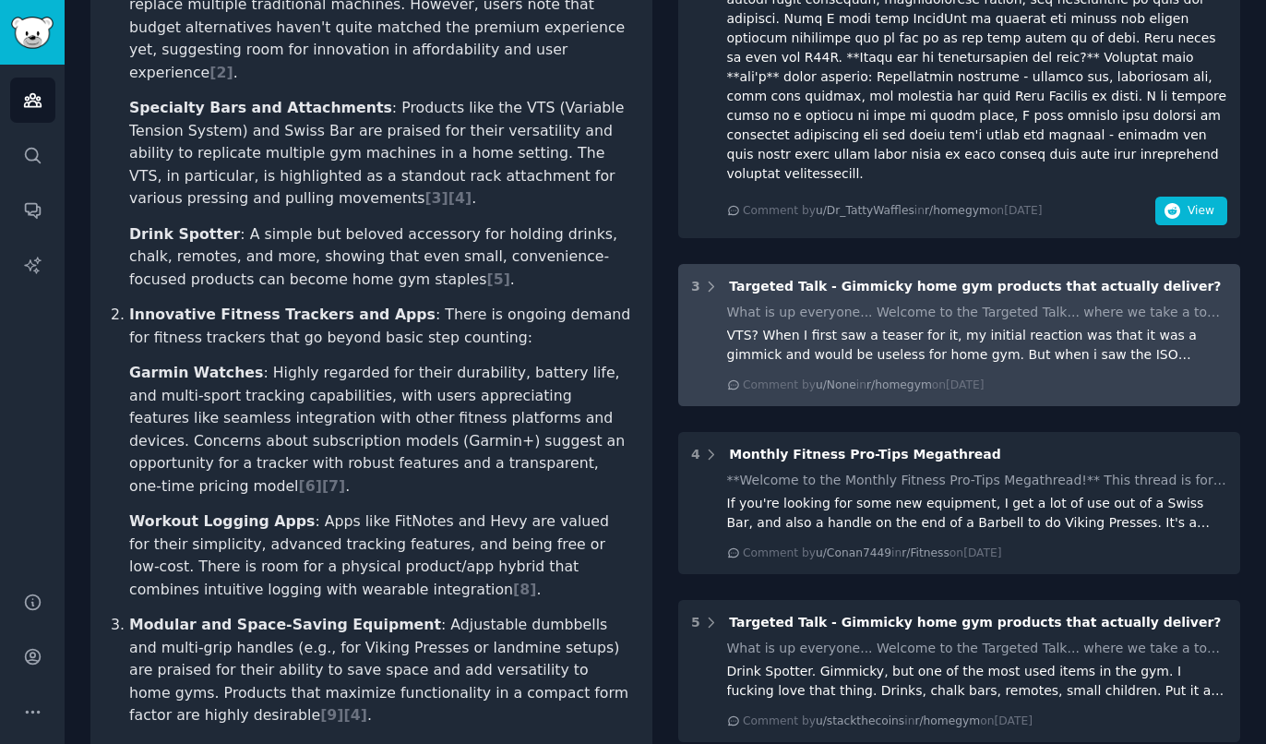
scroll to position [615, 0]
click at [935, 325] on div "VTS? When I first saw a teaser for it, my initial reaction was that it was a gi…" at bounding box center [977, 344] width 501 height 39
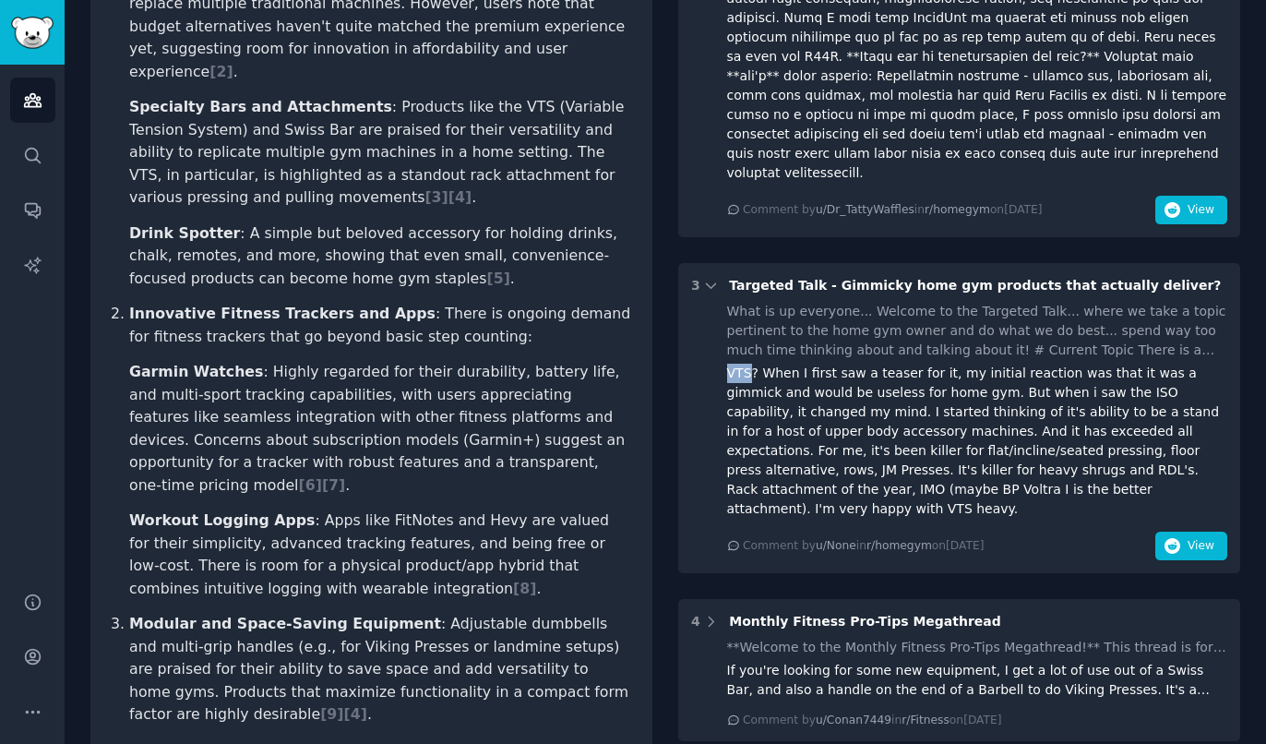
drag, startPoint x: 713, startPoint y: 317, endPoint x: 736, endPoint y: 320, distance: 22.3
click at [736, 320] on div "What is up everyone... Welcome to the Targeted Talk... where we take a topic pe…" at bounding box center [959, 431] width 536 height 258
copy div "VTS"
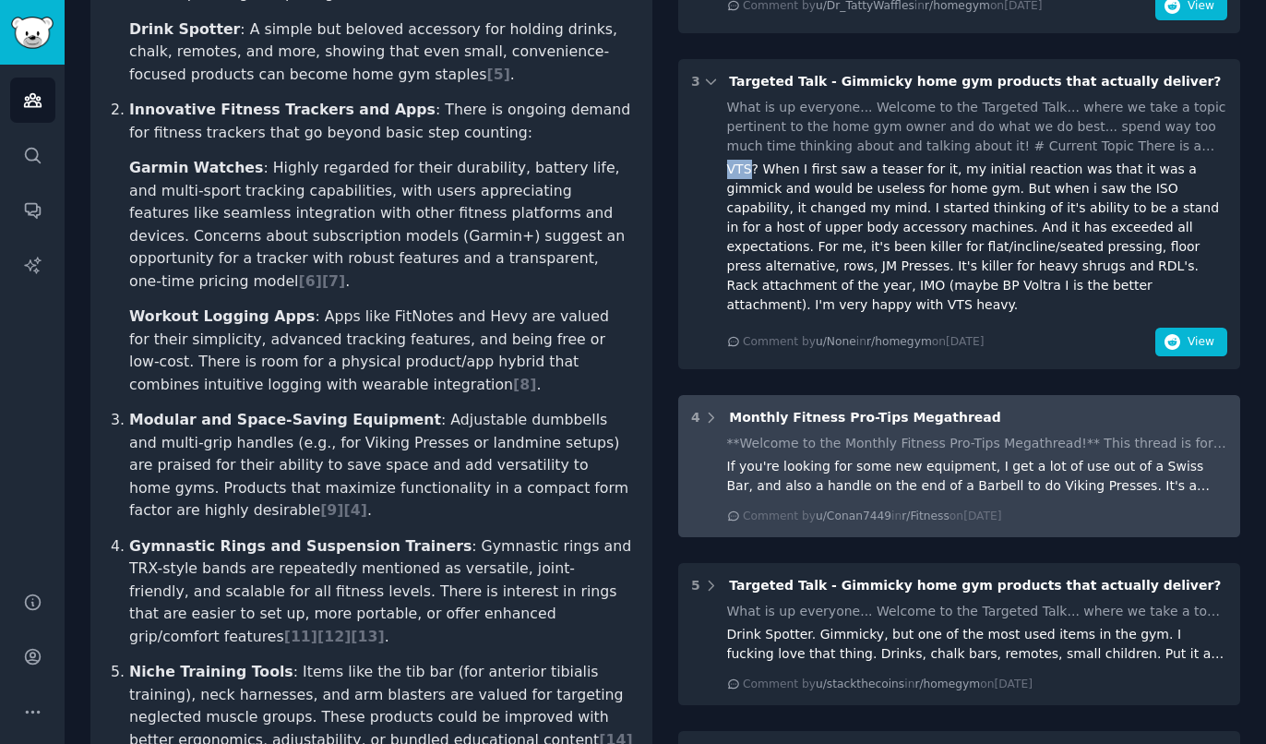
scroll to position [820, 0]
click at [1038, 456] on div "If you're looking for some new equipment, I get a lot of use out of a Swiss Bar…" at bounding box center [977, 475] width 501 height 39
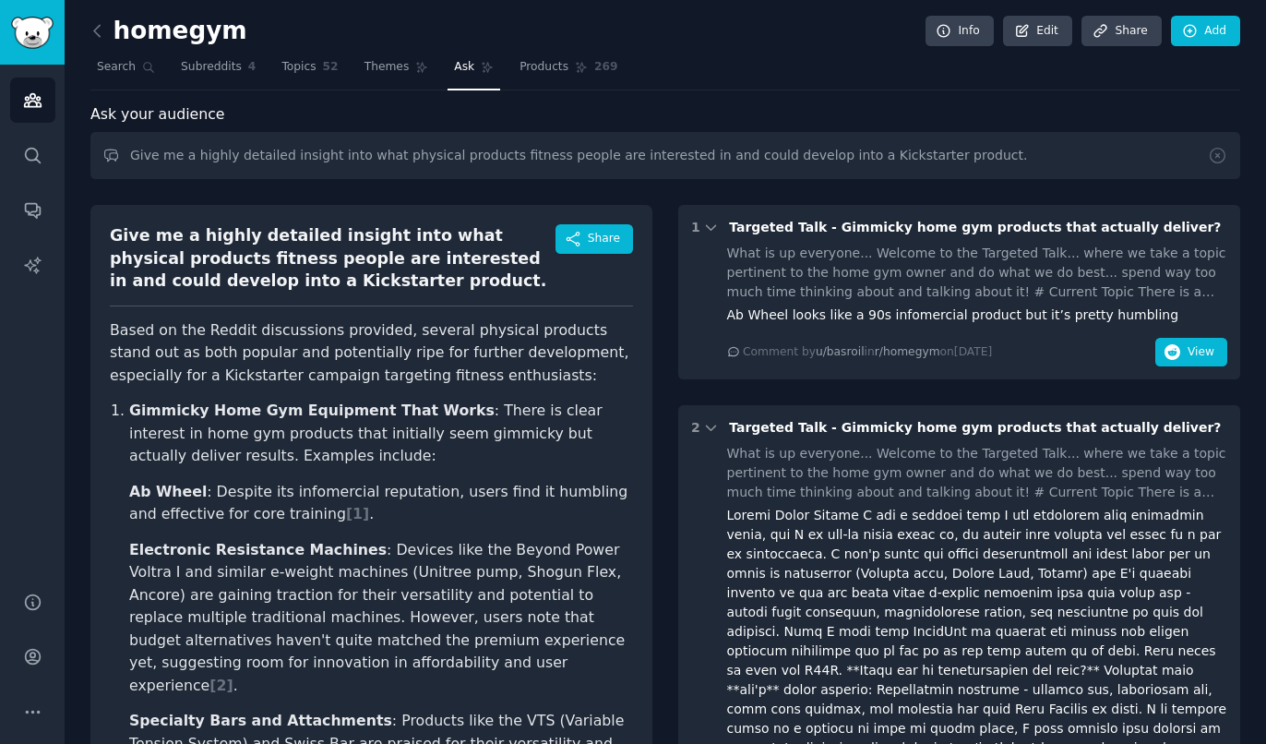
scroll to position [0, 0]
click at [90, 31] on icon at bounding box center [97, 31] width 19 height 19
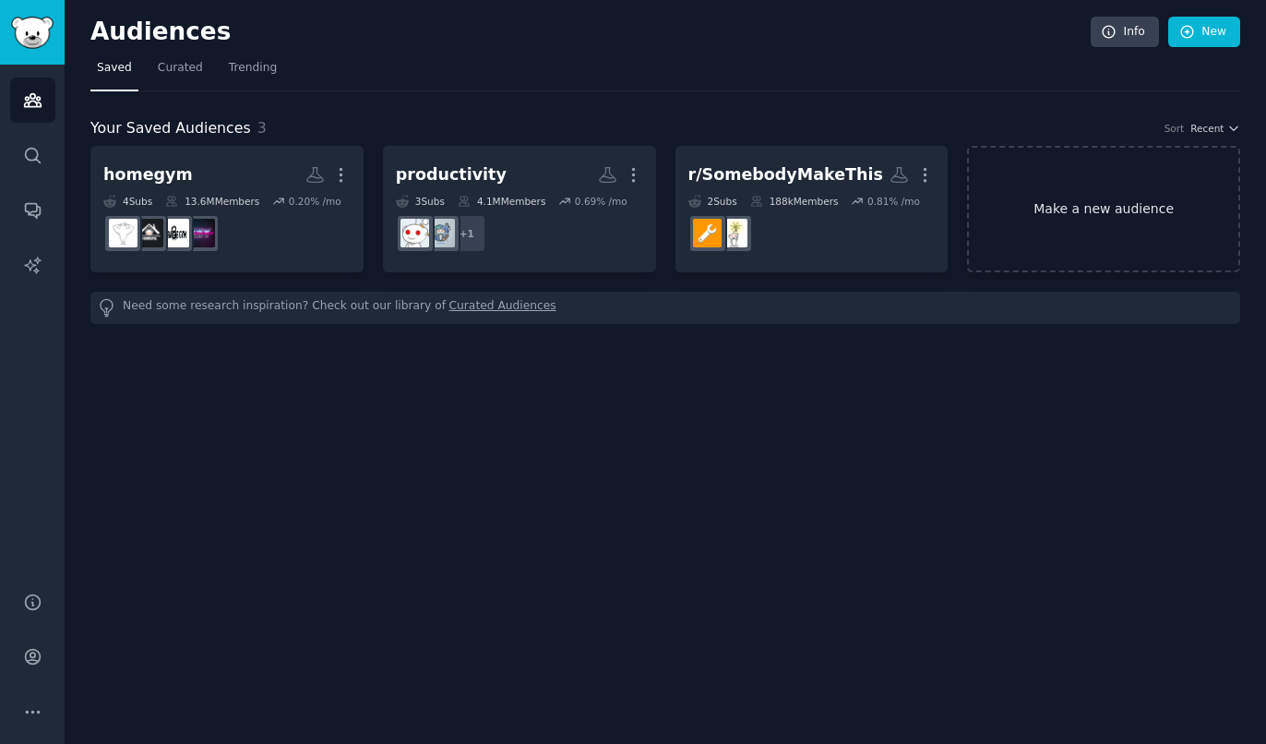
click at [1023, 200] on link "Make a new audience" at bounding box center [1103, 209] width 273 height 126
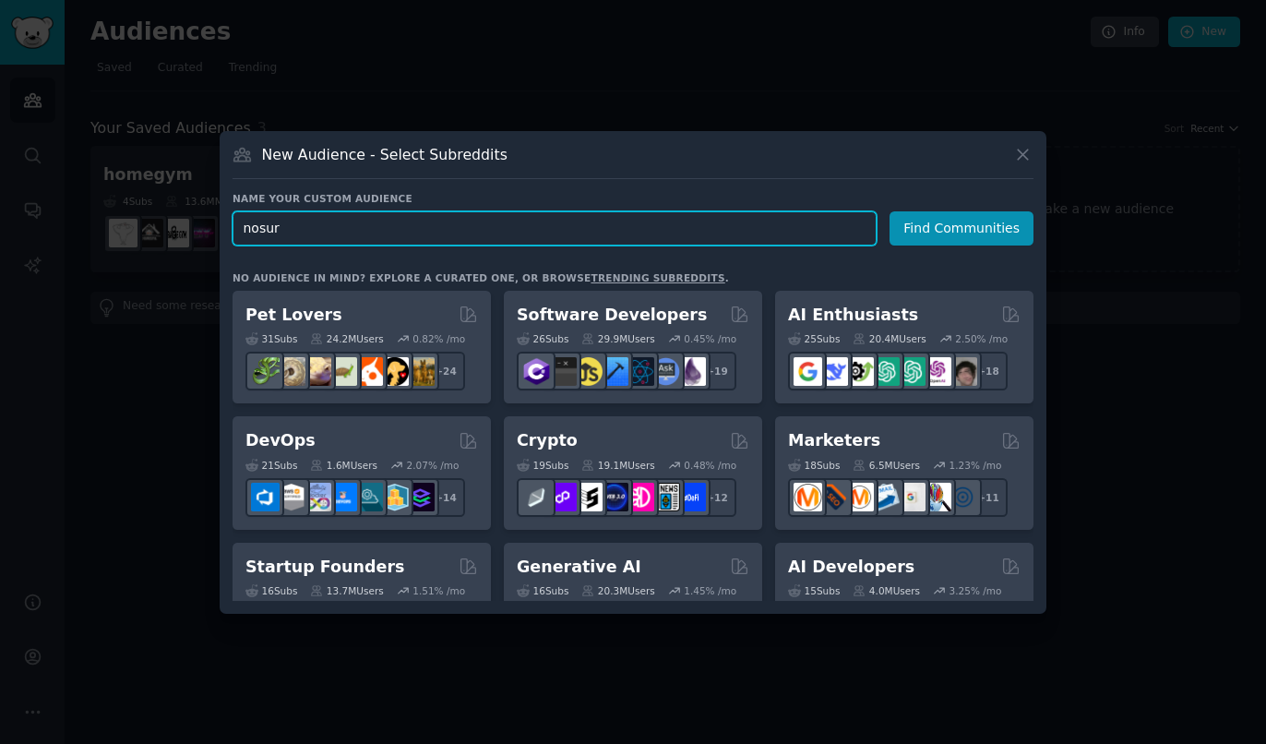
type input "nosurf"
click button "Find Communities" at bounding box center [962, 228] width 144 height 34
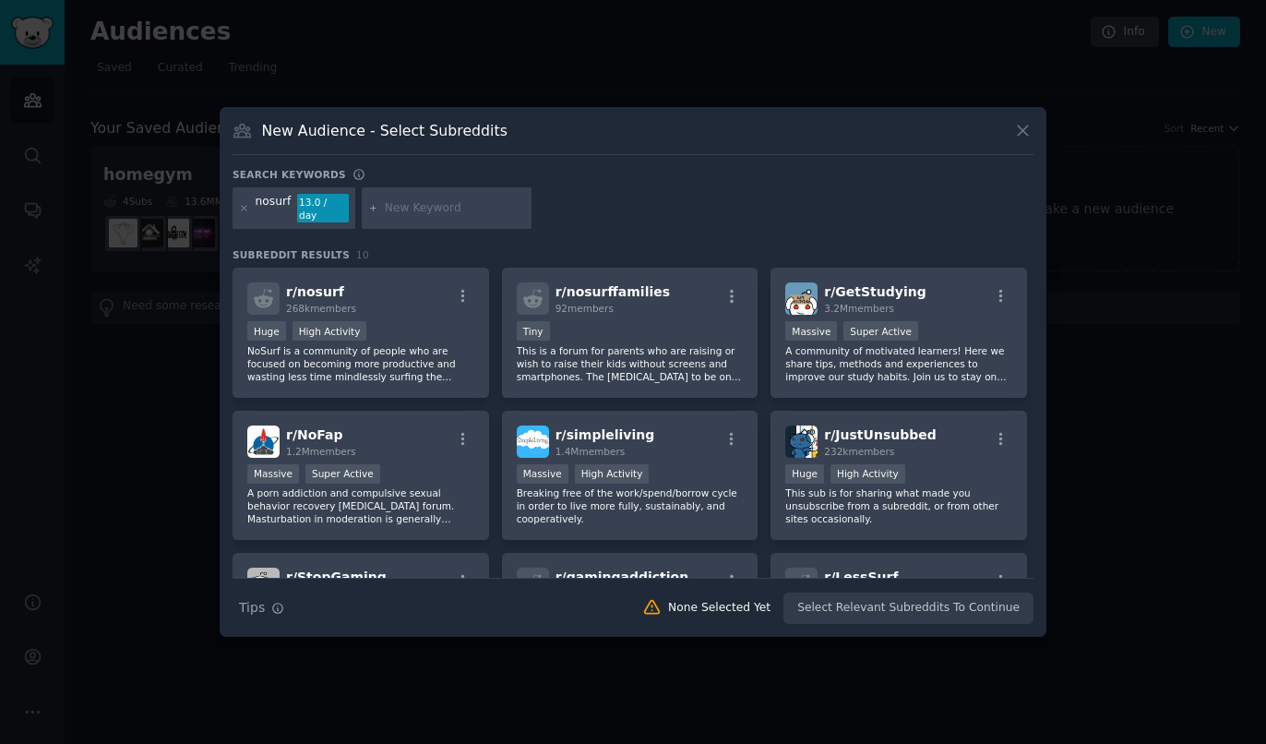
click at [386, 322] on div "Huge High Activity" at bounding box center [360, 332] width 227 height 23
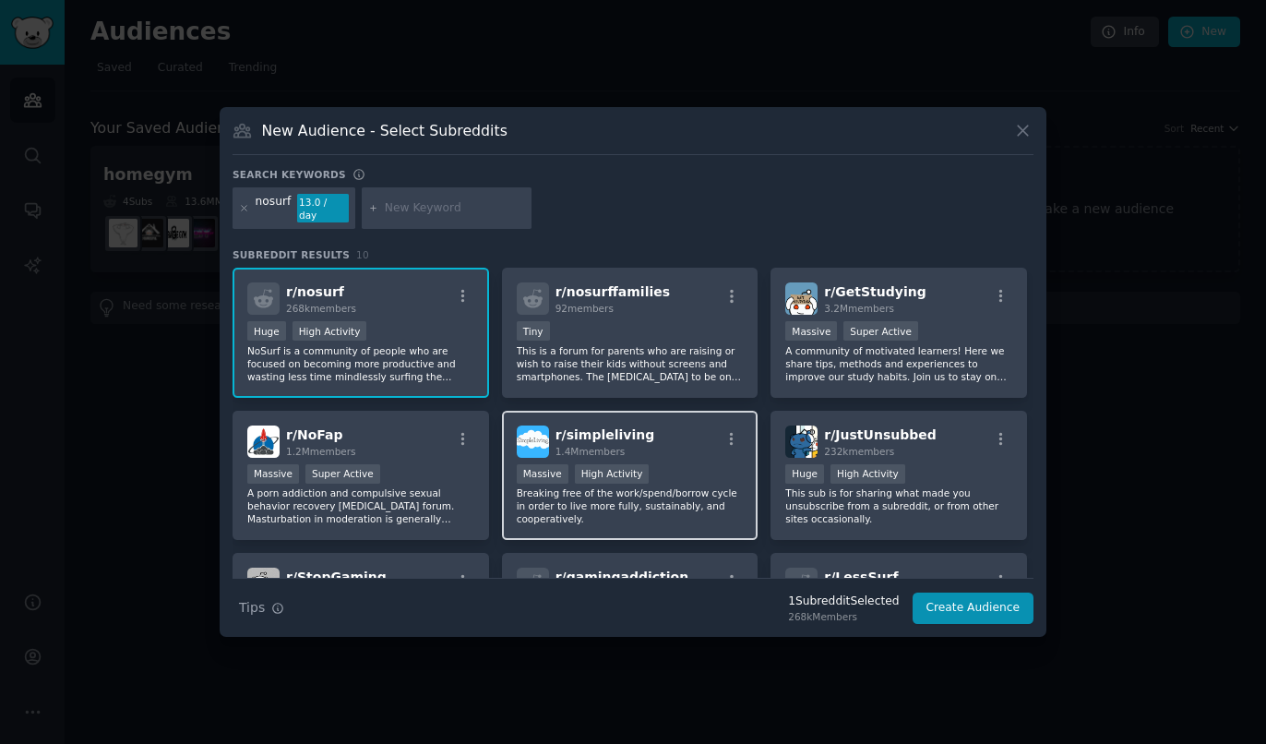
click at [676, 466] on div "Massive High Activity" at bounding box center [630, 475] width 227 height 23
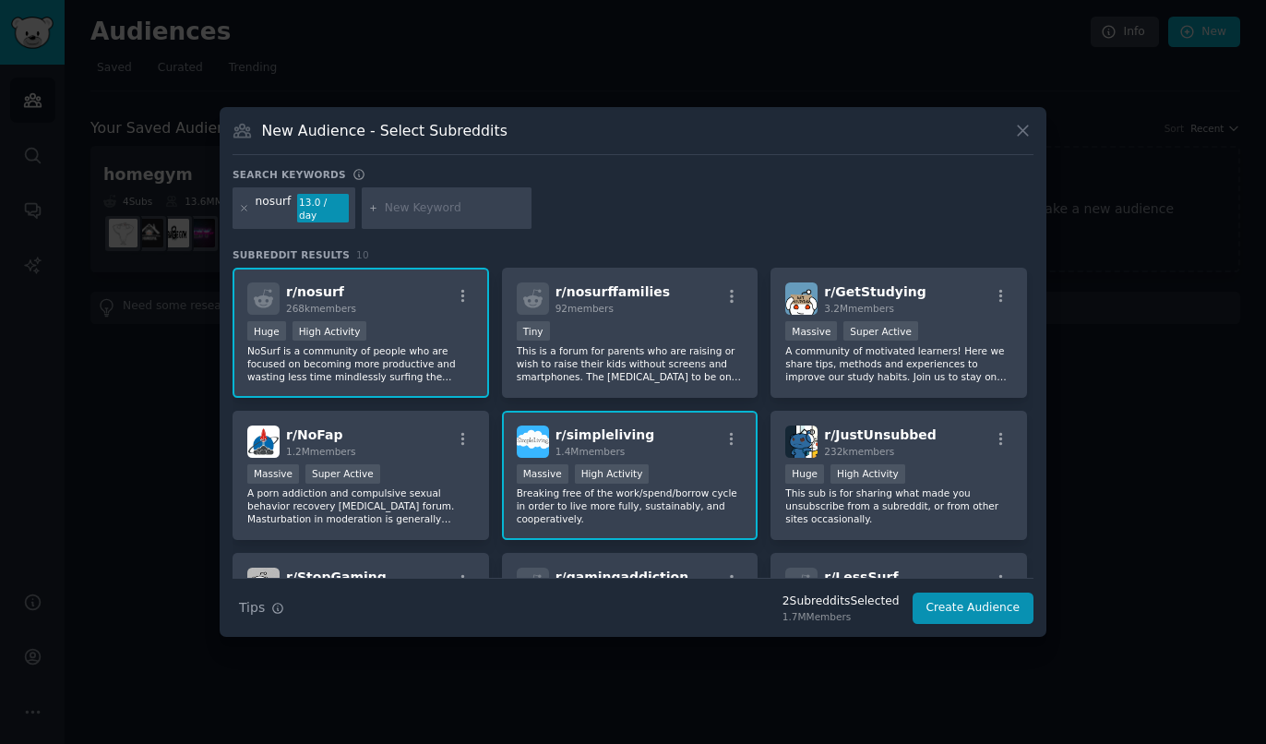
click at [418, 209] on input "text" at bounding box center [455, 208] width 140 height 17
type input "digitaldetox"
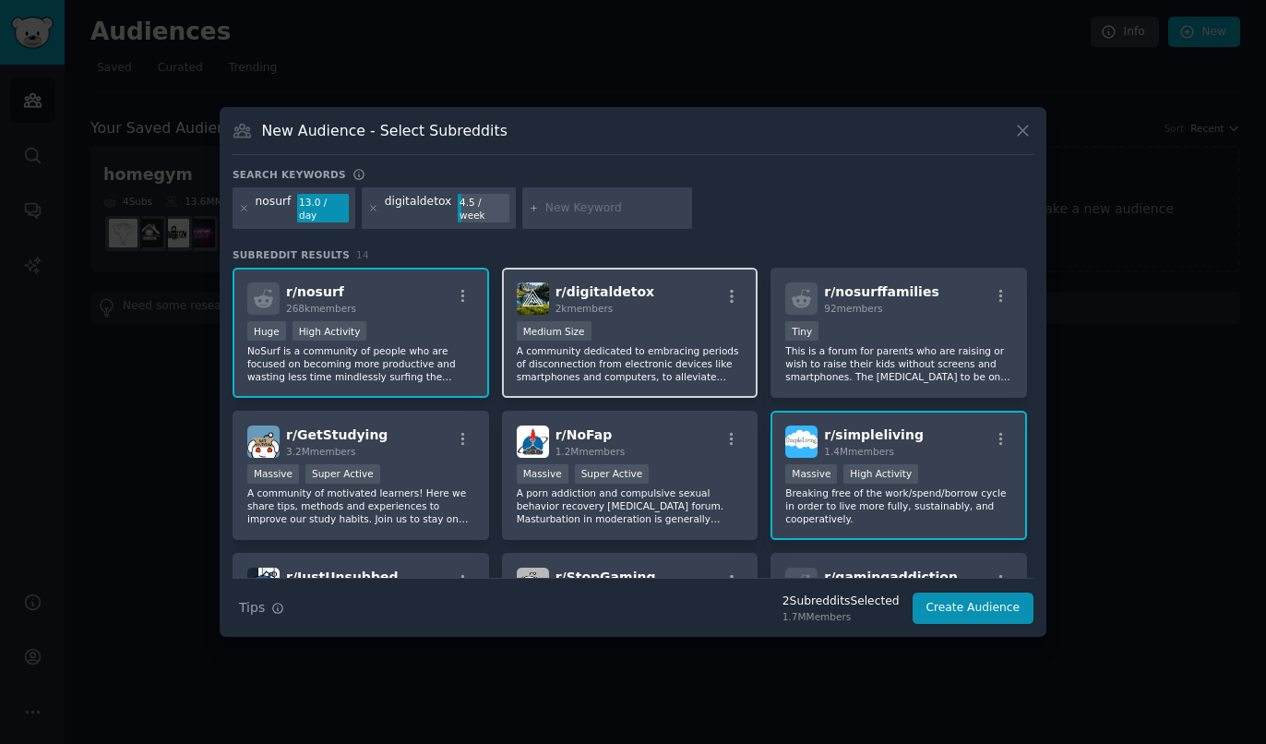
click at [677, 321] on div "Medium Size" at bounding box center [630, 332] width 227 height 23
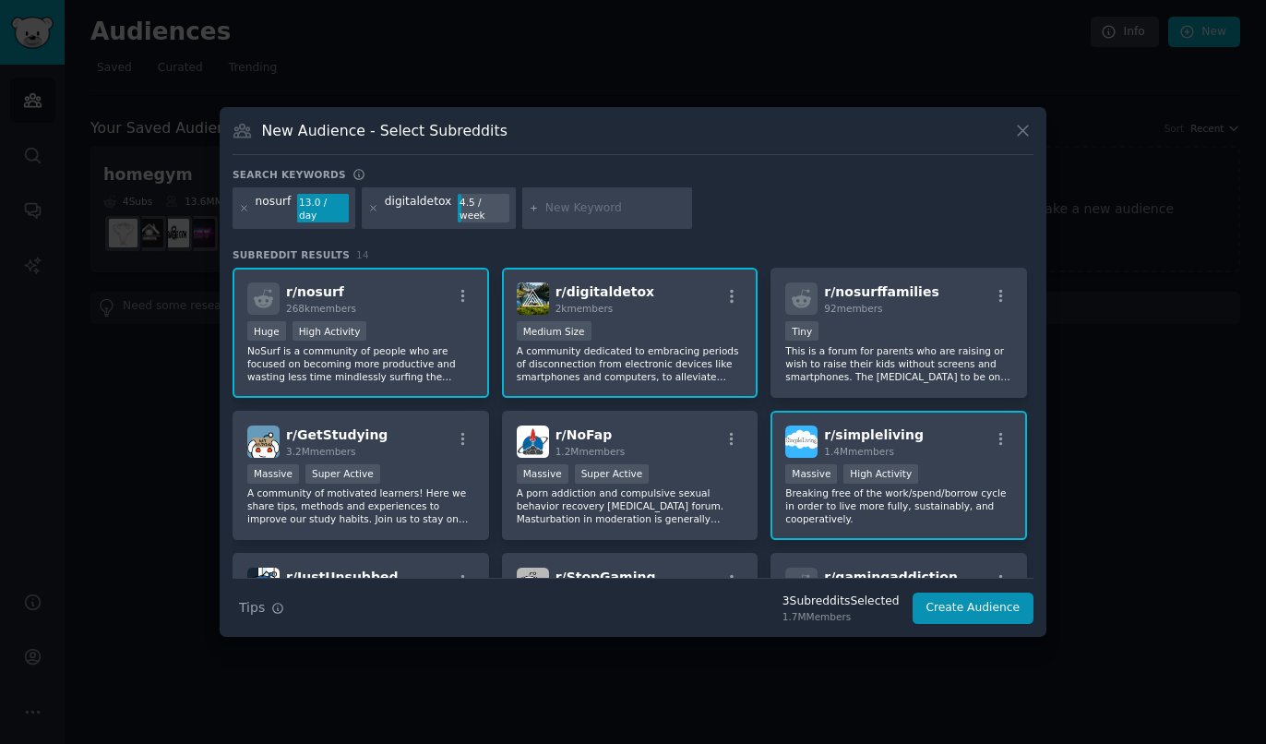
click at [582, 202] on input "text" at bounding box center [615, 208] width 140 height 17
type input "digitalminimalism"
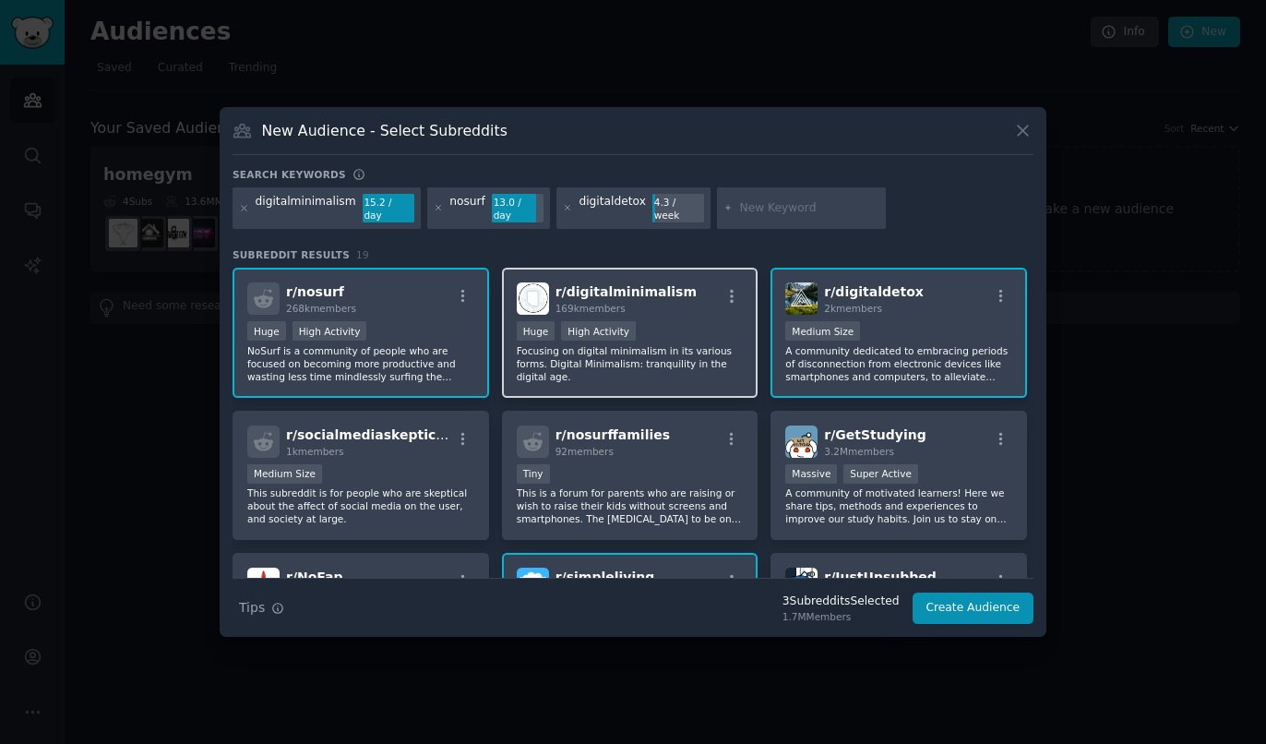
click at [661, 325] on div "Huge High Activity" at bounding box center [630, 332] width 227 height 23
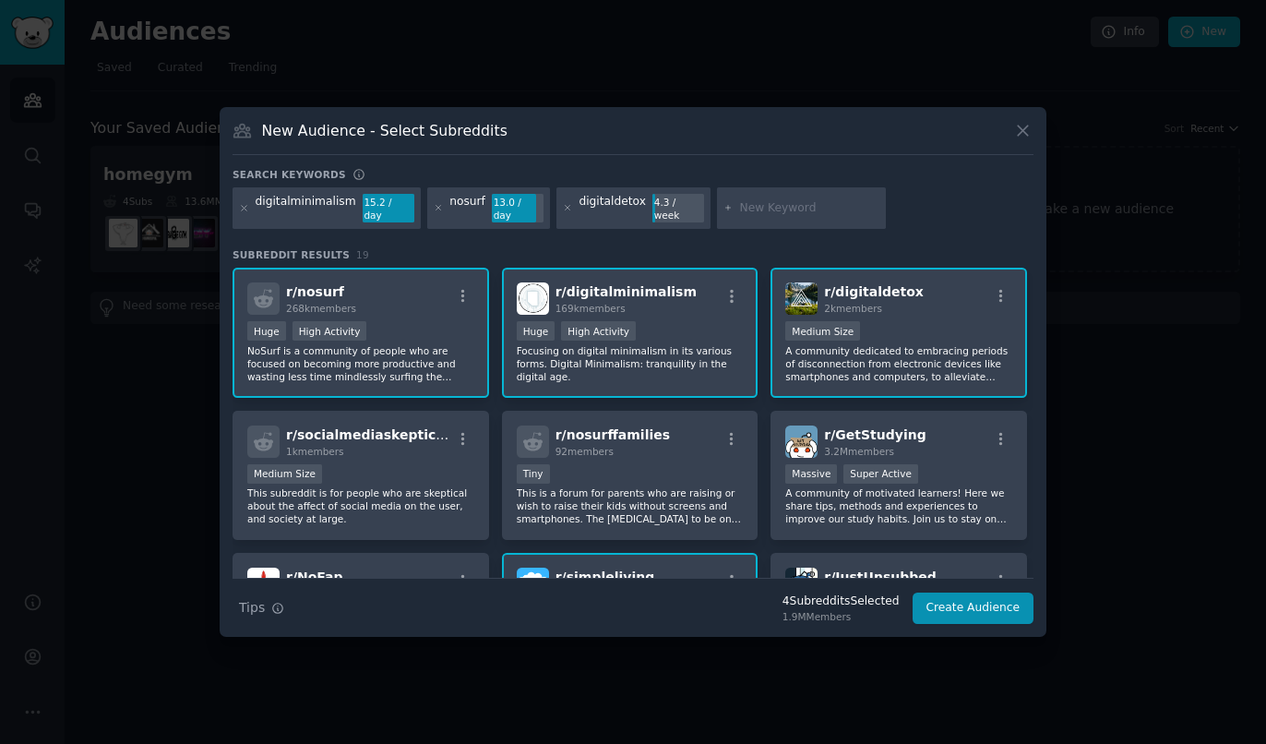
click at [767, 206] on input "text" at bounding box center [809, 208] width 140 height 17
type input "productivity"
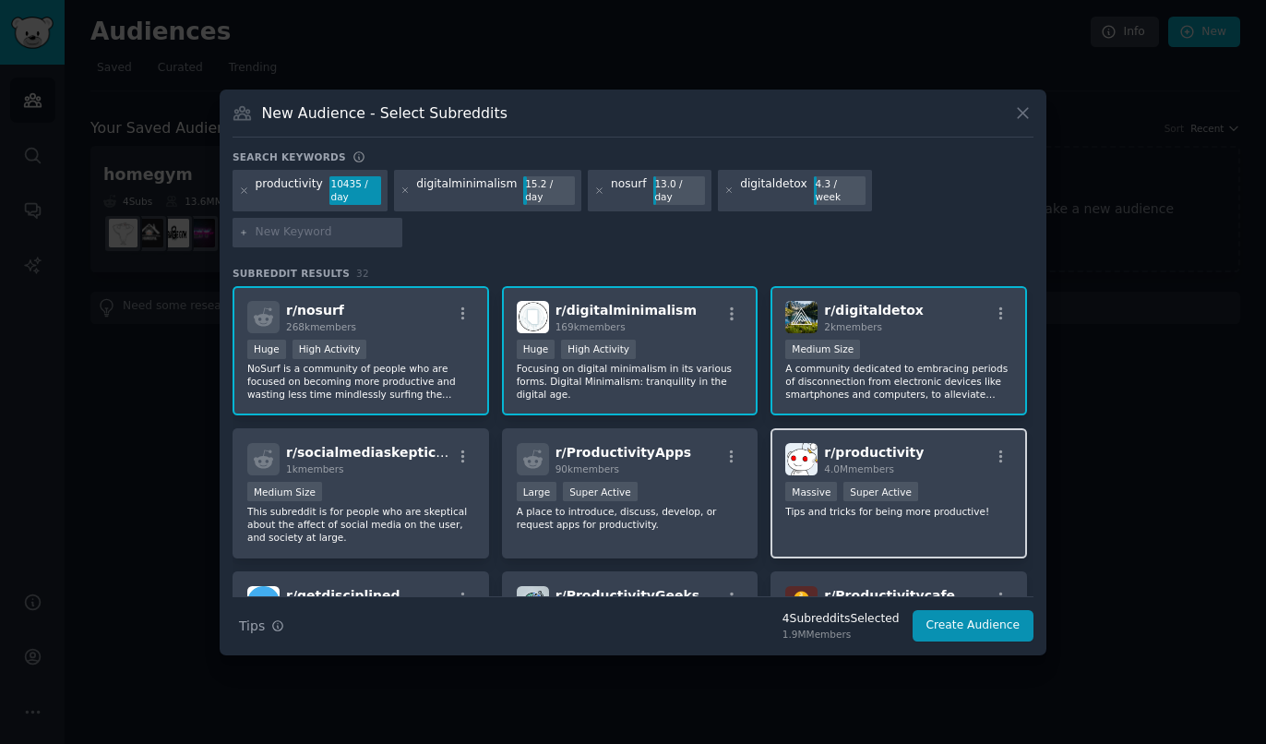
click at [950, 482] on div ">= 95th percentile for submissions / day Massive Super Active" at bounding box center [898, 493] width 227 height 23
click at [1015, 626] on div "New Audience - Select Subreddits Search keywords Try a 2-4 keywords your audien…" at bounding box center [633, 373] width 827 height 566
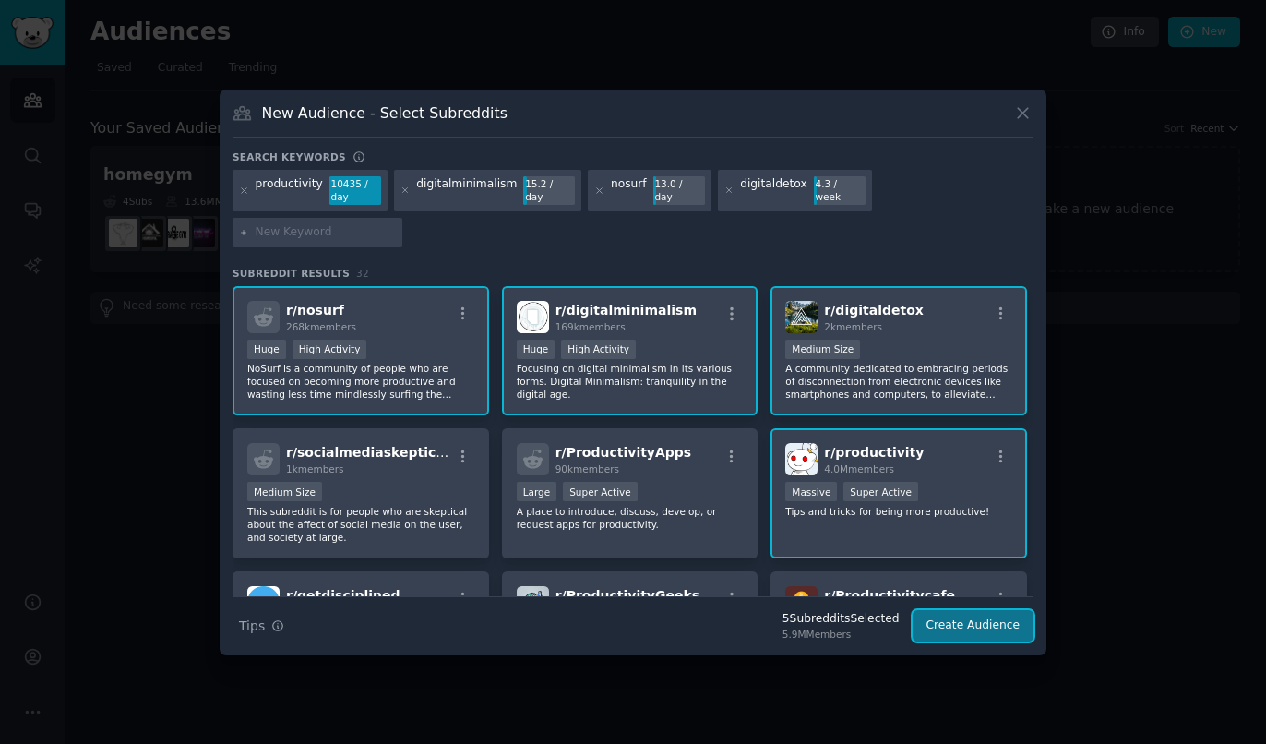
click at [1010, 610] on button "Create Audience" at bounding box center [974, 625] width 122 height 31
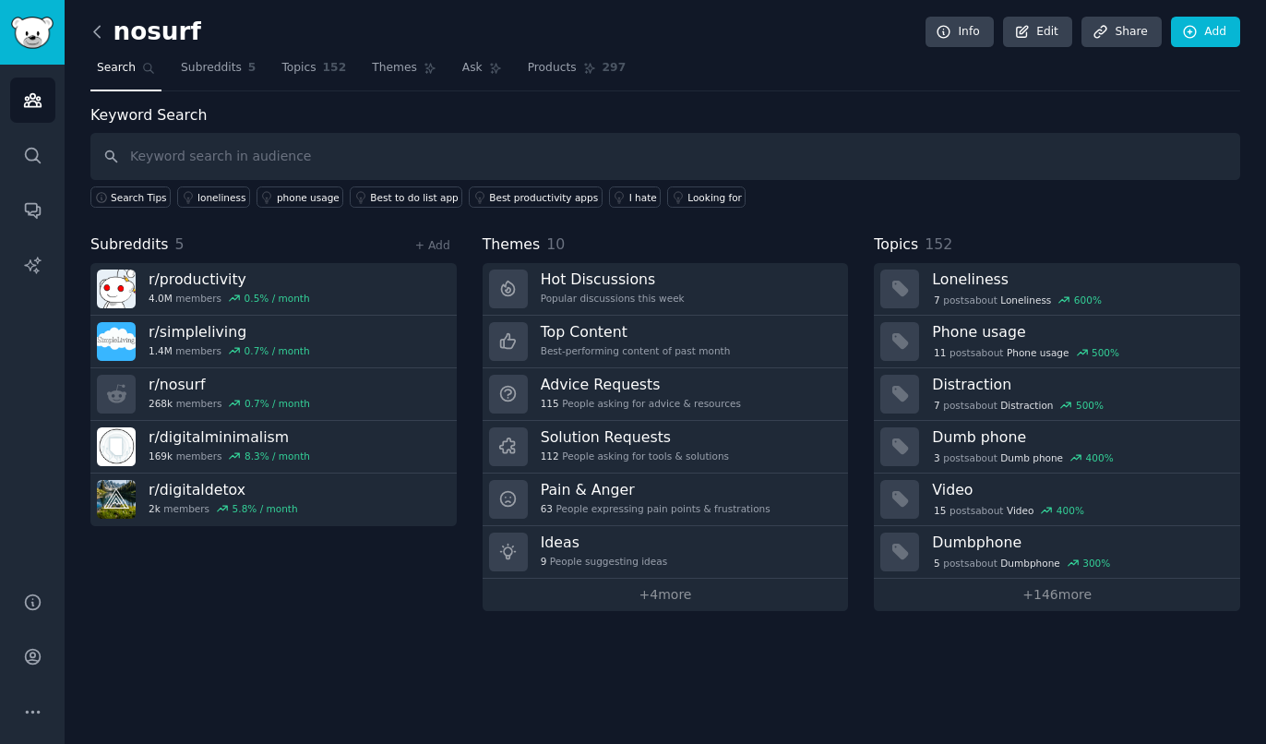
click at [92, 33] on icon at bounding box center [97, 31] width 19 height 19
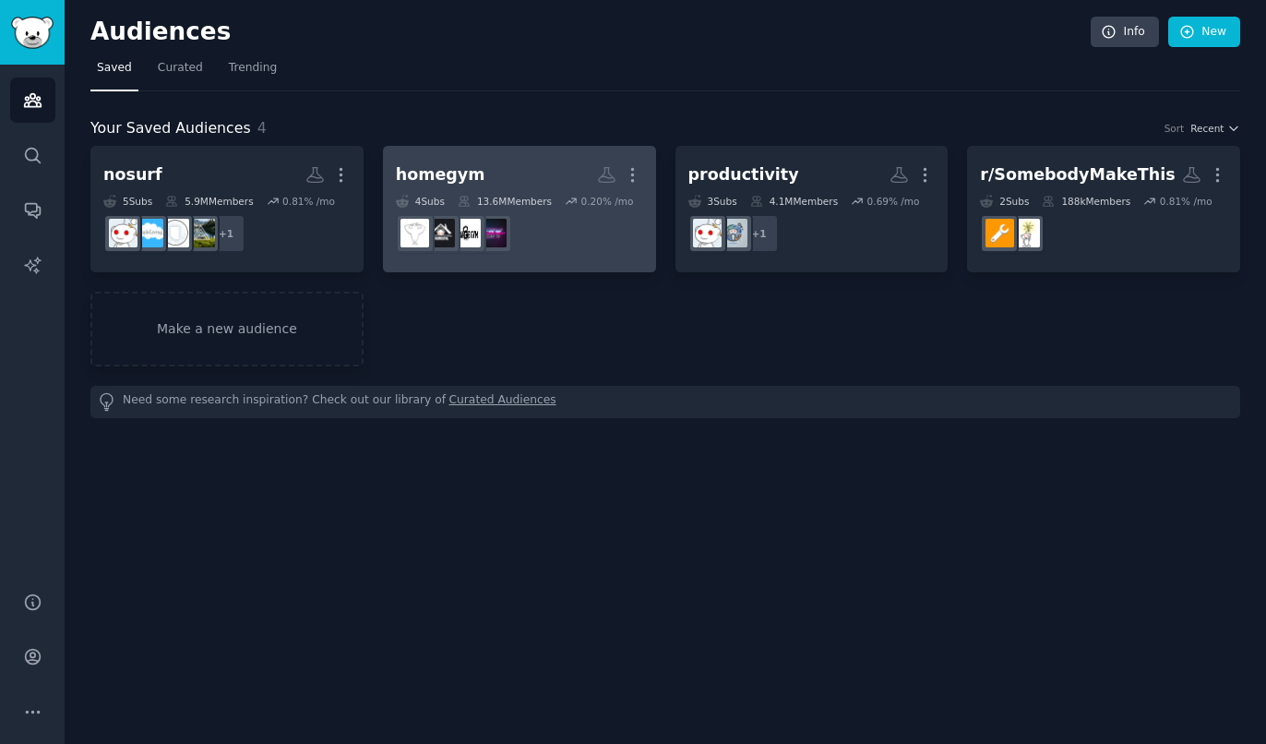
click at [552, 204] on div "4 Sub s 13.6M Members 0.20 % /mo" at bounding box center [519, 201] width 247 height 13
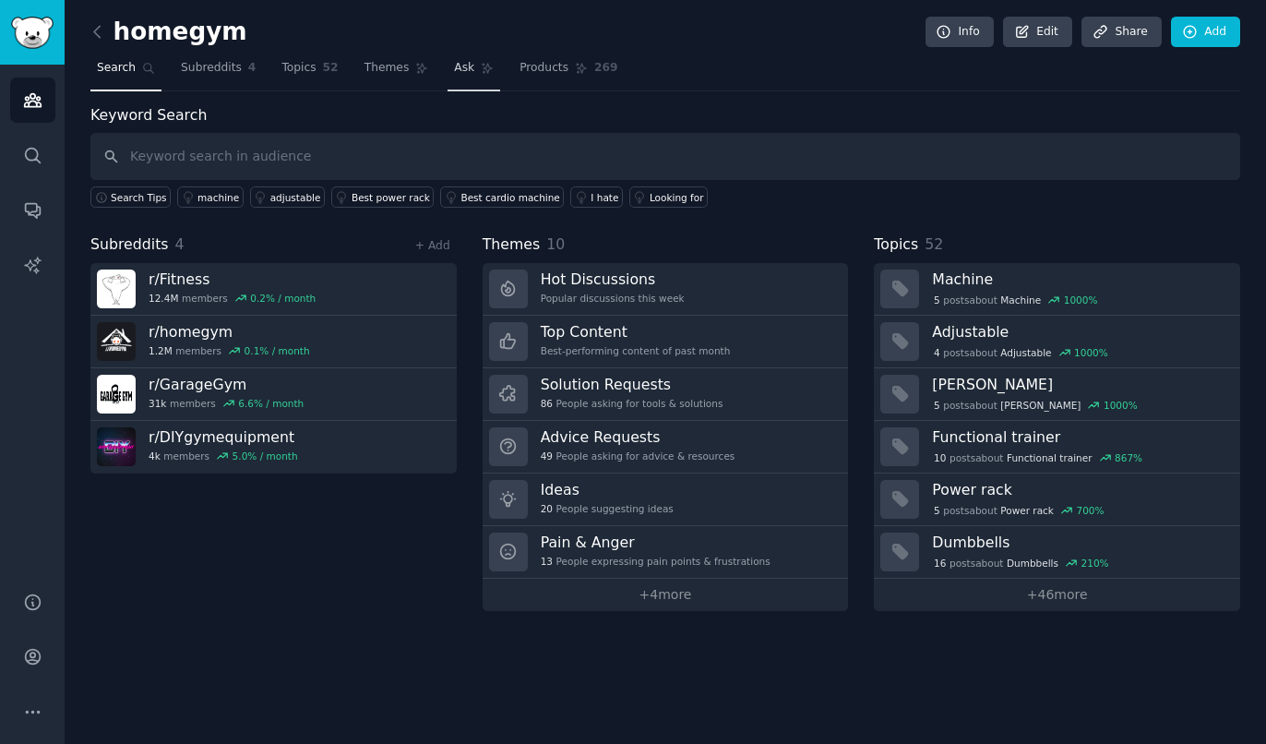
click at [454, 74] on span "Ask" at bounding box center [464, 68] width 20 height 17
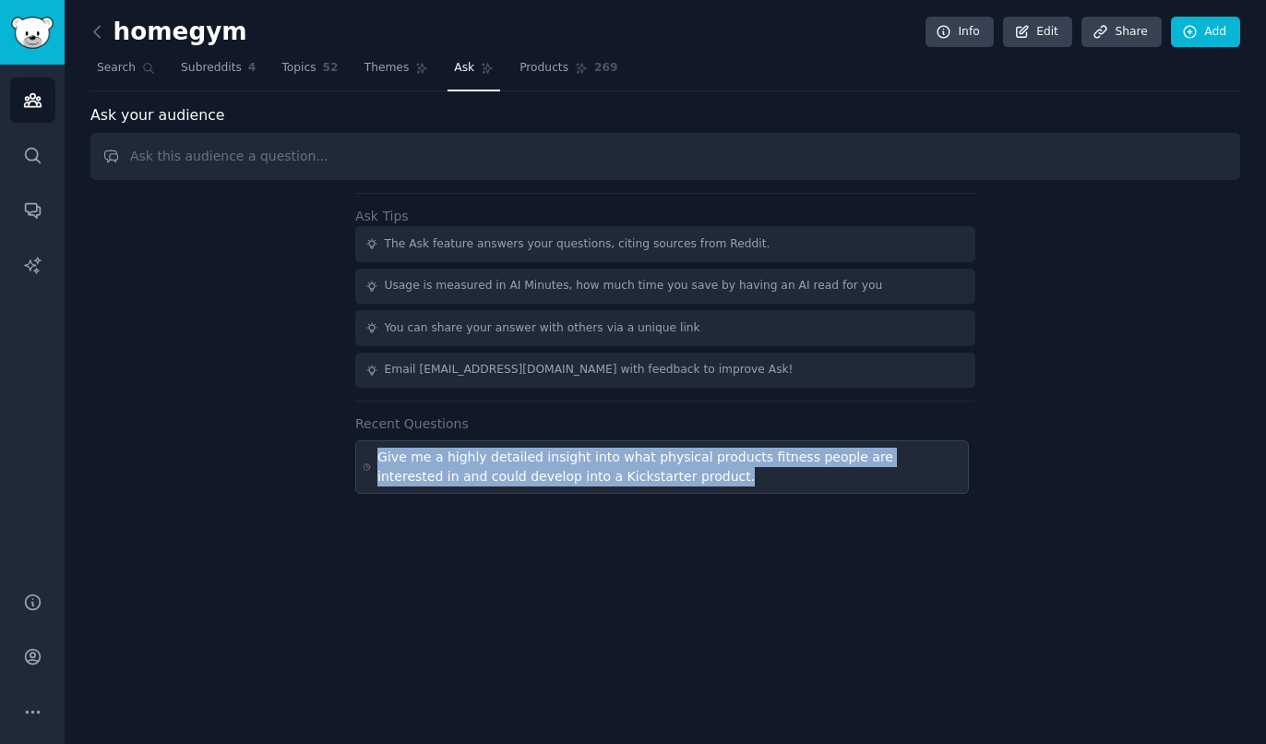
drag, startPoint x: 377, startPoint y: 459, endPoint x: 615, endPoint y: 478, distance: 238.0
click at [615, 478] on div "Give me a highly detailed insight into what physical products fitness people ar…" at bounding box center [662, 467] width 614 height 54
type input "Give me a highly detailed insight into what physical products fitness people ar…"
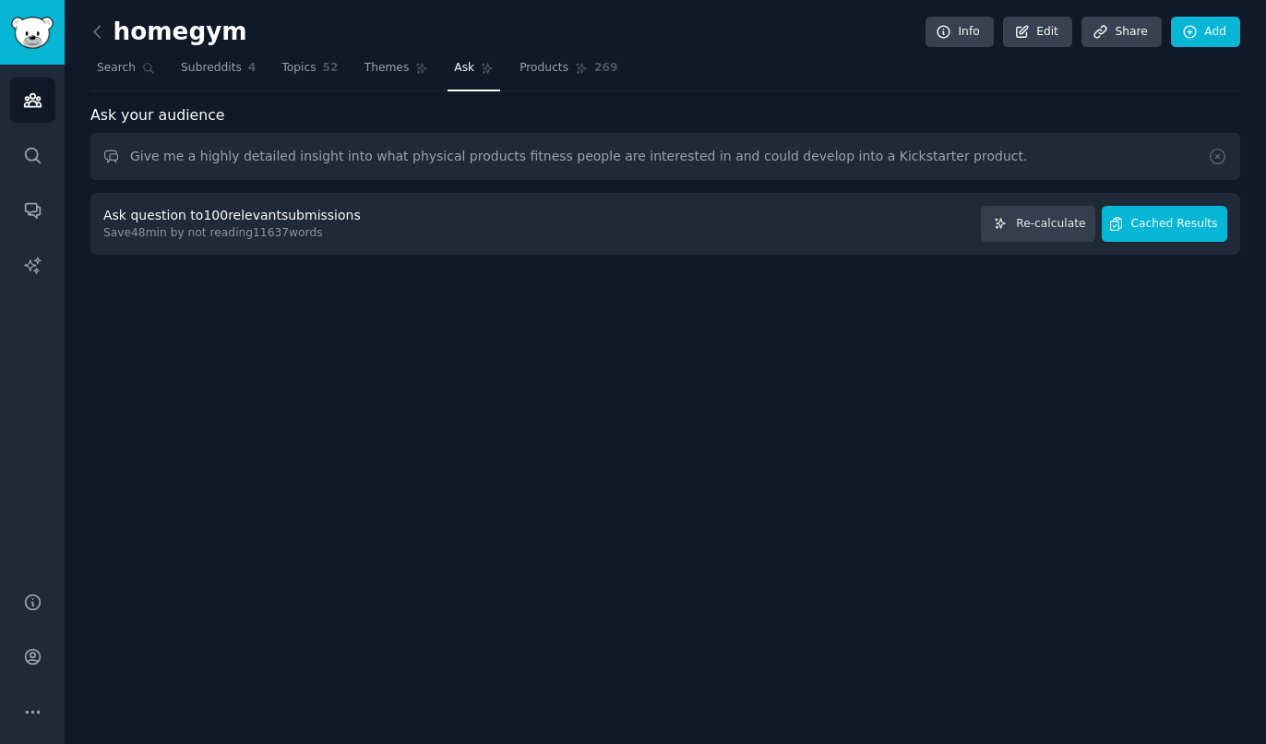
click at [1163, 229] on span "Cached Results" at bounding box center [1175, 224] width 87 height 17
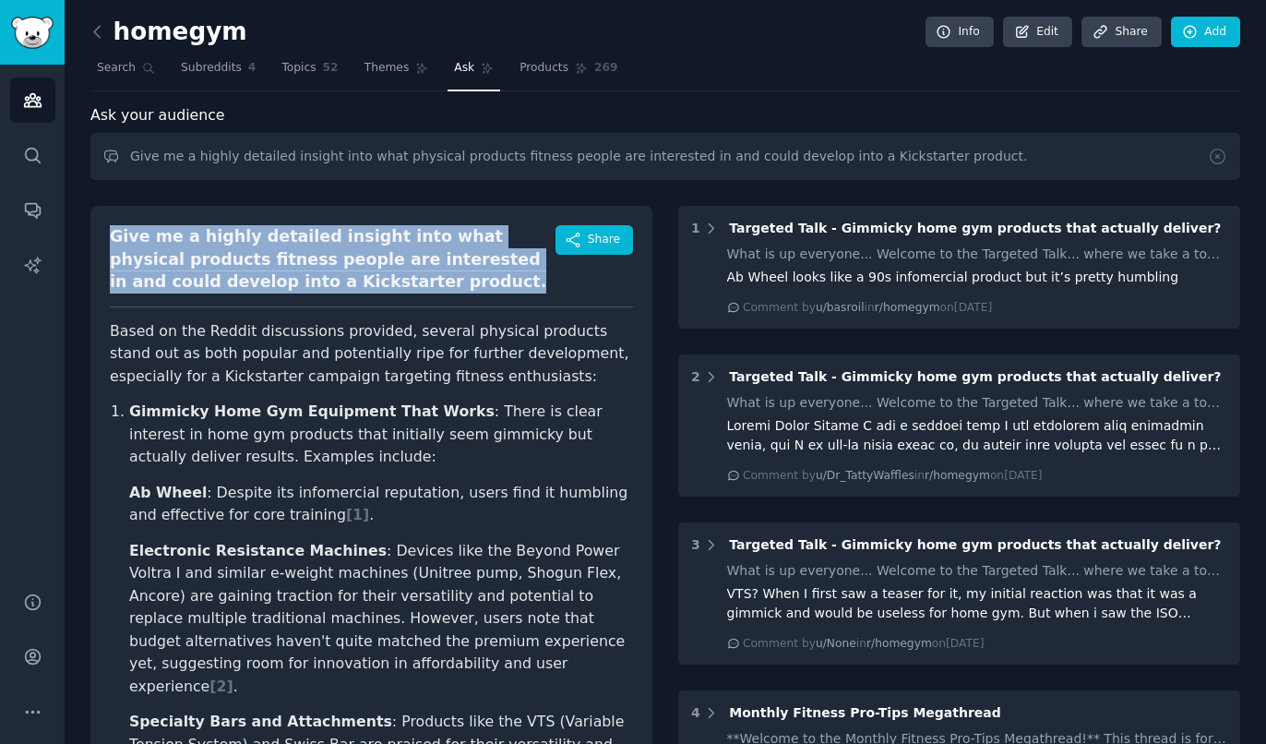
drag, startPoint x: 106, startPoint y: 235, endPoint x: 353, endPoint y: 286, distance: 252.5
copy div "Give me a highly detailed insight into what physical products fitness people ar…"
click at [99, 33] on icon at bounding box center [97, 31] width 19 height 19
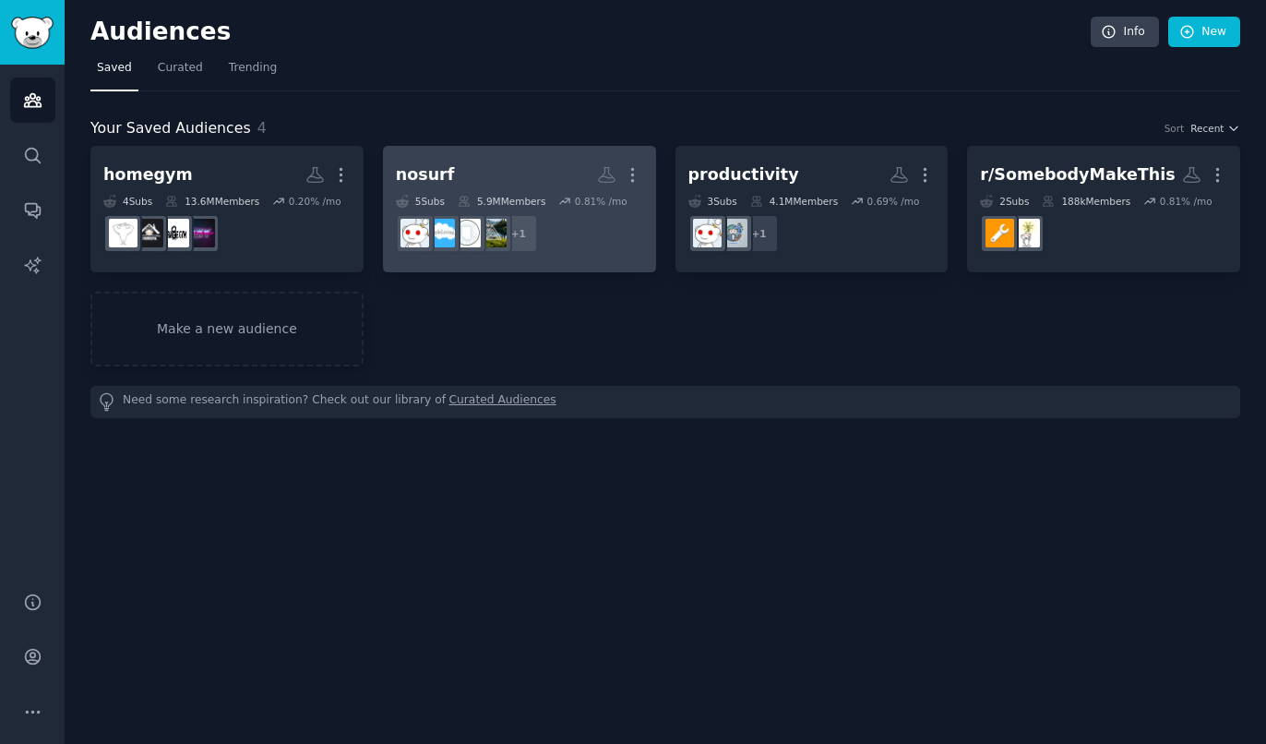
click at [569, 210] on dd "+ 1" at bounding box center [519, 234] width 247 height 52
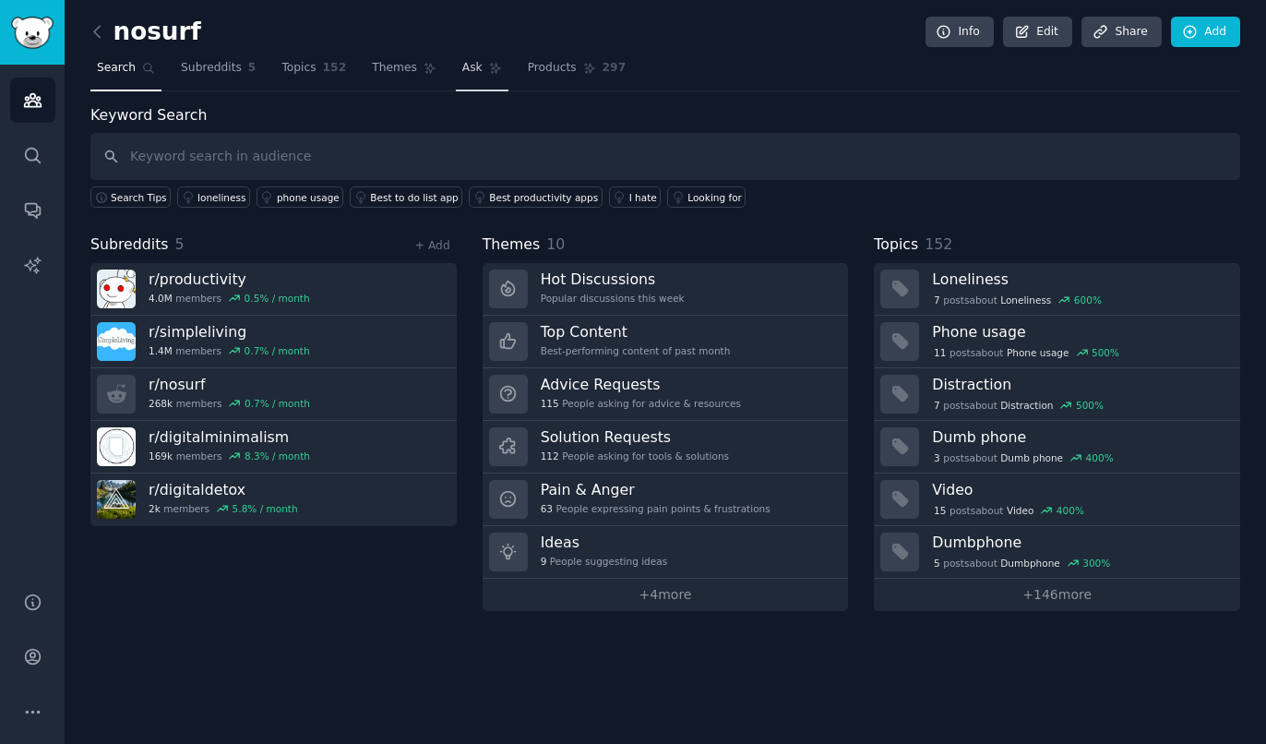
click at [475, 79] on link "Ask" at bounding box center [482, 73] width 53 height 38
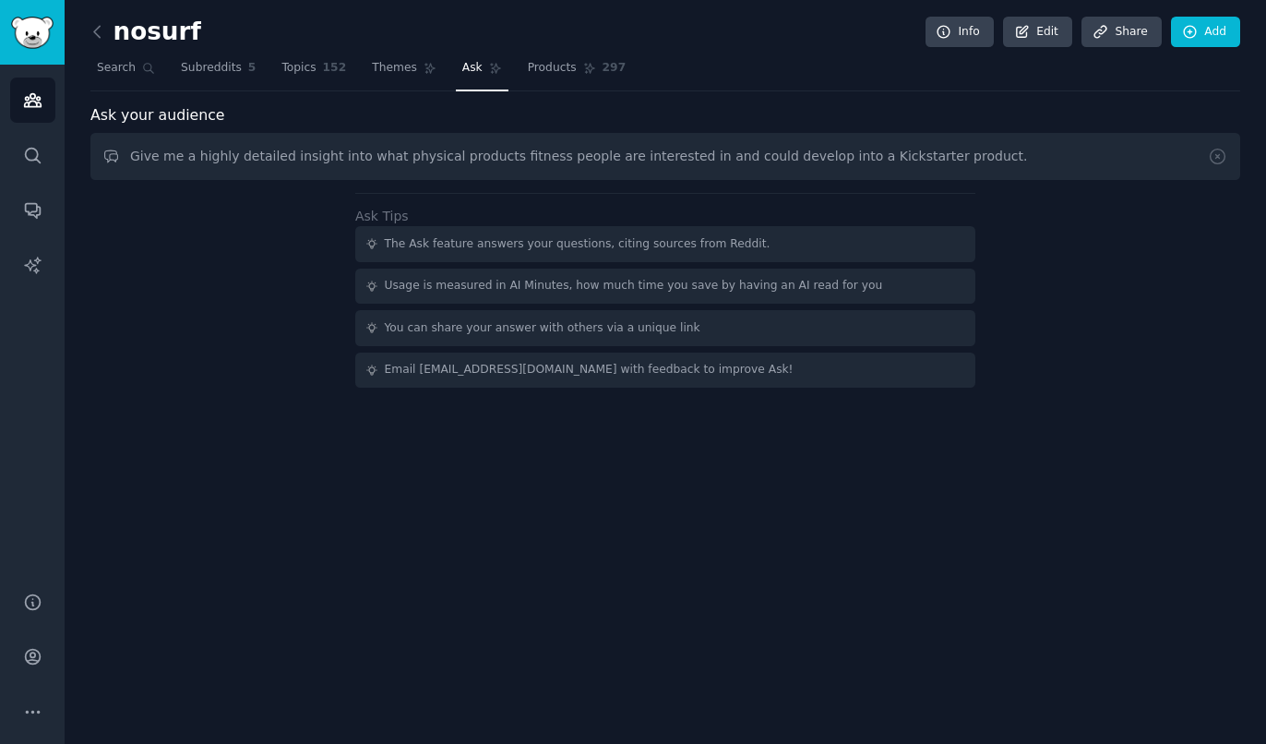
drag, startPoint x: 480, startPoint y: 161, endPoint x: 521, endPoint y: 166, distance: 41.9
click at [521, 166] on input "Give me a highly detailed insight into what physical products fitness people ar…" at bounding box center [665, 156] width 1150 height 47
click at [521, 159] on input "Give me a highly detailed insight into what physical products people are intere…" at bounding box center [665, 156] width 1150 height 47
click at [1144, 163] on input "Give me a highly detailed insight into what physical products people who are in…" at bounding box center [665, 156] width 1150 height 47
click at [484, 162] on input "Give me a highly detailed insight into what physical products people who are in…" at bounding box center [665, 156] width 1150 height 47
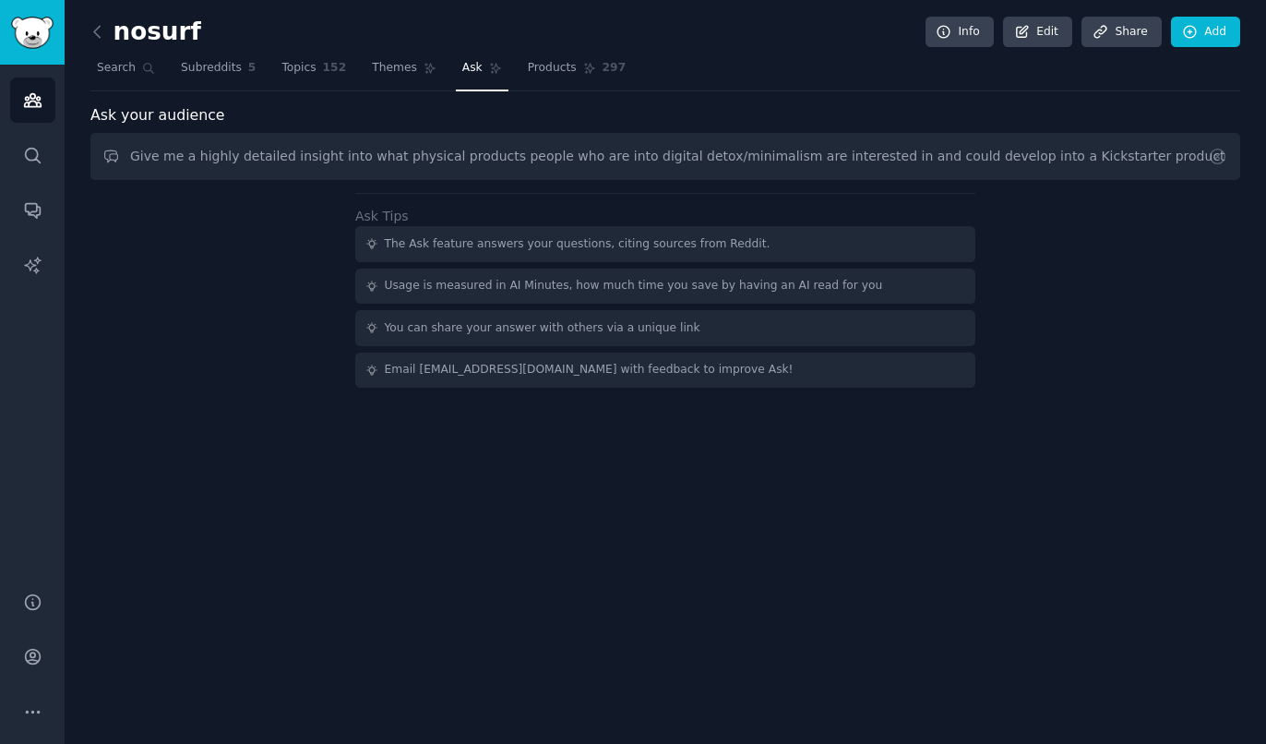
click at [560, 161] on input "Give me a highly detailed insight into what physical products people who are in…" at bounding box center [665, 156] width 1150 height 47
click at [761, 157] on input "Give me a highly detailed insight into what physical products people who are in…" at bounding box center [665, 156] width 1150 height 47
click at [1139, 156] on input "Give me a highly detailed insight into what physical products people who are in…" at bounding box center [665, 156] width 1150 height 47
type input "Give me a highly detailed insight into what physical products people who are in…"
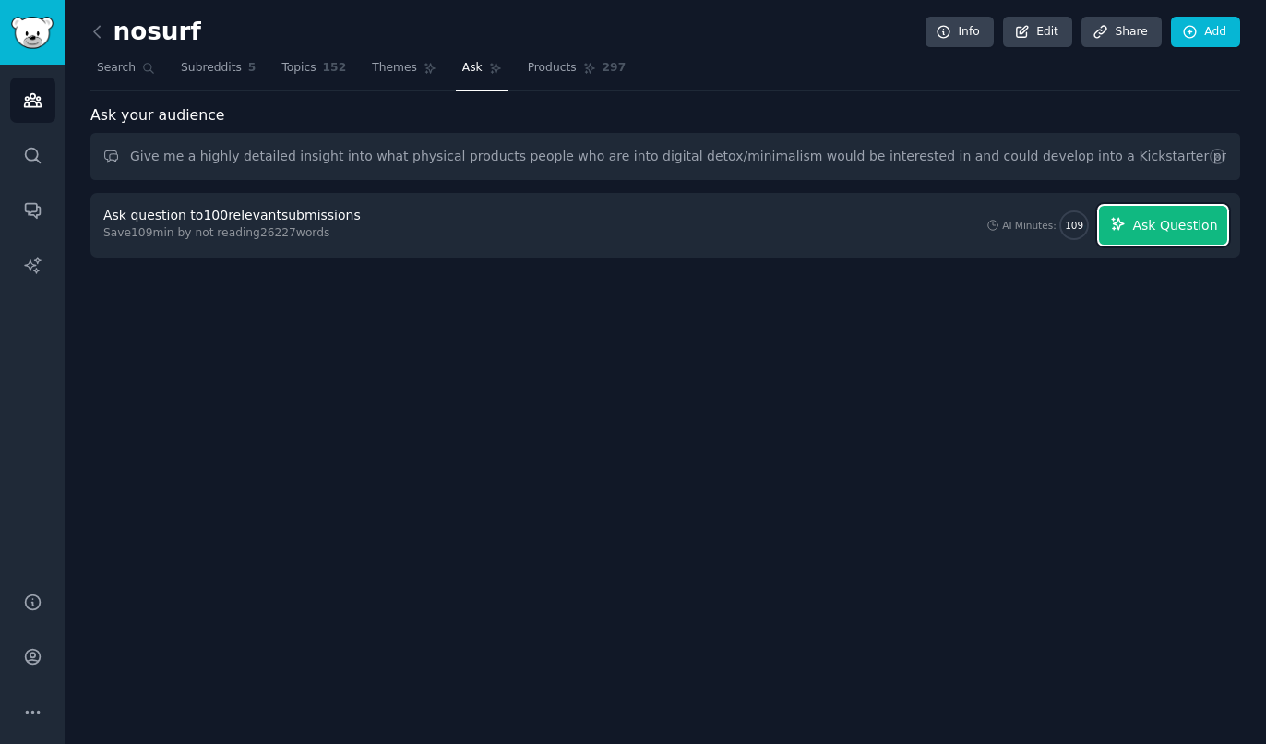
click at [1193, 220] on span "Ask Question" at bounding box center [1174, 225] width 85 height 19
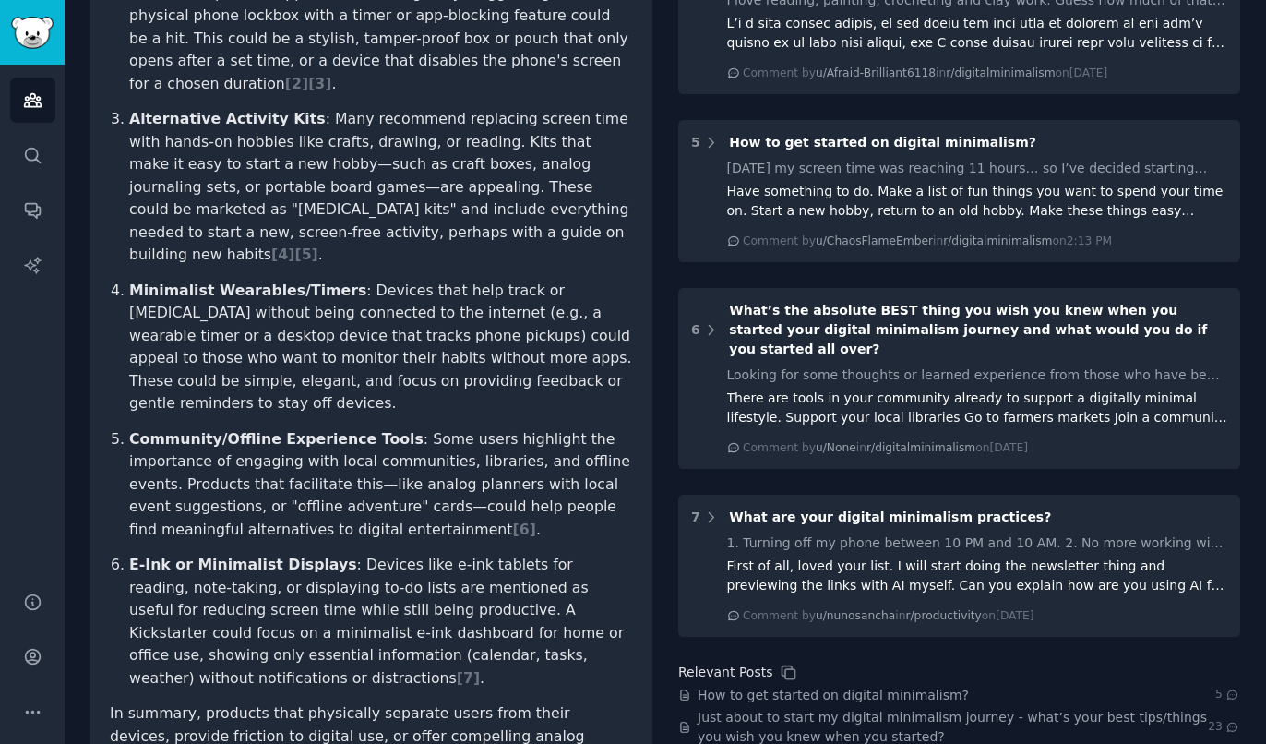
scroll to position [820, 0]
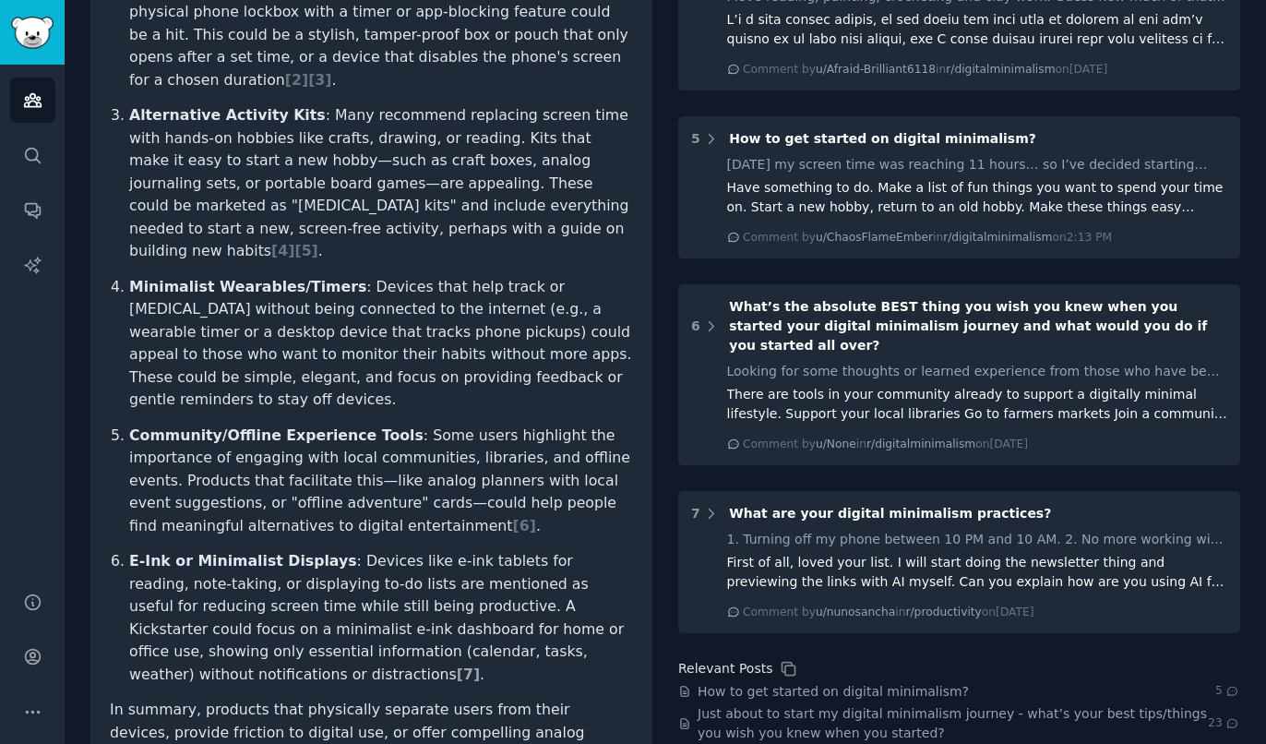
click at [480, 665] on span "[ 7 ]" at bounding box center [468, 674] width 23 height 18
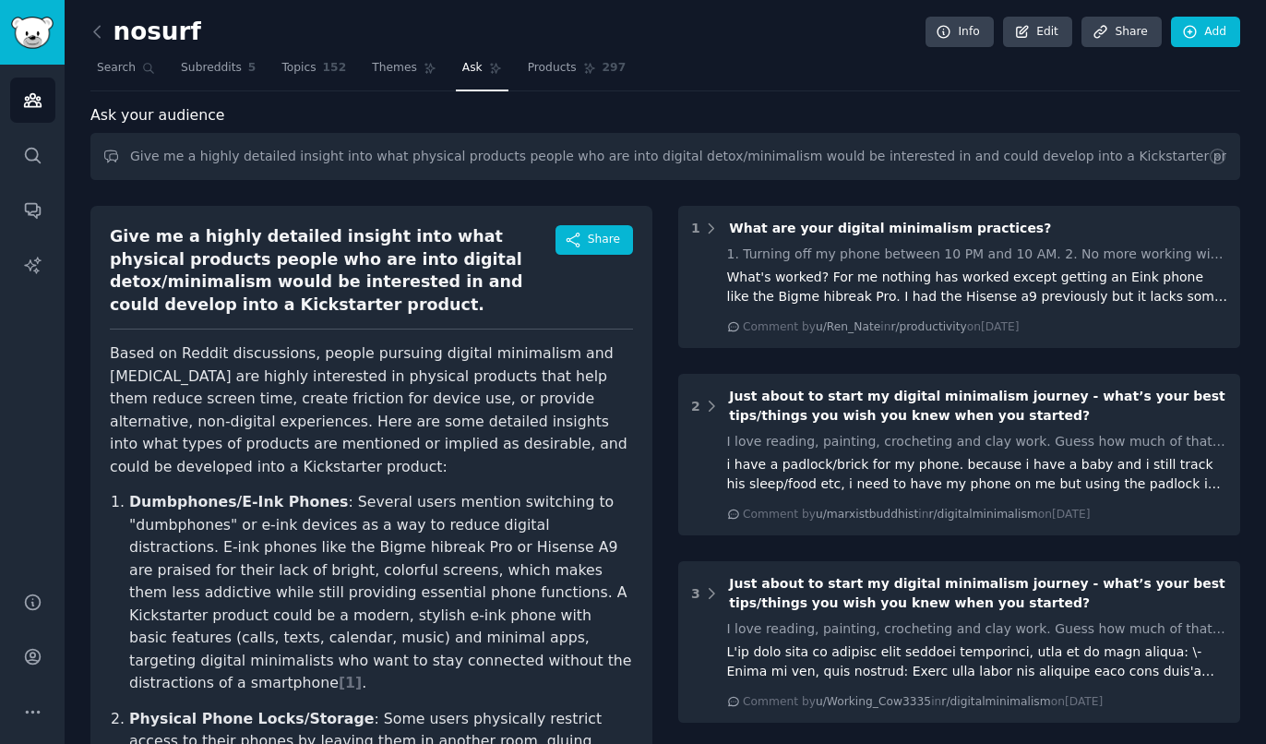
scroll to position [0, 0]
click at [91, 24] on icon at bounding box center [97, 31] width 19 height 19
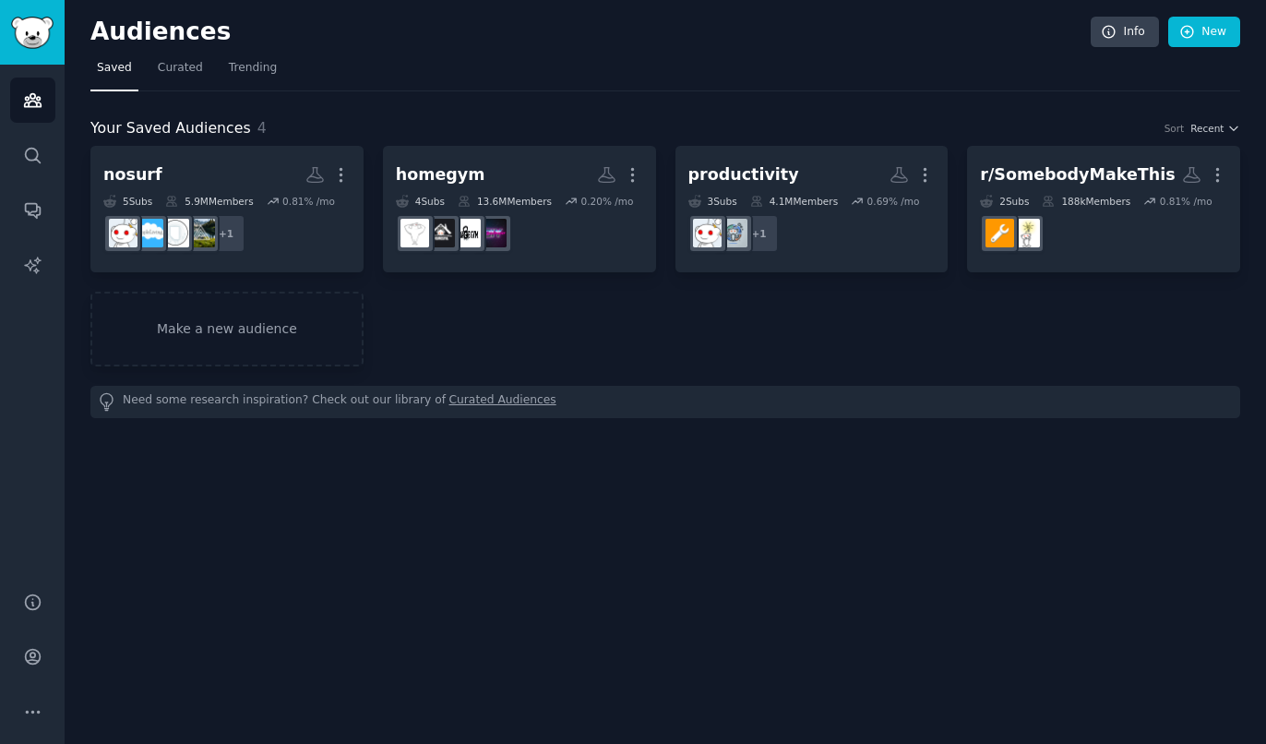
click at [866, 320] on div "nosurf More 5 Sub s 5.9M Members 0.81 % /mo + 1 homegym More 4 Sub s 13.6M Memb…" at bounding box center [665, 256] width 1150 height 221
